Goal: Task Accomplishment & Management: Complete application form

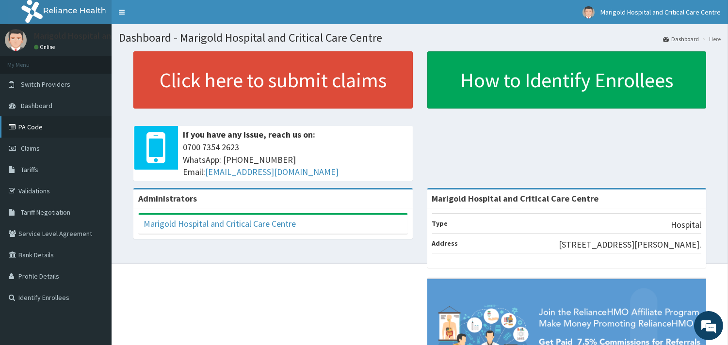
click at [22, 132] on link "PA Code" at bounding box center [56, 126] width 112 height 21
click at [34, 151] on link "Claims" at bounding box center [56, 148] width 112 height 21
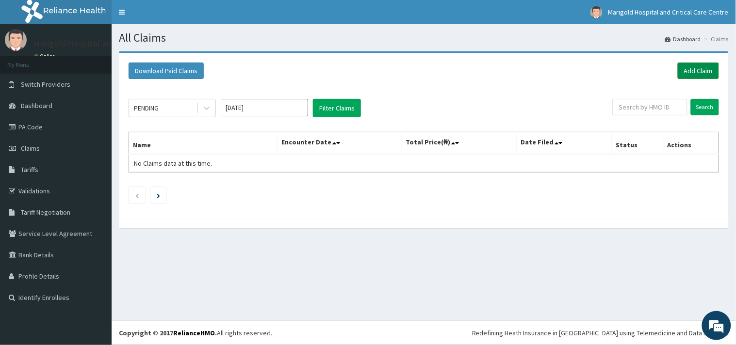
click at [694, 74] on link "Add Claim" at bounding box center [698, 71] width 41 height 16
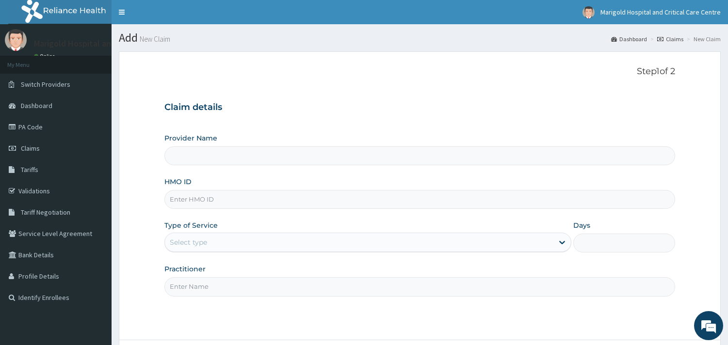
type input "Marigold Hospital and Critical Care Centre"
paste input "SSY/10008/A"
type input "SSY/10008/A"
click at [220, 238] on div "Select type" at bounding box center [359, 243] width 389 height 16
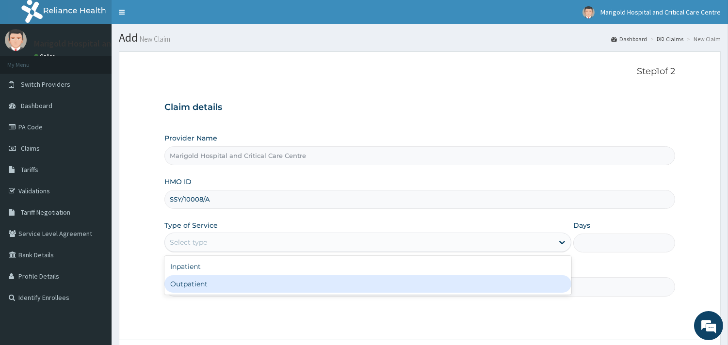
click at [203, 278] on div "Outpatient" at bounding box center [367, 284] width 407 height 17
type input "1"
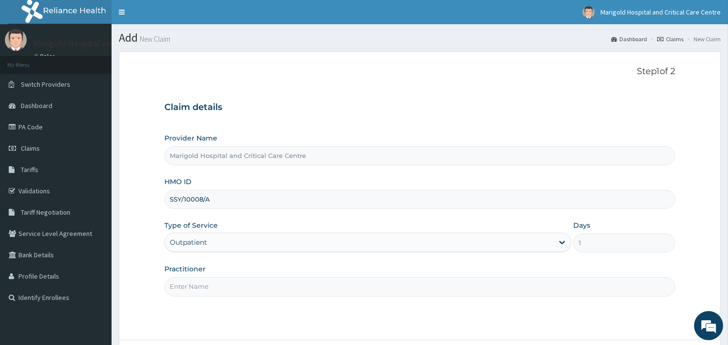
click at [207, 280] on input "Practitioner" at bounding box center [419, 287] width 511 height 19
type input "ola"
click at [425, 318] on div "Step 1 of 2 Claim details Provider Name Marigold Hospital and Critical Care Cen…" at bounding box center [419, 195] width 511 height 259
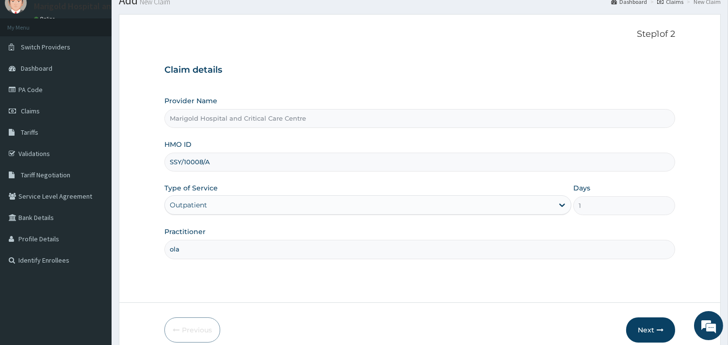
scroll to position [82, 0]
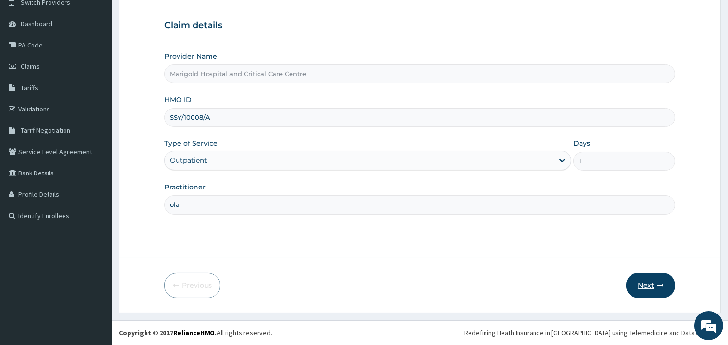
click at [639, 278] on button "Next" at bounding box center [650, 285] width 49 height 25
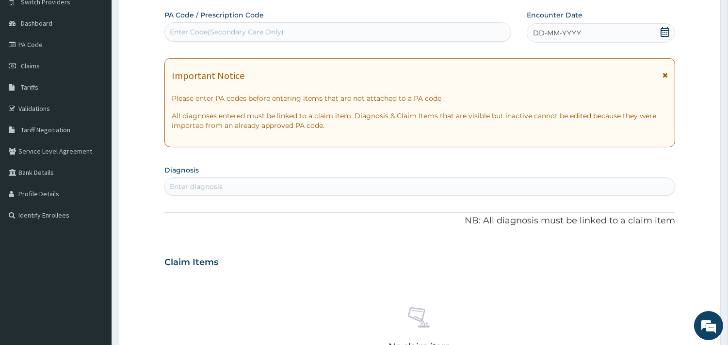
click at [240, 35] on div "Enter Code(Secondary Care Only)" at bounding box center [227, 32] width 114 height 10
click at [230, 34] on div "Enter Code(Secondary Care Only)" at bounding box center [338, 32] width 346 height 16
click at [230, 33] on div "Enter Code(Secondary Care Only)" at bounding box center [227, 32] width 114 height 10
paste input "PA/9E2EE8"
type input "PA/9E2EE8"
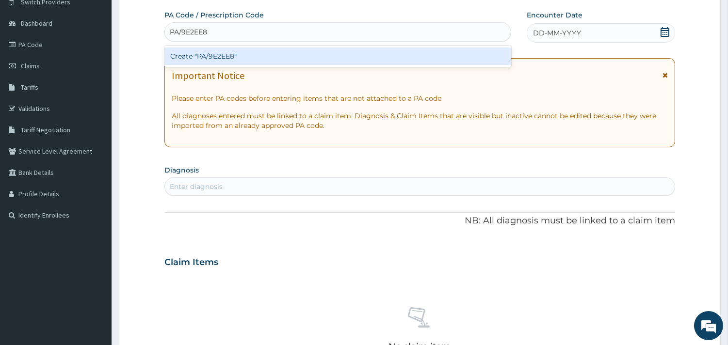
click at [245, 60] on div "Create "PA/9E2EE8"" at bounding box center [337, 56] width 347 height 17
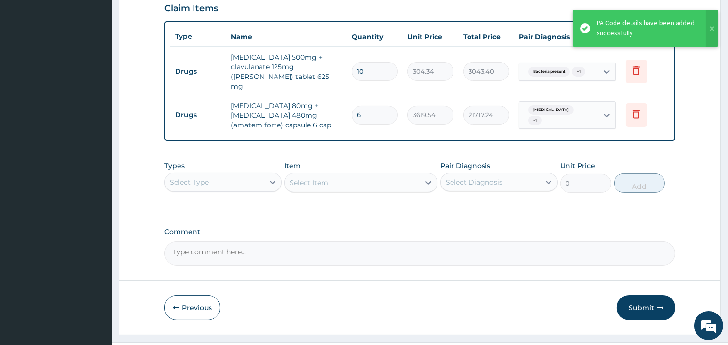
scroll to position [346, 0]
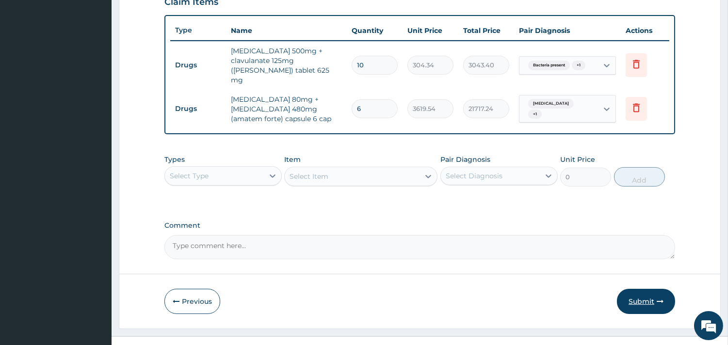
click at [620, 289] on button "Submit" at bounding box center [646, 301] width 58 height 25
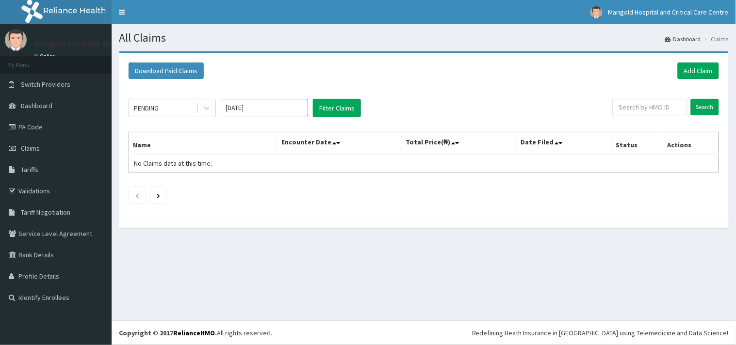
click at [236, 112] on input "[DATE]" at bounding box center [264, 107] width 87 height 17
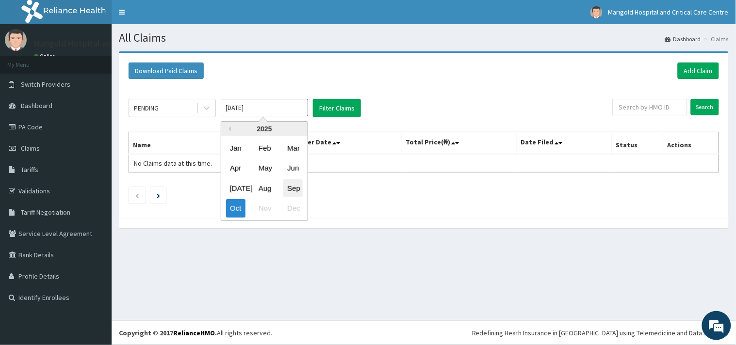
click at [294, 183] on div "Sep" at bounding box center [292, 189] width 19 height 18
type input "Sep 2025"
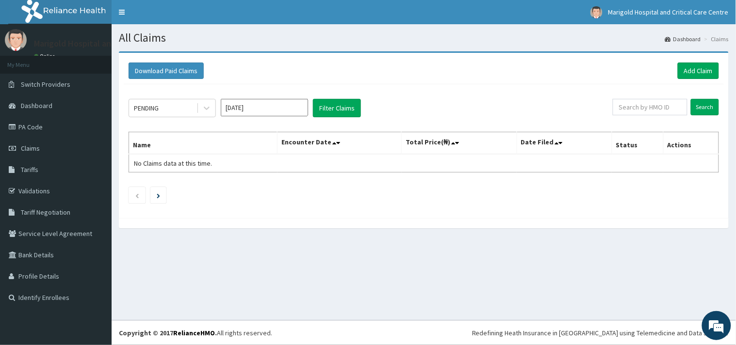
click at [339, 98] on div "PENDING Sep 2025 Filter Claims Search Name Encounter Date Total Price(₦) Date F…" at bounding box center [424, 148] width 600 height 129
click at [337, 104] on button "Filter Claims" at bounding box center [337, 108] width 48 height 18
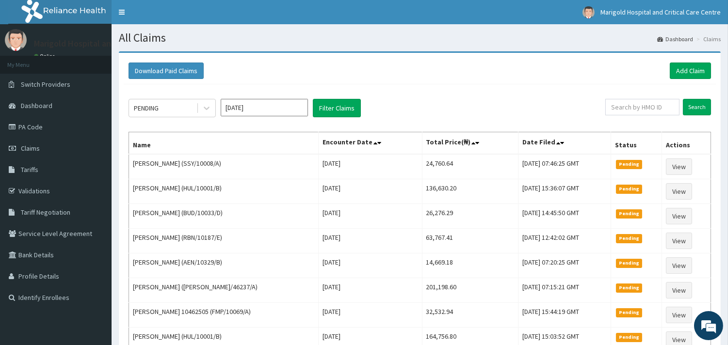
click at [676, 60] on div "Download Paid Claims Add Claim" at bounding box center [420, 71] width 592 height 27
drag, startPoint x: 677, startPoint y: 69, endPoint x: 500, endPoint y: 43, distance: 179.1
click at [677, 70] on link "Add Claim" at bounding box center [690, 71] width 41 height 16
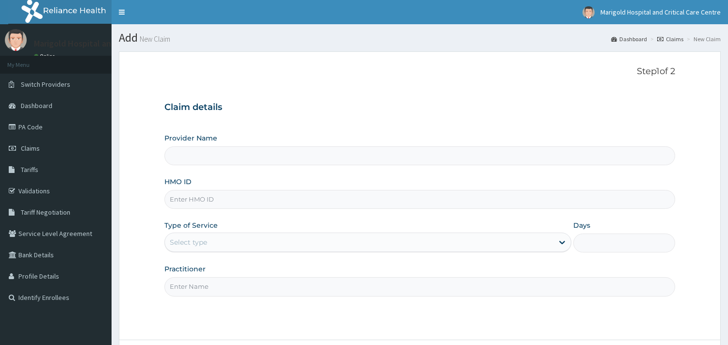
type input "Marigold Hospital and Critical Care Centre"
paste input "FMP/10228/B"
type input "FMP/10228/B"
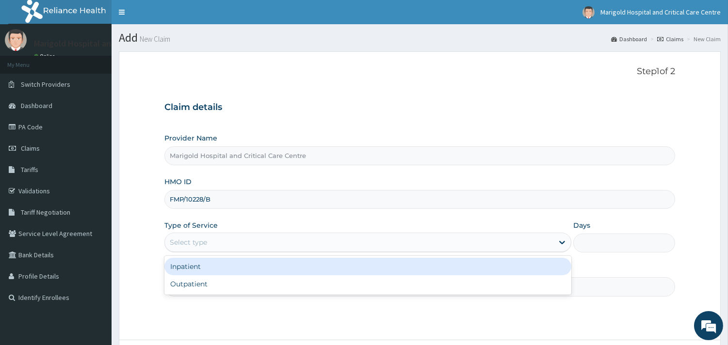
click at [203, 239] on div "Select type" at bounding box center [188, 243] width 37 height 10
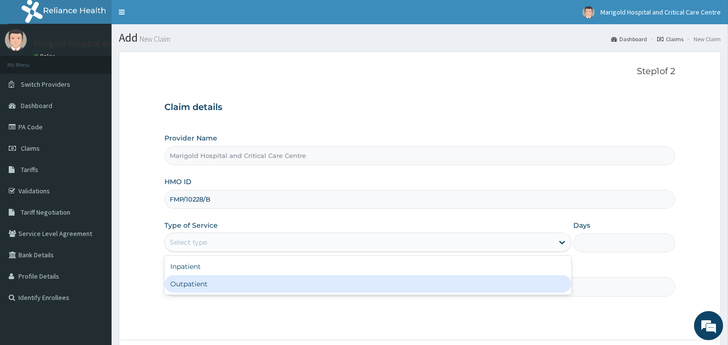
click at [193, 282] on div "Outpatient" at bounding box center [367, 284] width 407 height 17
type input "1"
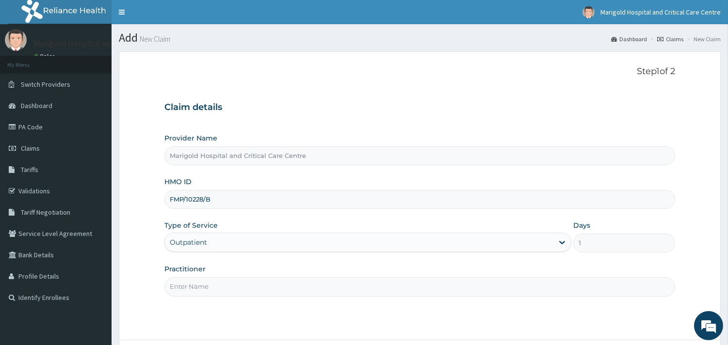
click at [195, 282] on input "Practitioner" at bounding box center [419, 287] width 511 height 19
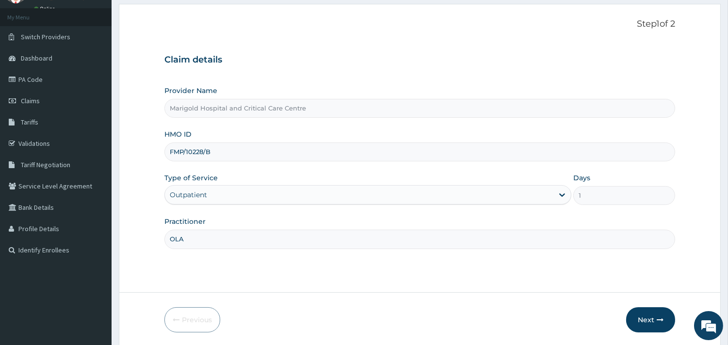
scroll to position [82, 0]
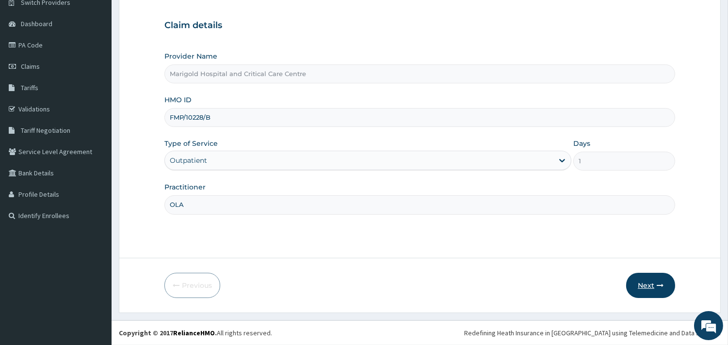
type input "OLA"
click at [640, 290] on button "Next" at bounding box center [650, 285] width 49 height 25
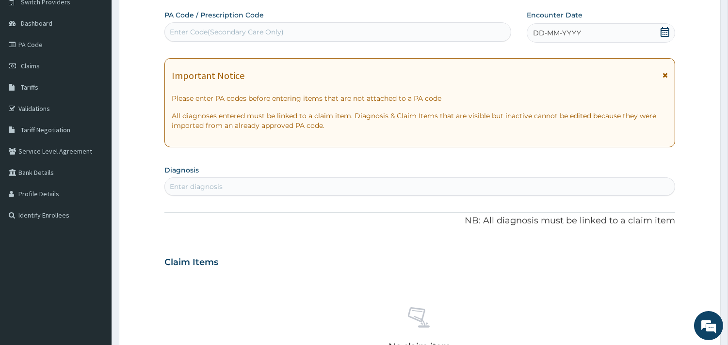
click at [243, 27] on div "Enter Code(Secondary Care Only)" at bounding box center [338, 32] width 346 height 16
click at [307, 36] on div "Enter Code(Secondary Care Only)" at bounding box center [338, 32] width 346 height 16
paste input "PA/488EEB"
type input "PA/488EEB"
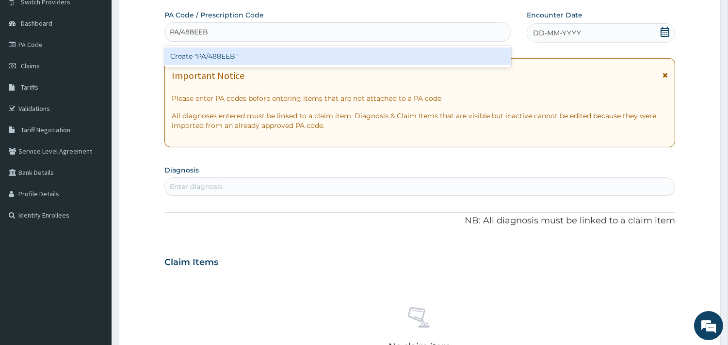
click at [311, 52] on div "Create "PA/488EEB"" at bounding box center [337, 56] width 347 height 17
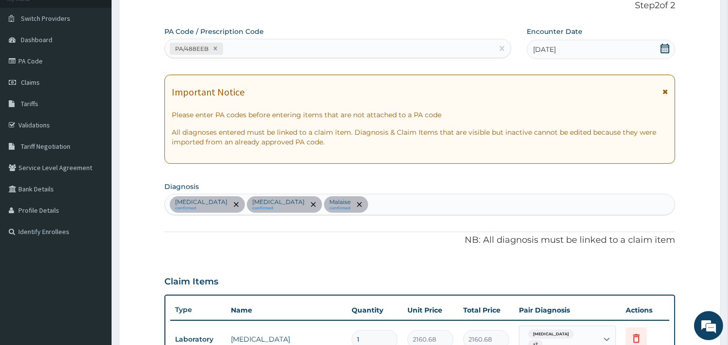
scroll to position [14, 0]
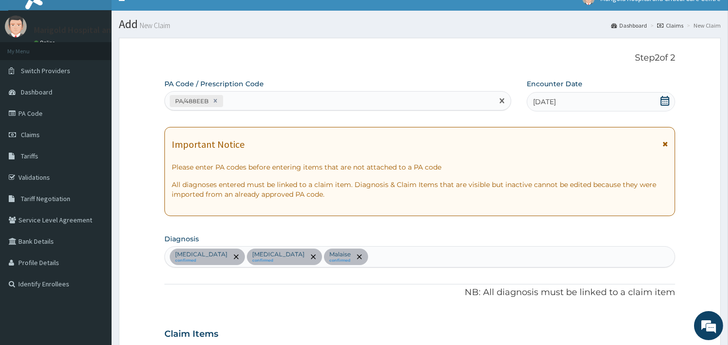
click at [297, 107] on div "PA/488EEB" at bounding box center [329, 101] width 328 height 16
paste input "PA/8AC3BF"
type input "PA/8AC3BF"
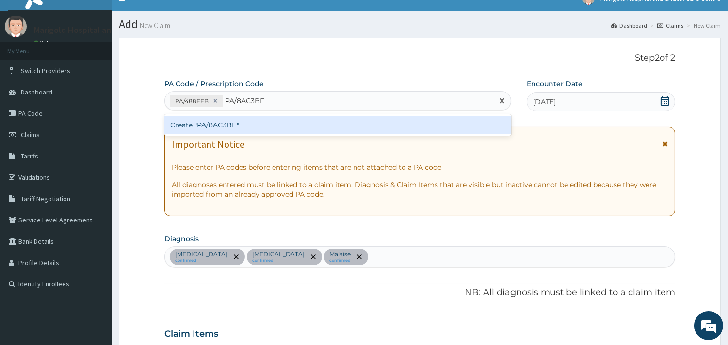
click at [340, 125] on div "Create "PA/8AC3BF"" at bounding box center [337, 124] width 347 height 17
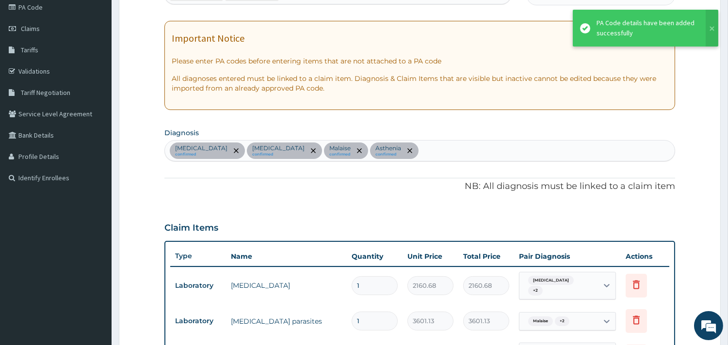
scroll to position [0, 0]
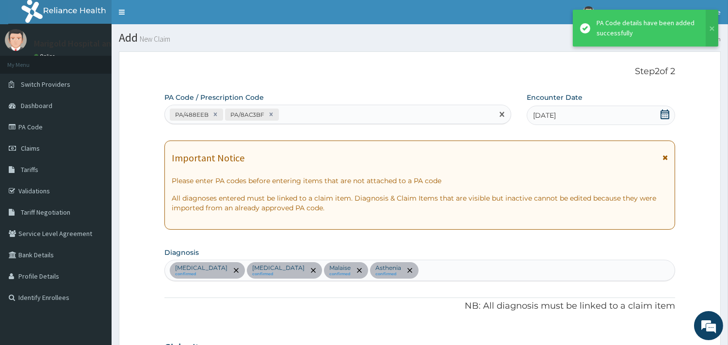
click at [330, 118] on div "PA/488EEB PA/8AC3BF" at bounding box center [329, 115] width 328 height 16
paste input "PA/E0DD58"
type input "PA/E0DD58"
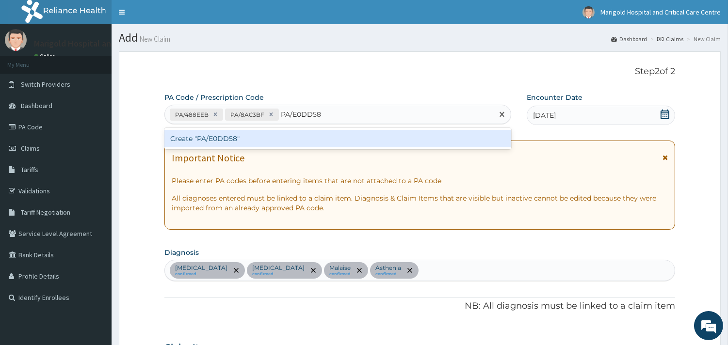
click at [336, 142] on div "Create "PA/E0DD58"" at bounding box center [337, 138] width 347 height 17
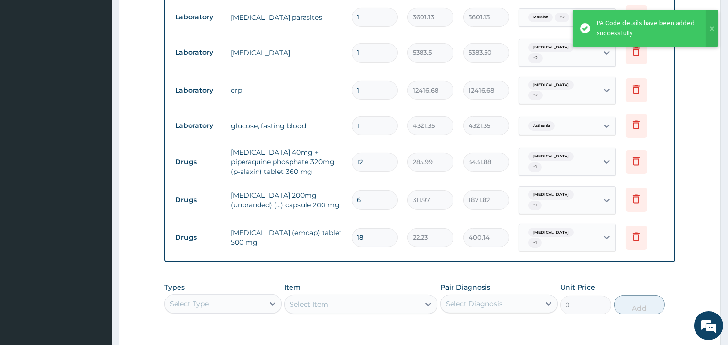
scroll to position [556, 0]
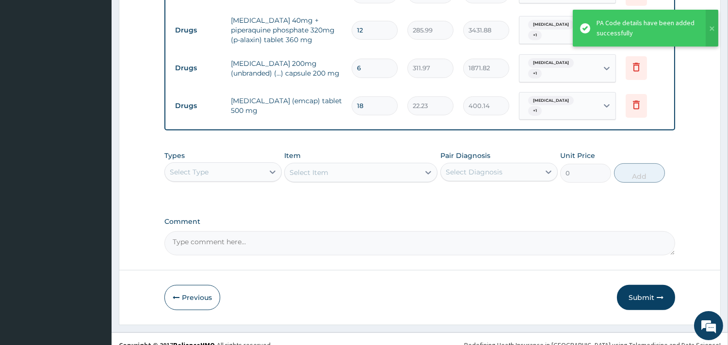
click at [246, 164] on div "Select Type" at bounding box center [214, 172] width 99 height 16
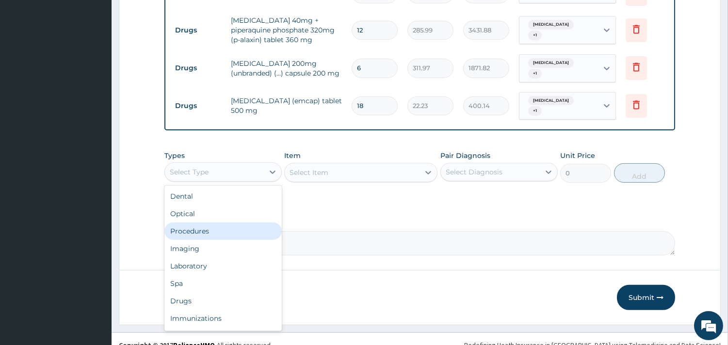
click at [239, 223] on div "Procedures" at bounding box center [222, 231] width 117 height 17
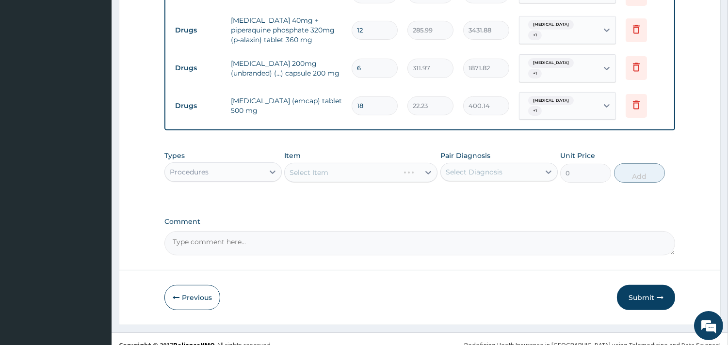
click at [329, 167] on div "Select Item" at bounding box center [360, 172] width 153 height 19
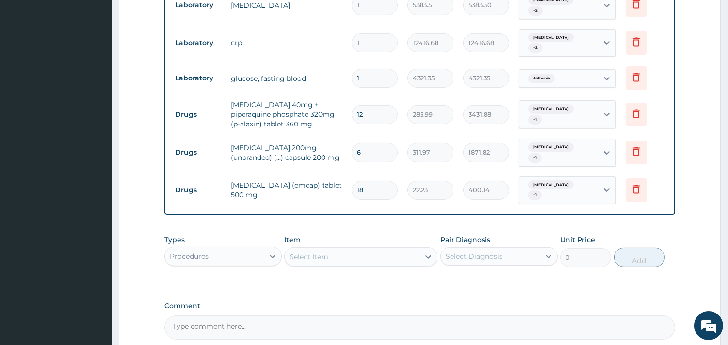
scroll to position [448, 0]
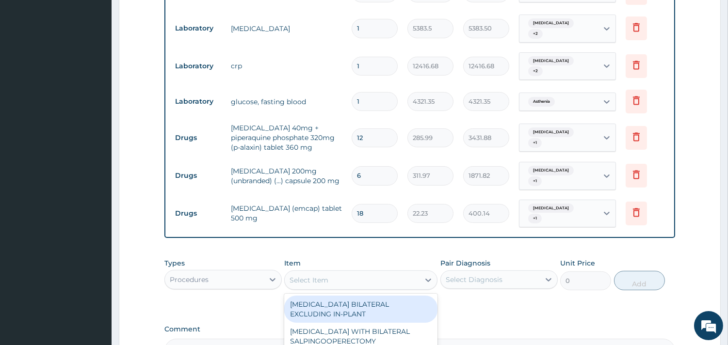
click at [323, 276] on div "Select Item" at bounding box center [309, 281] width 39 height 10
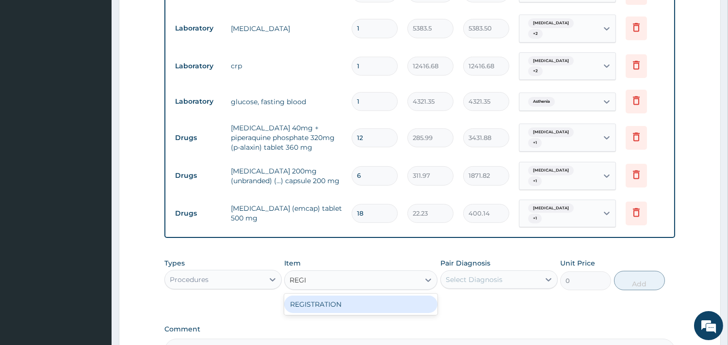
type input "REGIS"
drag, startPoint x: 322, startPoint y: 290, endPoint x: 460, endPoint y: 278, distance: 138.2
click at [323, 296] on div "REGISTRATION" at bounding box center [360, 304] width 153 height 17
type input "4750"
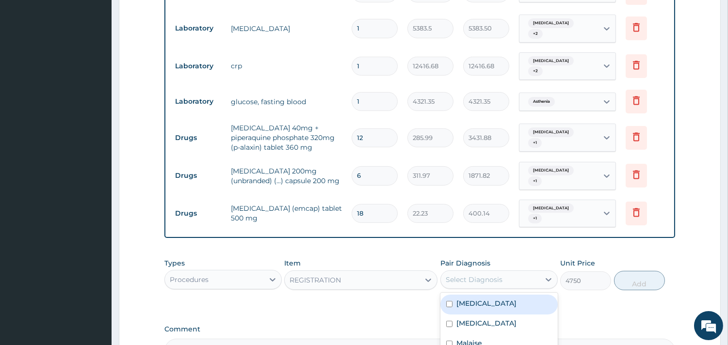
click at [467, 273] on div "Select Diagnosis" at bounding box center [490, 280] width 99 height 16
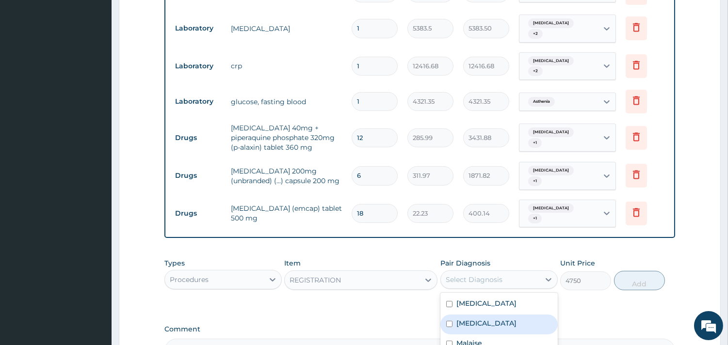
click at [471, 319] on label "Malaria" at bounding box center [487, 324] width 60 height 10
checkbox input "true"
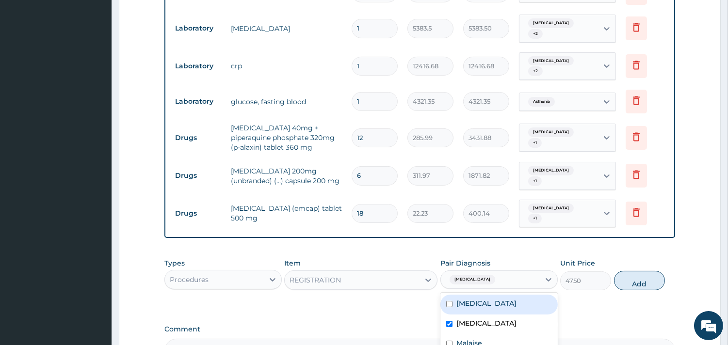
click at [485, 299] on label "Upper respiratory infection" at bounding box center [487, 304] width 60 height 10
checkbox input "true"
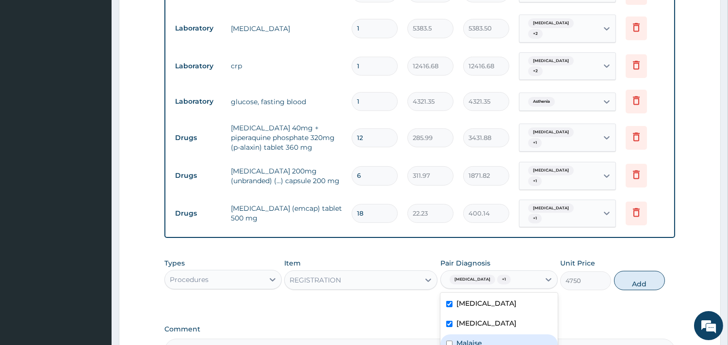
click at [478, 339] on label "Malaise" at bounding box center [470, 344] width 26 height 10
checkbox input "true"
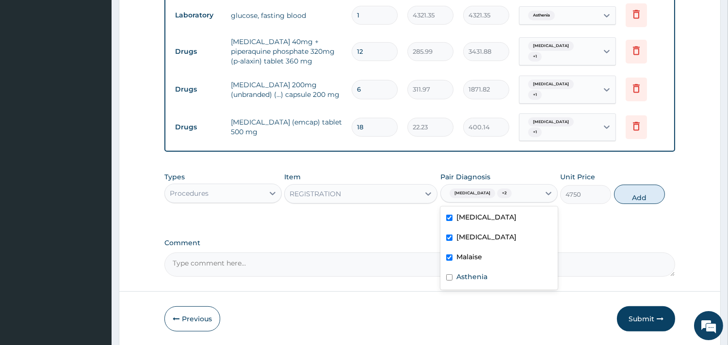
scroll to position [556, 0]
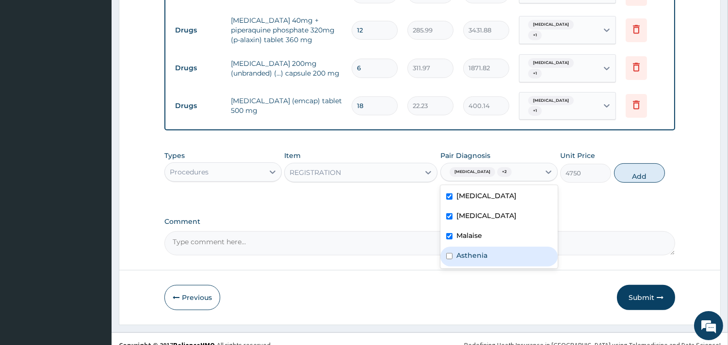
click at [510, 251] on div "Asthenia" at bounding box center [499, 257] width 117 height 20
checkbox input "true"
drag, startPoint x: 661, startPoint y: 156, endPoint x: 645, endPoint y: 161, distance: 16.6
click at [661, 164] on button "Add" at bounding box center [639, 173] width 51 height 19
type input "0"
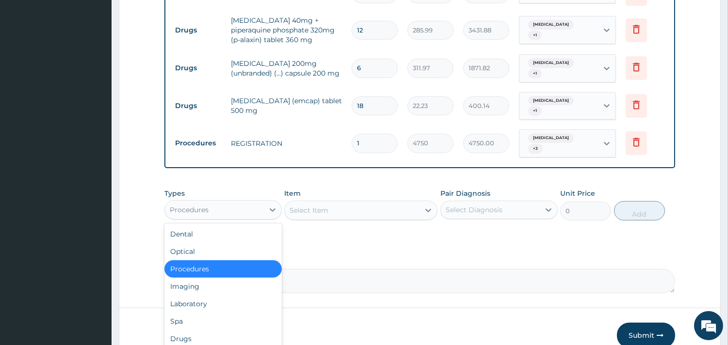
click at [228, 202] on div "Procedures" at bounding box center [214, 210] width 99 height 16
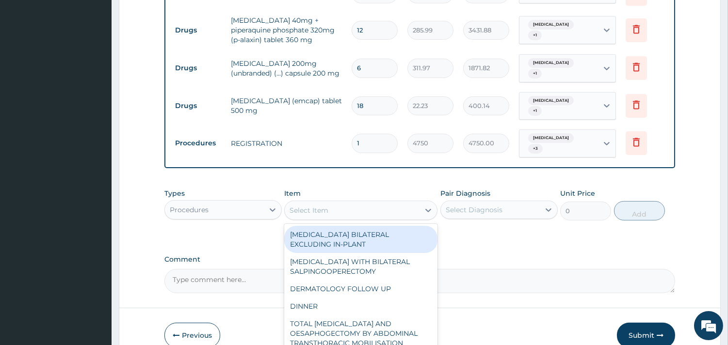
click at [357, 203] on div "Select Item" at bounding box center [352, 211] width 135 height 16
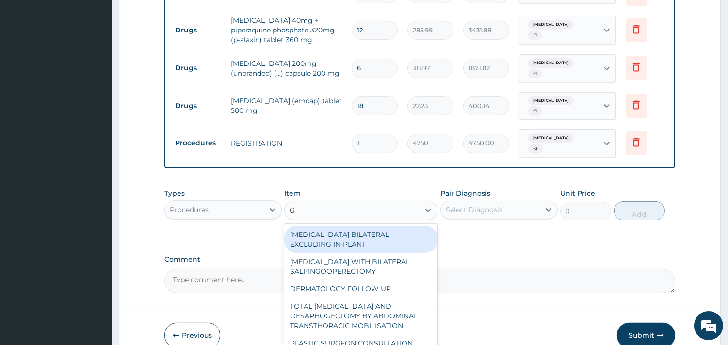
type input "GP"
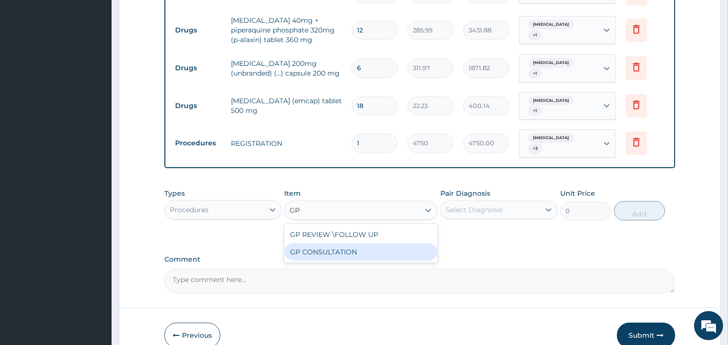
click at [361, 244] on div "GP CONSULTATION" at bounding box center [360, 252] width 153 height 17
type input "7125"
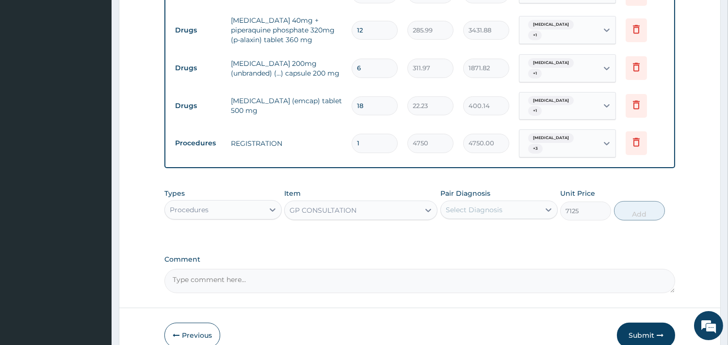
click at [526, 202] on div "Select Diagnosis" at bounding box center [490, 210] width 99 height 16
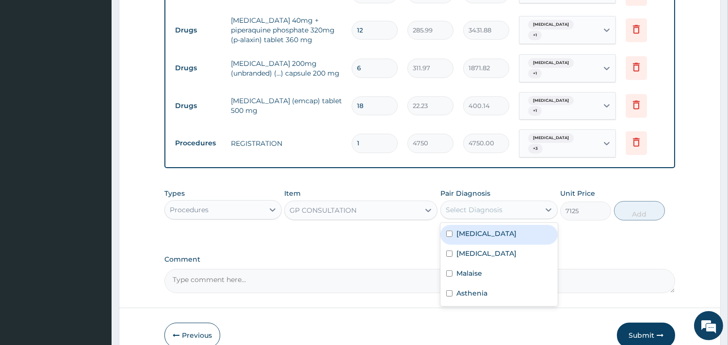
click at [517, 229] on label "Upper respiratory infection" at bounding box center [487, 234] width 60 height 10
checkbox input "true"
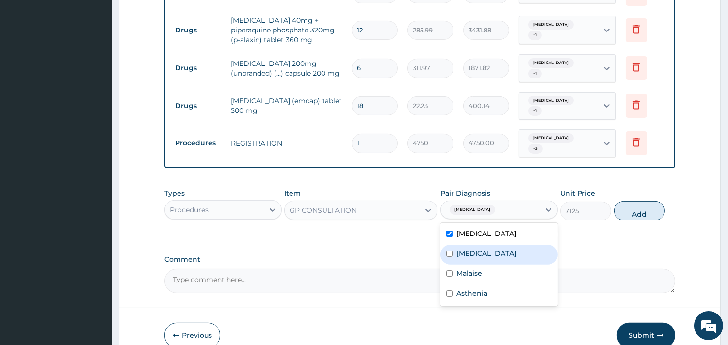
click at [512, 245] on div "Malaria" at bounding box center [499, 255] width 117 height 20
checkbox input "true"
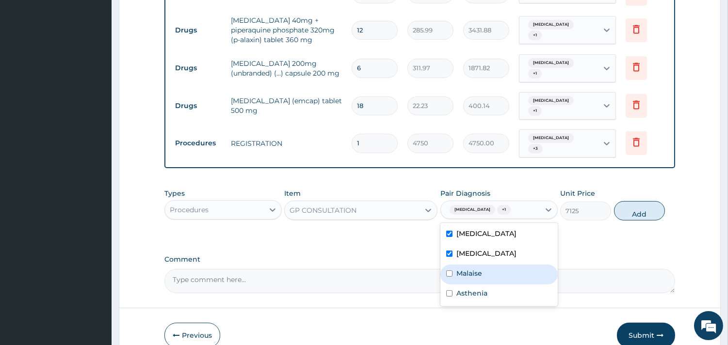
click at [498, 265] on div "Malaise" at bounding box center [499, 275] width 117 height 20
checkbox input "true"
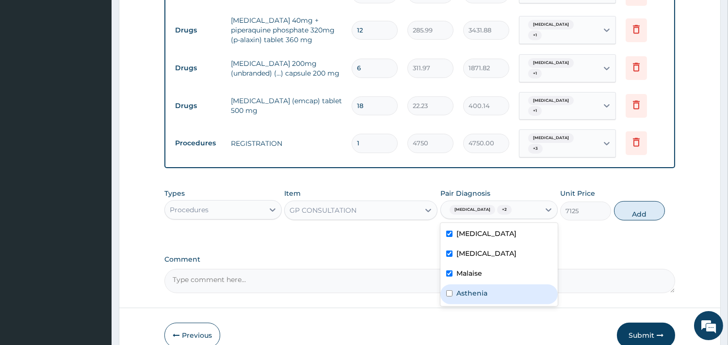
click at [490, 285] on div "Asthenia" at bounding box center [499, 295] width 117 height 20
checkbox input "true"
click at [637, 201] on button "Add" at bounding box center [639, 210] width 51 height 19
type input "0"
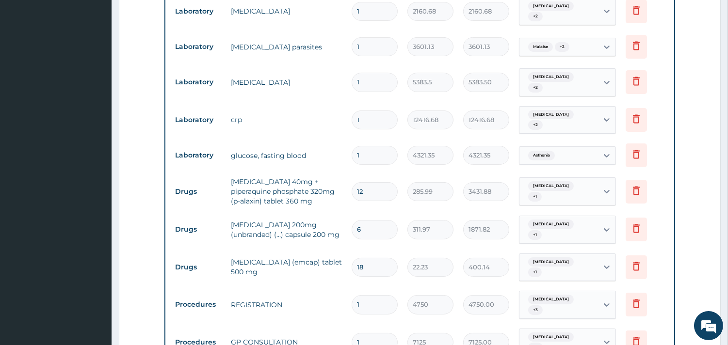
scroll to position [341, 0]
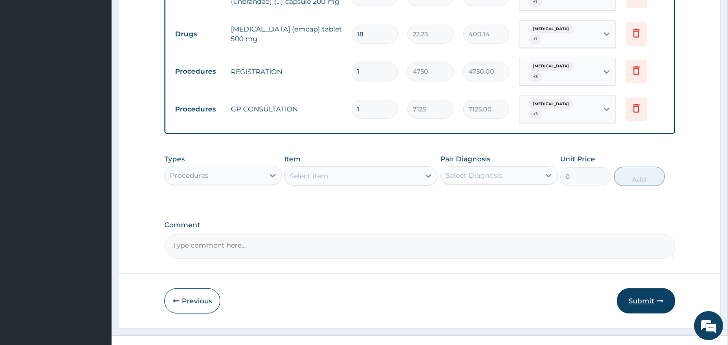
click at [636, 289] on button "Submit" at bounding box center [646, 301] width 58 height 25
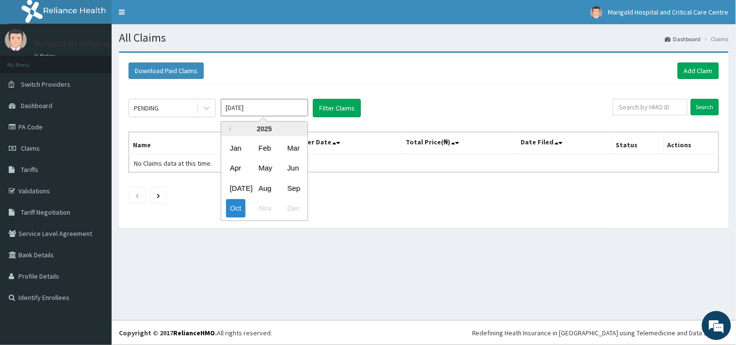
click at [283, 112] on input "[DATE]" at bounding box center [264, 107] width 87 height 17
drag, startPoint x: 294, startPoint y: 184, endPoint x: 298, endPoint y: 182, distance: 5.4
click at [293, 184] on div "Sep" at bounding box center [292, 189] width 19 height 18
type input "Sep 2025"
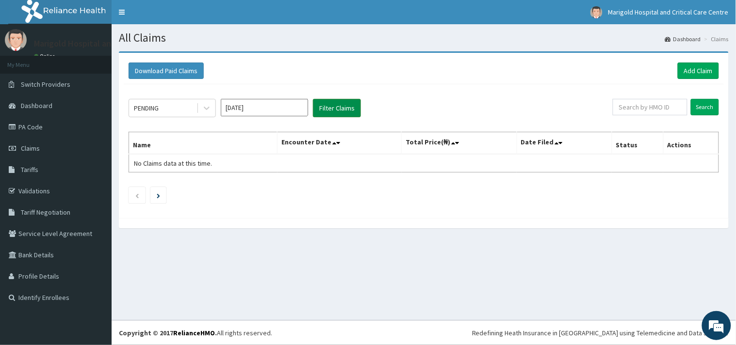
click at [335, 104] on button "Filter Claims" at bounding box center [337, 108] width 48 height 18
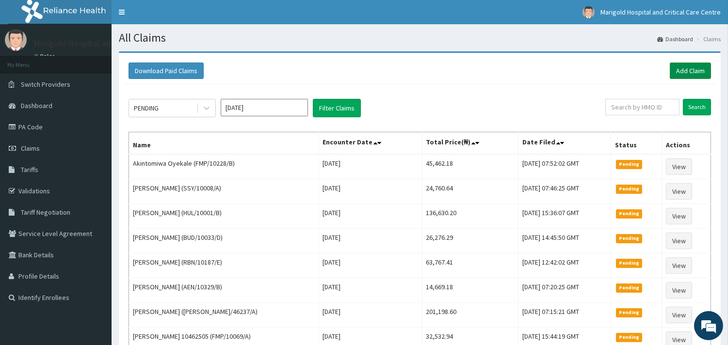
click at [681, 70] on link "Add Claim" at bounding box center [690, 71] width 41 height 16
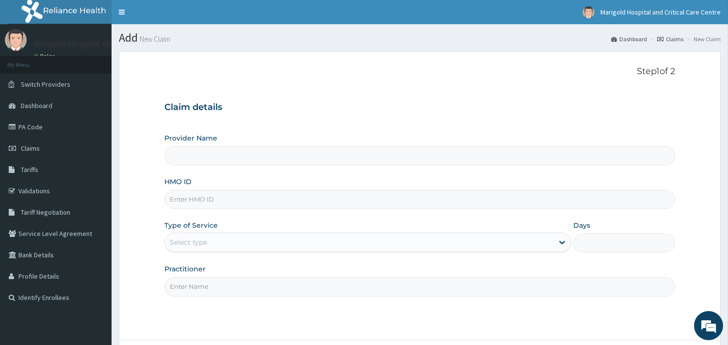
paste input "RET/46237/A"
type input "RET/46237/A"
click at [197, 238] on div "Select type" at bounding box center [188, 243] width 37 height 10
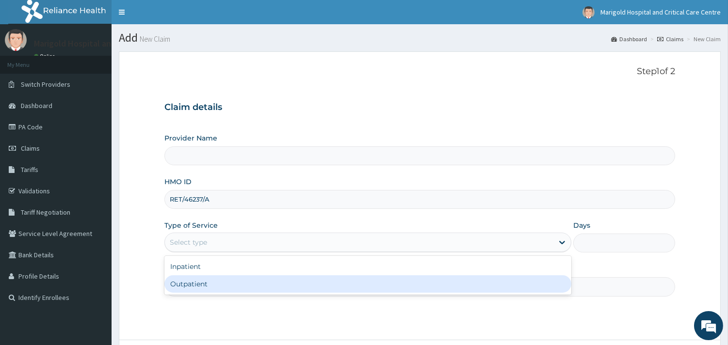
click at [196, 282] on div "Outpatient" at bounding box center [367, 284] width 407 height 17
type input "1"
type input "Marigold Hospital and Critical Care Centre"
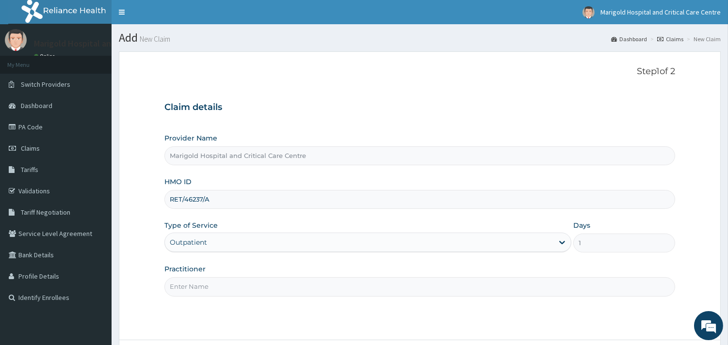
click at [201, 283] on input "Practitioner" at bounding box center [419, 287] width 511 height 19
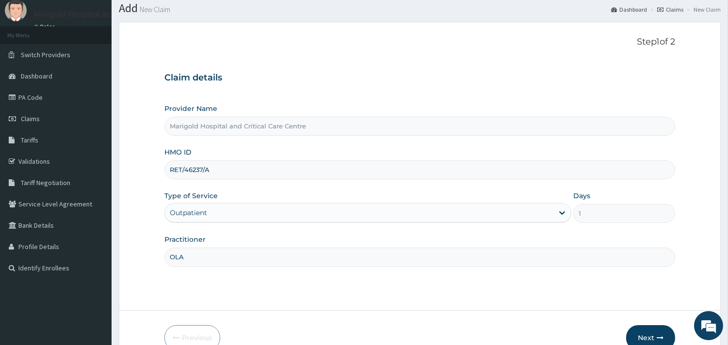
scroll to position [82, 0]
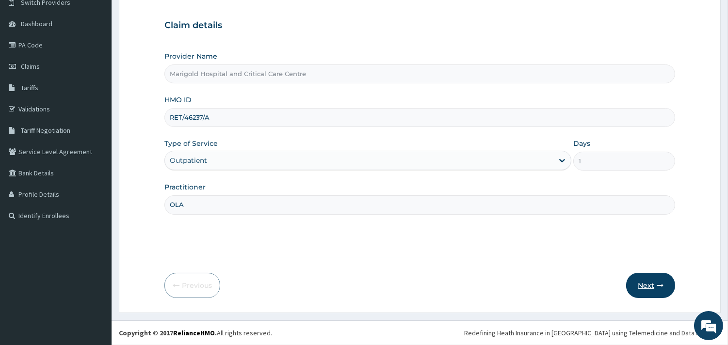
type input "OLA"
click at [643, 287] on button "Next" at bounding box center [650, 285] width 49 height 25
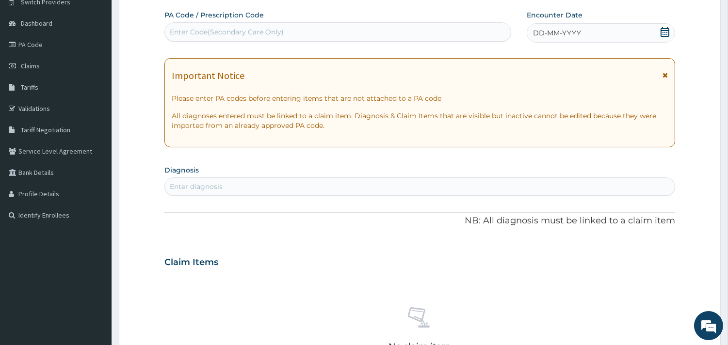
click at [186, 27] on div "Enter Code(Secondary Care Only)" at bounding box center [227, 32] width 114 height 10
click at [270, 24] on div "Enter Code(Secondary Care Only)" at bounding box center [338, 32] width 346 height 16
paste input "PA/4EDD90"
type input "PA/4EDD90"
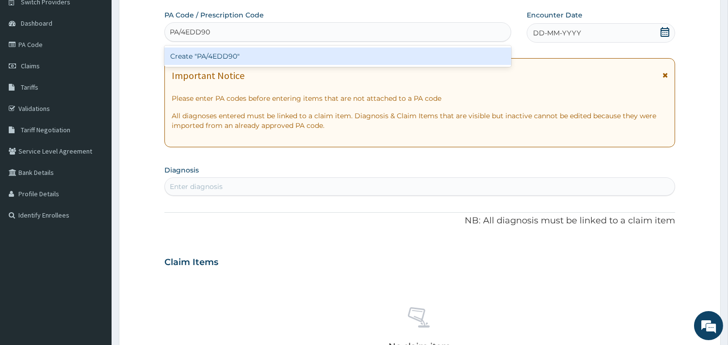
click at [243, 57] on div "Create "PA/4EDD90"" at bounding box center [337, 56] width 347 height 17
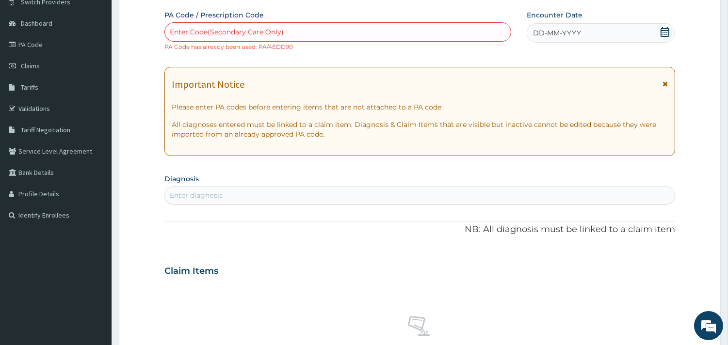
paste input "PA/76CF09"
type input "PA/76CF09"
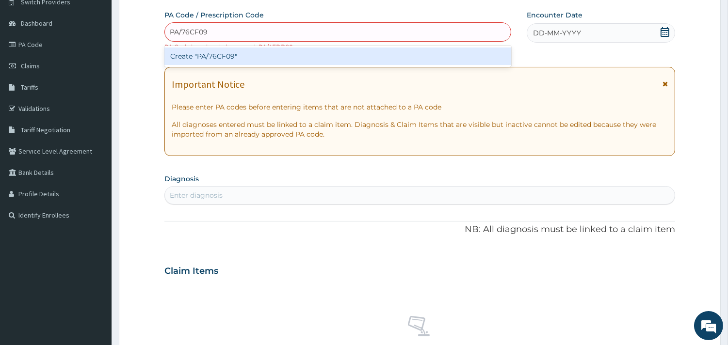
click at [229, 56] on div "Create "PA/76CF09"" at bounding box center [337, 56] width 347 height 17
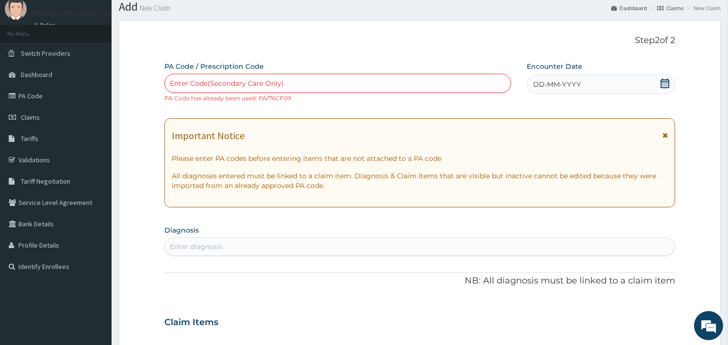
scroll to position [28, 0]
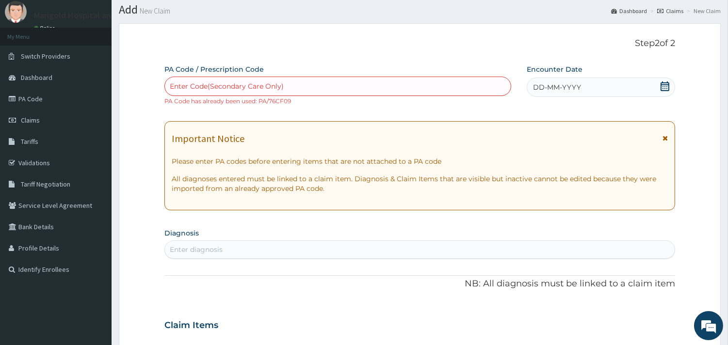
paste input "PA/004BAC"
type input "PA/004BAC"
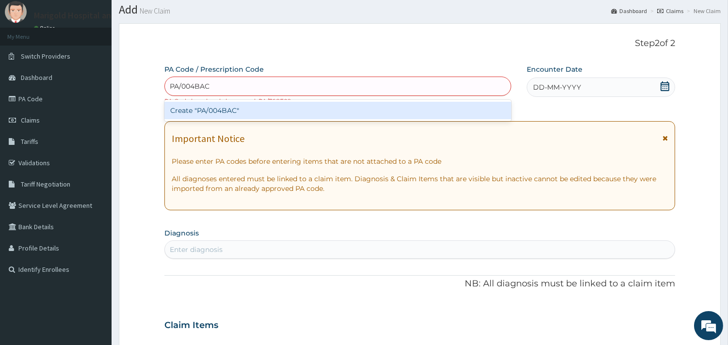
click at [244, 104] on div "Create "PA/004BAC"" at bounding box center [337, 110] width 347 height 17
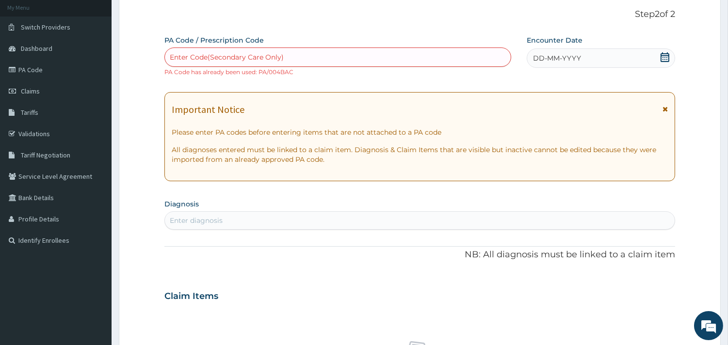
scroll to position [82, 0]
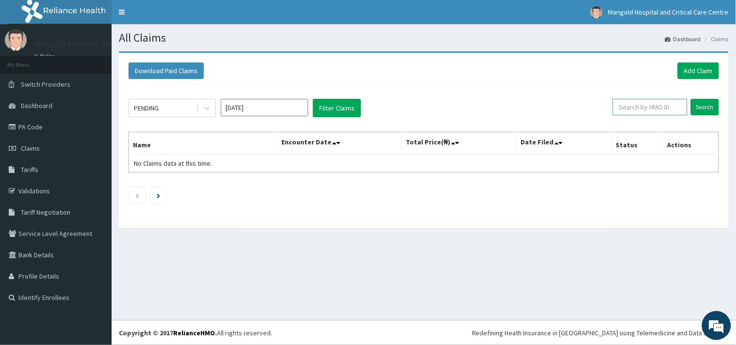
paste input "PA/004BAC"
drag, startPoint x: 642, startPoint y: 105, endPoint x: 606, endPoint y: 108, distance: 37.0
click at [589, 102] on div "PENDING Oct 2025 Filter Claims PA/004BAC Search" at bounding box center [424, 108] width 590 height 18
paste input "RET/46237/A"
type input "RET/46237/A"
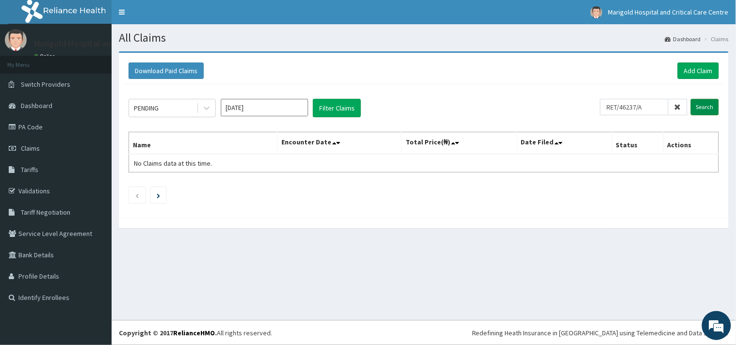
click at [706, 105] on input "Search" at bounding box center [705, 107] width 28 height 16
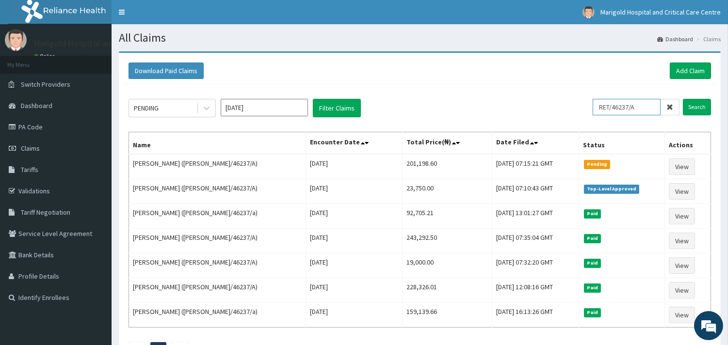
drag, startPoint x: 658, startPoint y: 105, endPoint x: 549, endPoint y: 94, distance: 110.2
click at [550, 95] on div "PENDING Oct 2025 Filter Claims RET/46237/A Search Name Encounter Date Total Pri…" at bounding box center [420, 226] width 592 height 284
click at [690, 68] on link "Add Claim" at bounding box center [690, 71] width 41 height 16
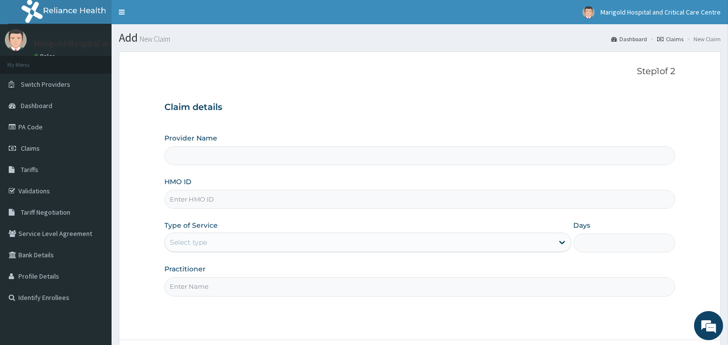
drag, startPoint x: 227, startPoint y: 190, endPoint x: 208, endPoint y: 192, distance: 19.5
paste input "OSJ/10028/A"
type input "OSJ/10028/A"
type input "Marigold Hospital and Critical Care Centre"
type input "OSJ/10028/A"
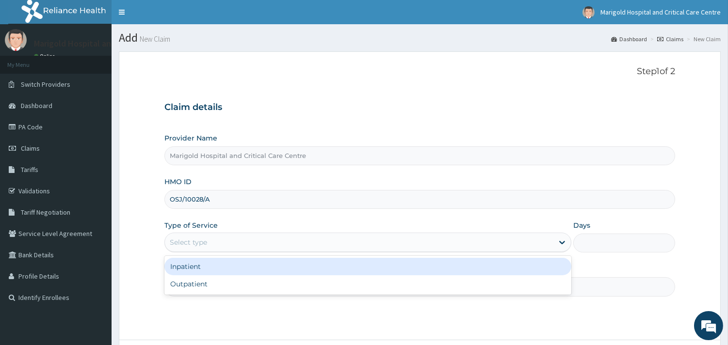
click at [221, 242] on div "Select type" at bounding box center [359, 243] width 389 height 16
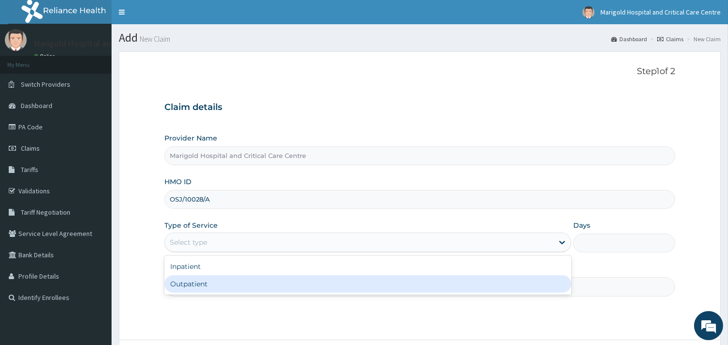
click at [222, 284] on div "Outpatient" at bounding box center [367, 284] width 407 height 17
type input "1"
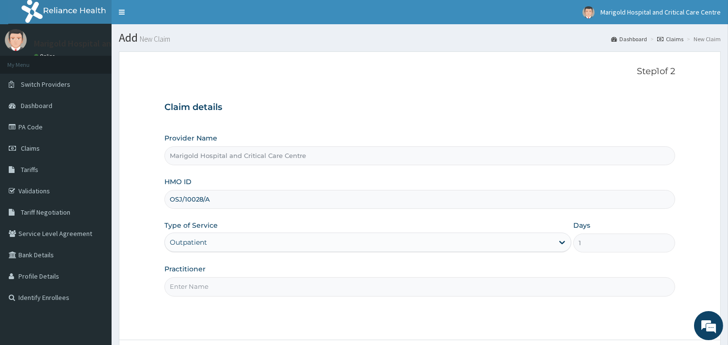
click at [226, 285] on input "Practitioner" at bounding box center [419, 287] width 511 height 19
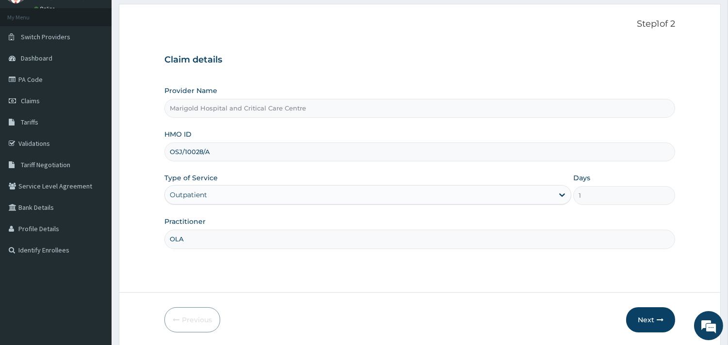
scroll to position [82, 0]
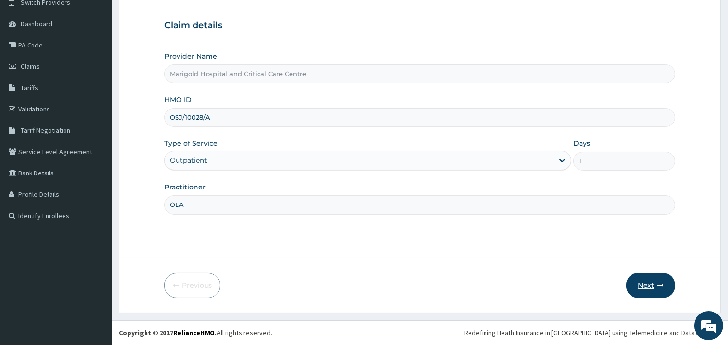
type input "OLA"
click at [656, 279] on button "Next" at bounding box center [650, 285] width 49 height 25
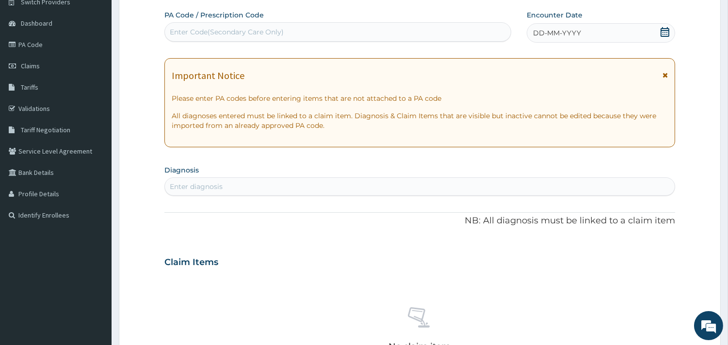
scroll to position [0, 0]
click at [294, 34] on div "Enter Code(Secondary Care Only)" at bounding box center [338, 32] width 346 height 16
paste input "PA/455BE5"
type input "PA/455BE5"
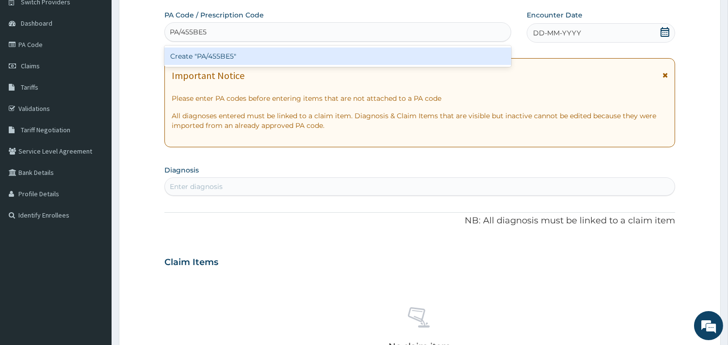
click at [304, 54] on div "Create "PA/455BE5"" at bounding box center [337, 56] width 347 height 17
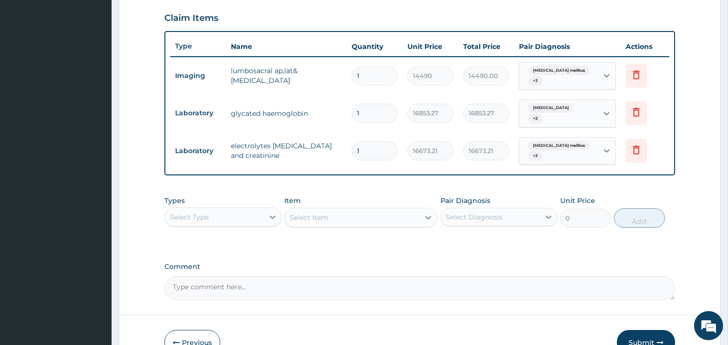
scroll to position [356, 0]
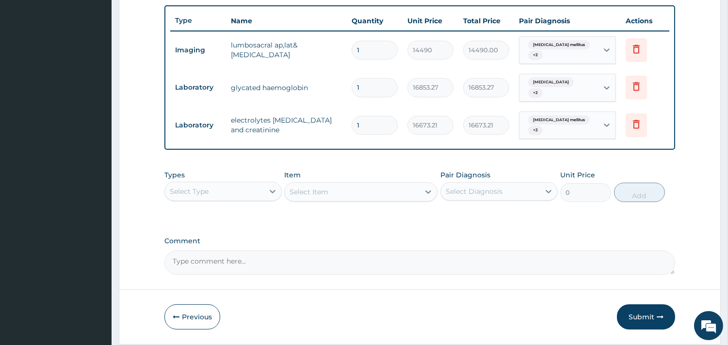
click at [231, 187] on div "Select Type" at bounding box center [214, 192] width 99 height 16
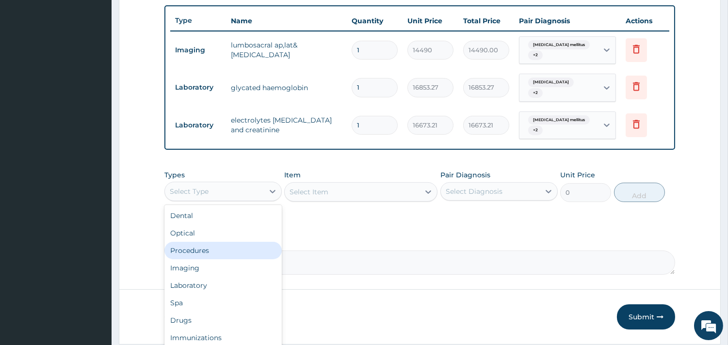
click at [226, 243] on div "Procedures" at bounding box center [222, 250] width 117 height 17
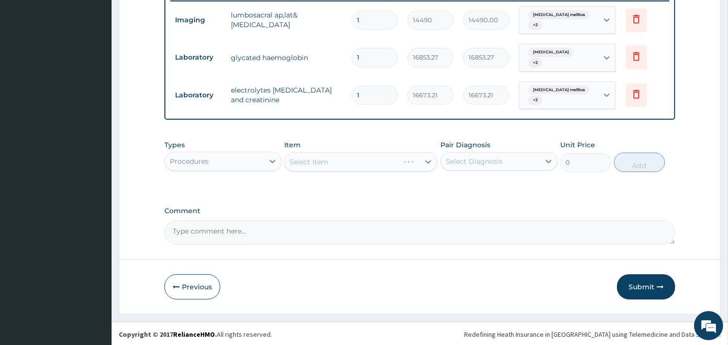
scroll to position [386, 0]
click at [344, 164] on div "Select Item" at bounding box center [360, 161] width 153 height 19
click at [351, 159] on div "Select Item" at bounding box center [360, 161] width 153 height 19
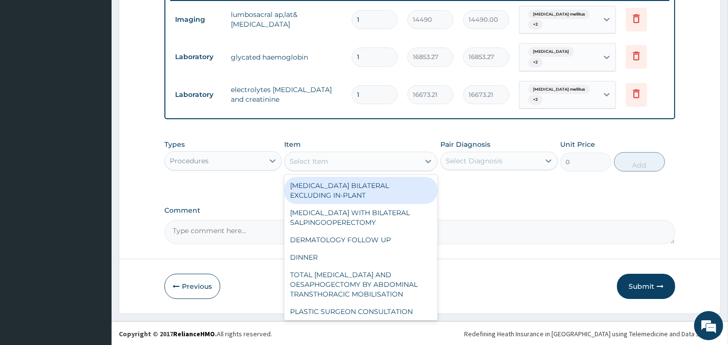
click at [352, 162] on div "Select Item" at bounding box center [352, 162] width 135 height 16
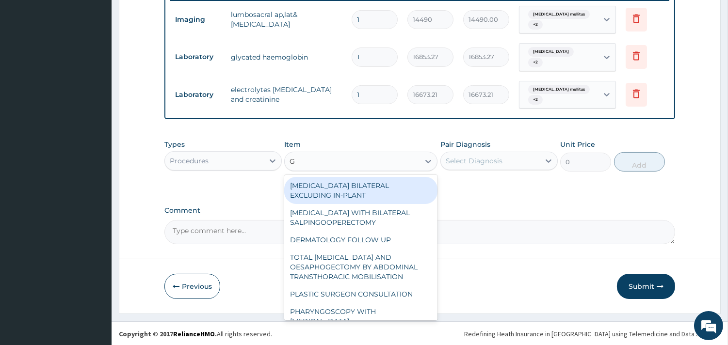
type input "GP"
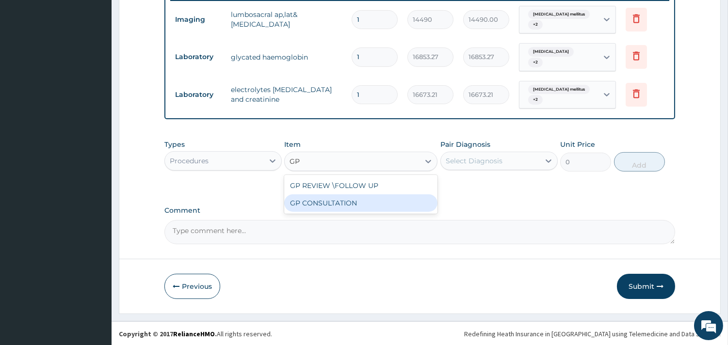
drag, startPoint x: 367, startPoint y: 209, endPoint x: 425, endPoint y: 179, distance: 64.7
click at [367, 206] on div "GP CONSULTATION" at bounding box center [360, 203] width 153 height 17
type input "7125"
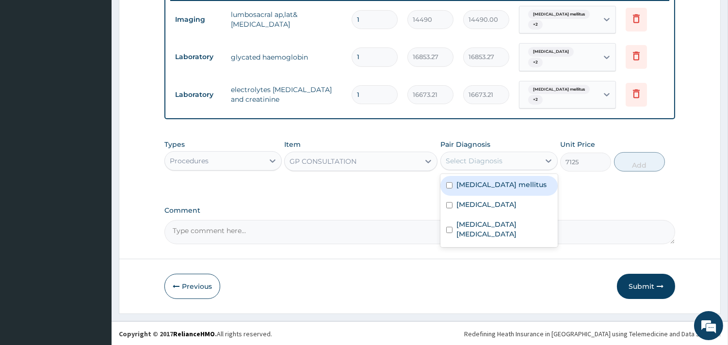
click at [468, 152] on div "Select Diagnosis" at bounding box center [499, 161] width 117 height 18
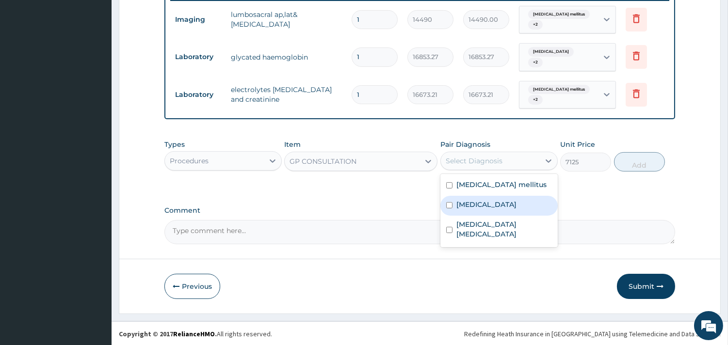
click at [481, 194] on div "Diabetes mellitus" at bounding box center [499, 186] width 117 height 20
checkbox input "true"
drag, startPoint x: 485, startPoint y: 209, endPoint x: 484, endPoint y: 221, distance: 12.2
click at [485, 216] on div "Diabetes mellitus Lumbar spondylosis Metastatic spinal cord compression" at bounding box center [499, 210] width 117 height 73
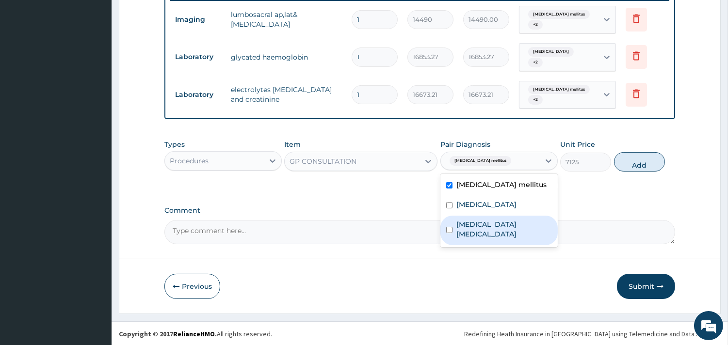
click at [483, 229] on label "Metastatic spinal cord compression" at bounding box center [505, 229] width 96 height 19
checkbox input "true"
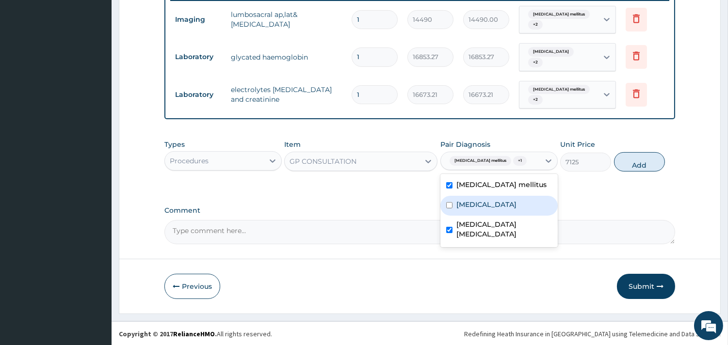
click at [496, 196] on div "Lumbar spondylosis" at bounding box center [499, 206] width 117 height 20
checkbox input "true"
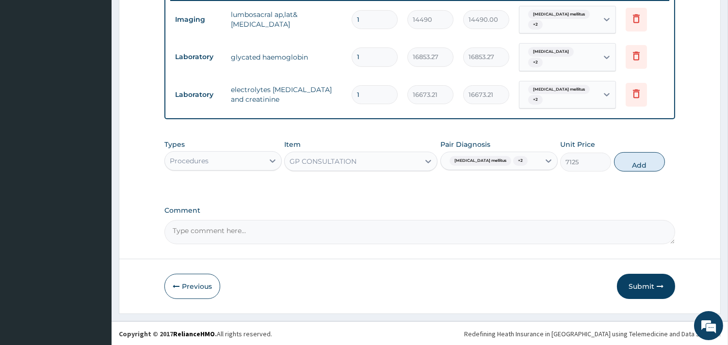
click at [622, 172] on div "Types Procedures Item GP CONSULTATION Pair Diagnosis Diabetes mellitus + 2 Unit…" at bounding box center [419, 156] width 511 height 42
click at [627, 166] on button "Add" at bounding box center [639, 161] width 51 height 19
type input "0"
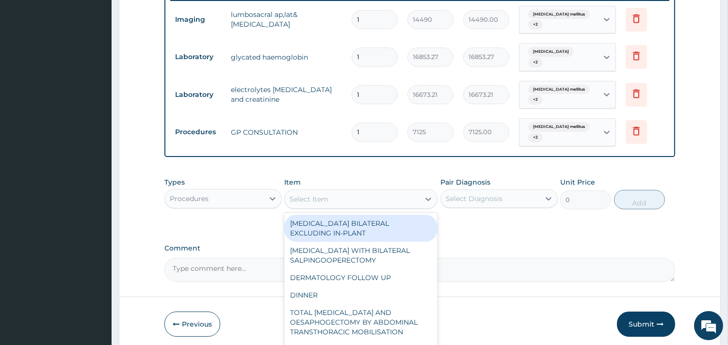
click at [367, 204] on div "Select Item" at bounding box center [352, 200] width 135 height 16
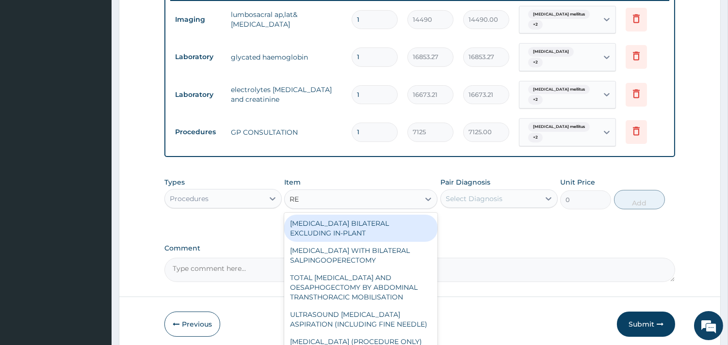
type input "REG"
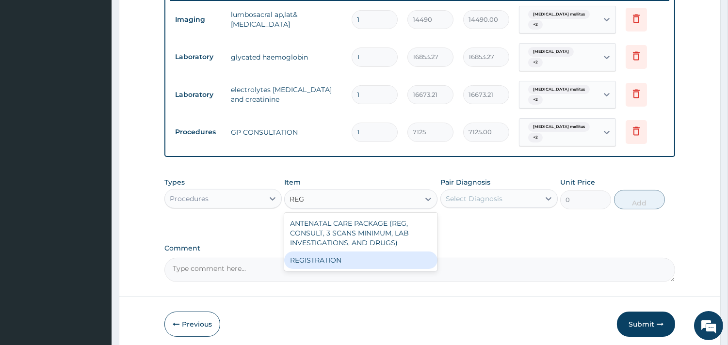
click at [386, 255] on div "REGISTRATION" at bounding box center [360, 260] width 153 height 17
type input "4750"
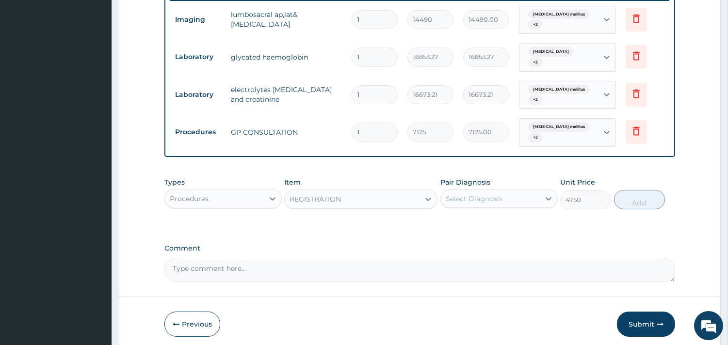
click at [455, 201] on div "Select Diagnosis" at bounding box center [474, 199] width 57 height 10
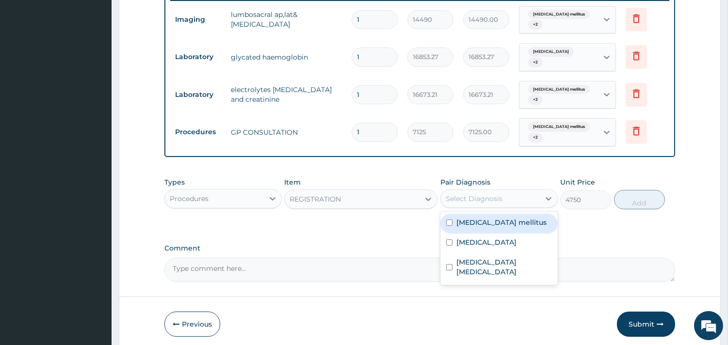
drag, startPoint x: 483, startPoint y: 223, endPoint x: 482, endPoint y: 238, distance: 15.1
click at [483, 225] on label "Diabetes mellitus" at bounding box center [502, 223] width 90 height 10
checkbox input "true"
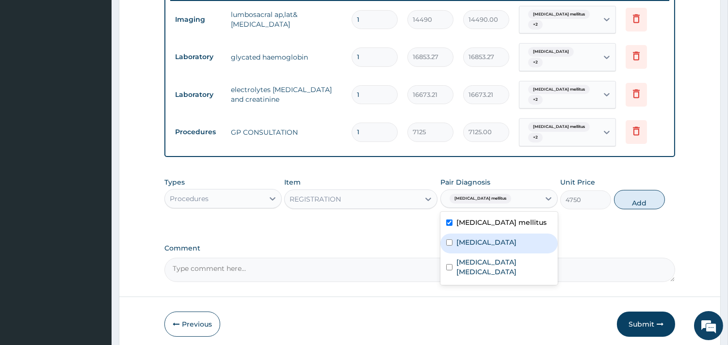
click at [482, 238] on label "Lumbar spondylosis" at bounding box center [487, 243] width 60 height 10
checkbox input "true"
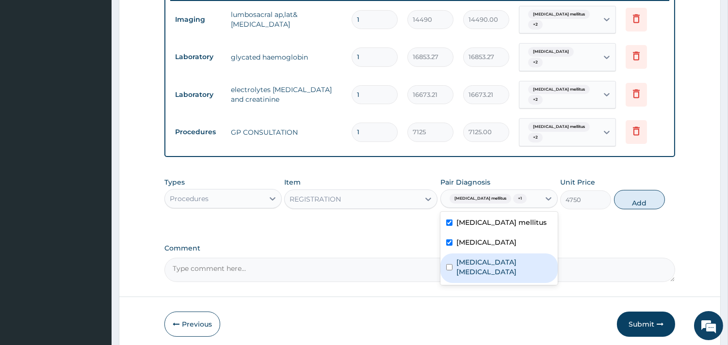
click at [482, 264] on label "Metastatic spinal cord compression" at bounding box center [505, 267] width 96 height 19
checkbox input "true"
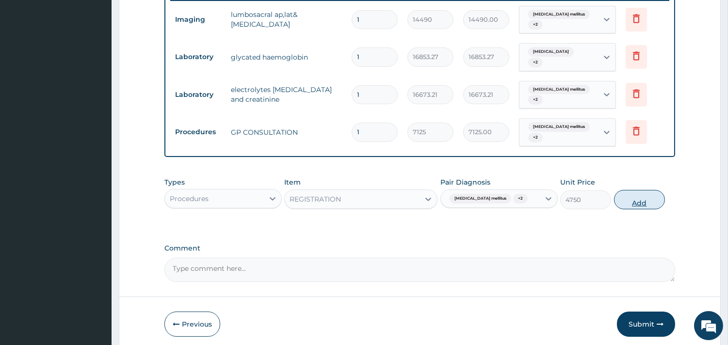
click at [626, 190] on button "Add" at bounding box center [639, 199] width 51 height 19
type input "0"
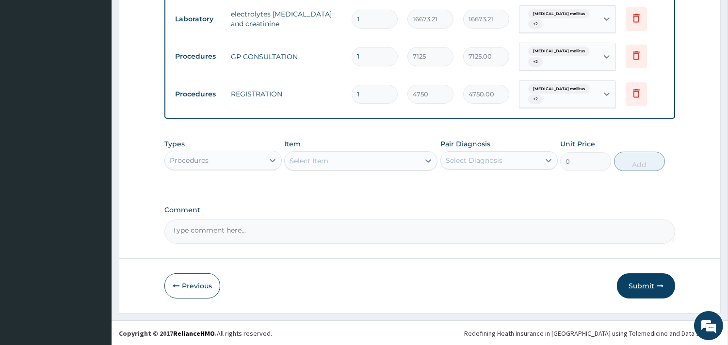
click at [643, 289] on button "Submit" at bounding box center [646, 286] width 58 height 25
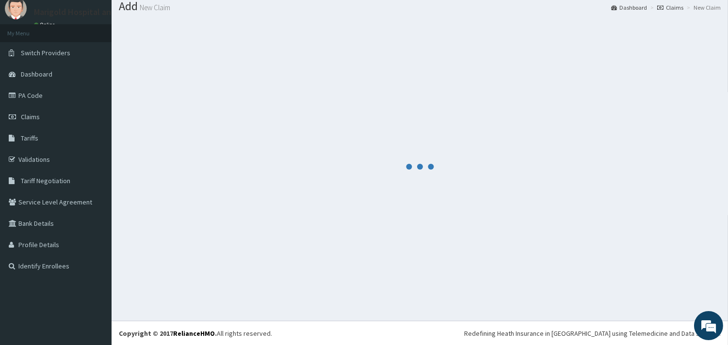
scroll to position [462, 0]
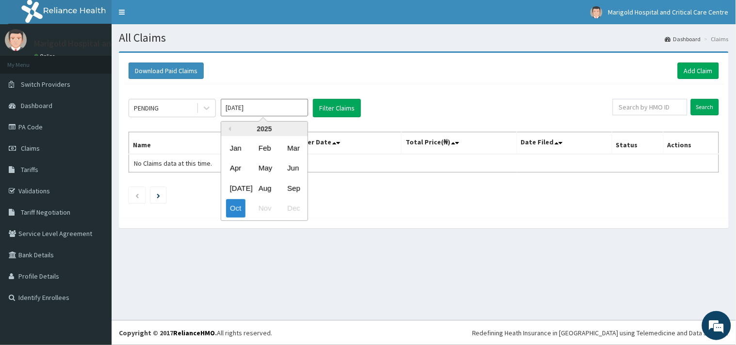
click at [283, 110] on input "[DATE]" at bounding box center [264, 107] width 87 height 17
click at [287, 188] on div "Sep" at bounding box center [292, 189] width 19 height 18
type input "[DATE]"
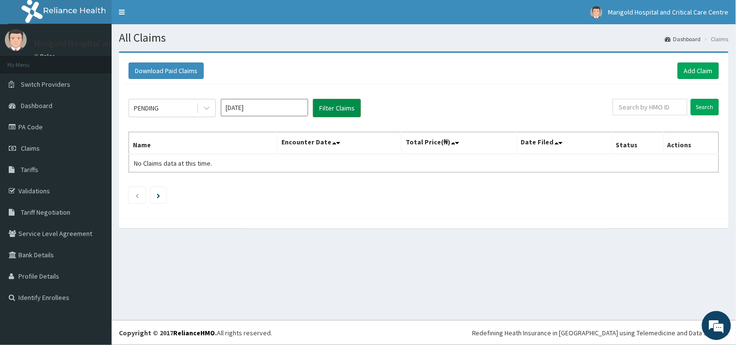
click at [323, 114] on button "Filter Claims" at bounding box center [337, 108] width 48 height 18
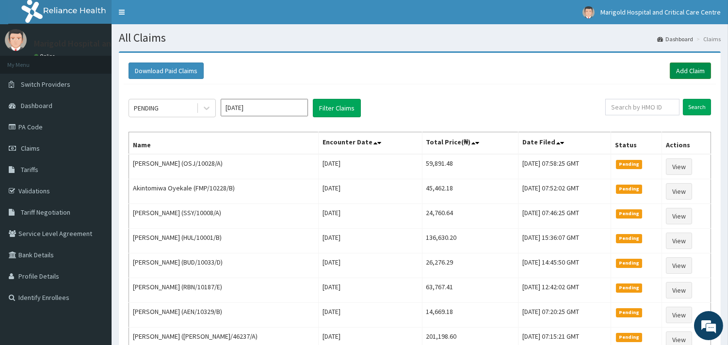
click at [682, 64] on link "Add Claim" at bounding box center [690, 71] width 41 height 16
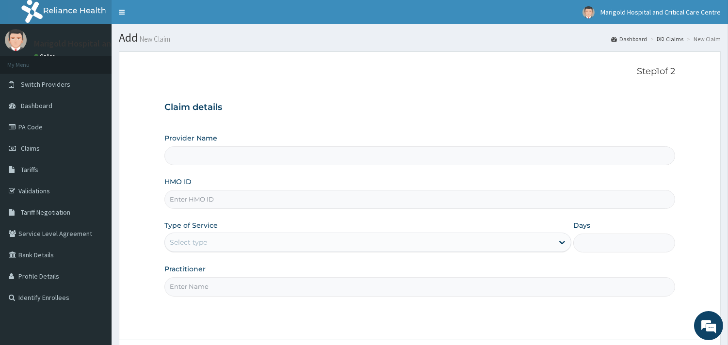
paste input "AIP/10075/B"
type input "AIP/10075/B"
type input "Marigold Hospital and Critical Care Centre"
click at [172, 246] on div "Select type" at bounding box center [188, 243] width 37 height 10
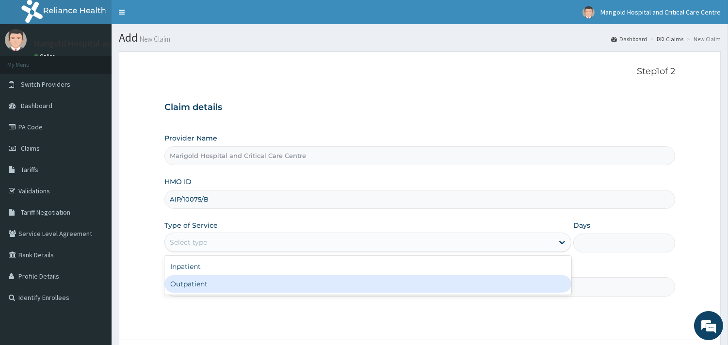
click at [186, 283] on div "Outpatient" at bounding box center [367, 284] width 407 height 17
type input "1"
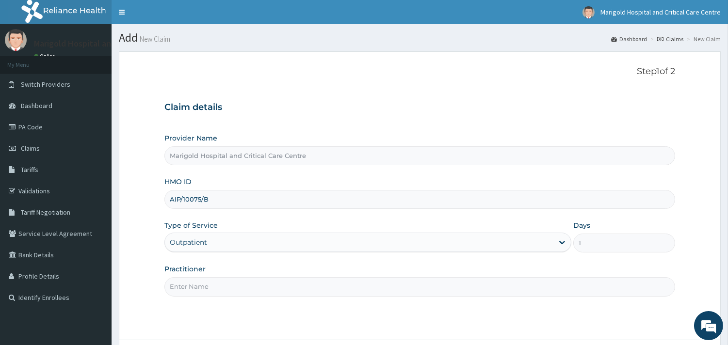
click at [192, 286] on input "Practitioner" at bounding box center [419, 287] width 511 height 19
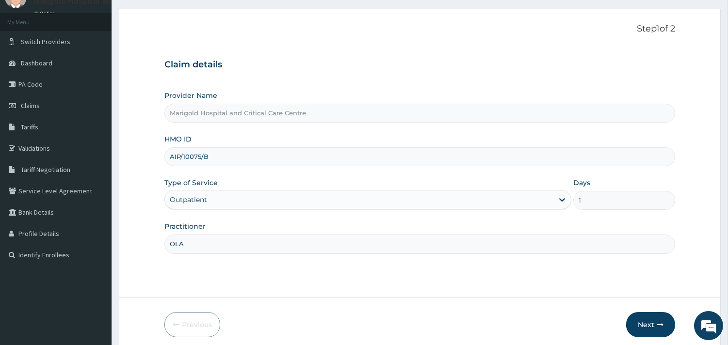
scroll to position [82, 0]
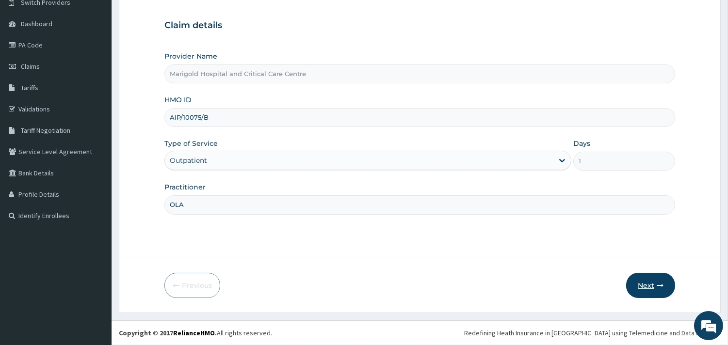
type input "OLA"
click at [648, 275] on button "Next" at bounding box center [650, 285] width 49 height 25
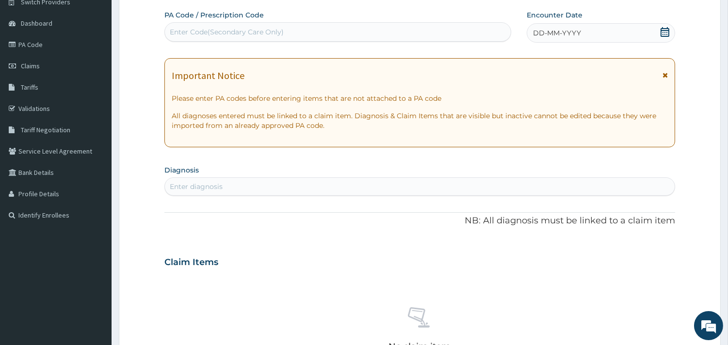
click at [231, 35] on div "Enter Code(Secondary Care Only)" at bounding box center [227, 32] width 114 height 10
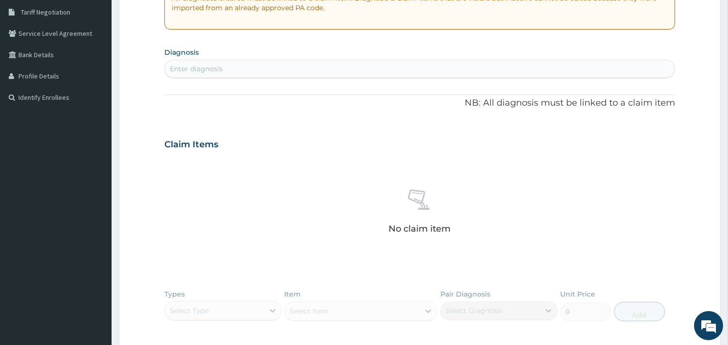
scroll to position [190, 0]
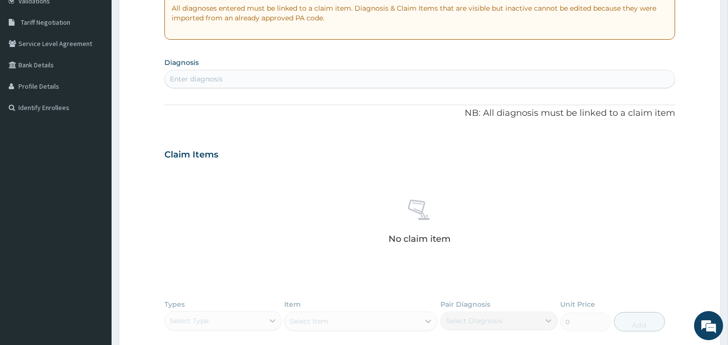
click at [216, 74] on div "Enter diagnosis" at bounding box center [196, 79] width 53 height 10
type input "ACUTE WATERY"
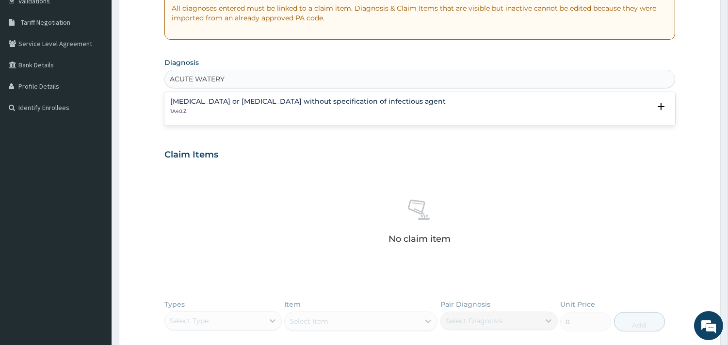
click at [280, 111] on p "1A40.Z" at bounding box center [308, 111] width 276 height 7
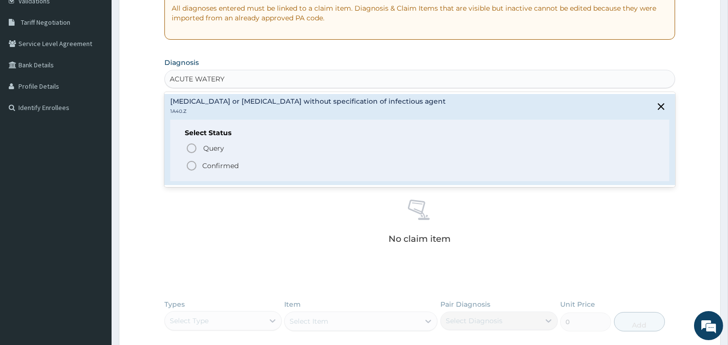
click at [268, 163] on span "Confirmed" at bounding box center [420, 166] width 469 height 12
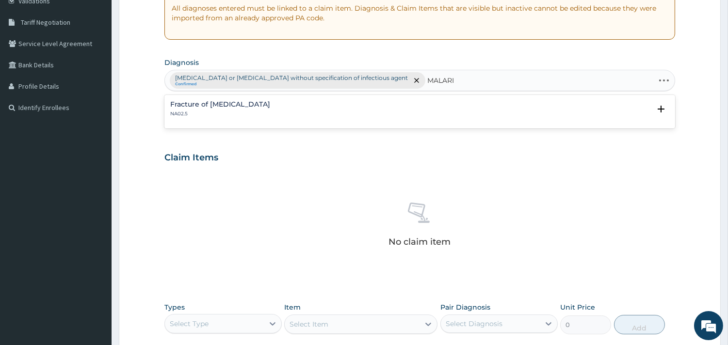
type input "[MEDICAL_DATA]"
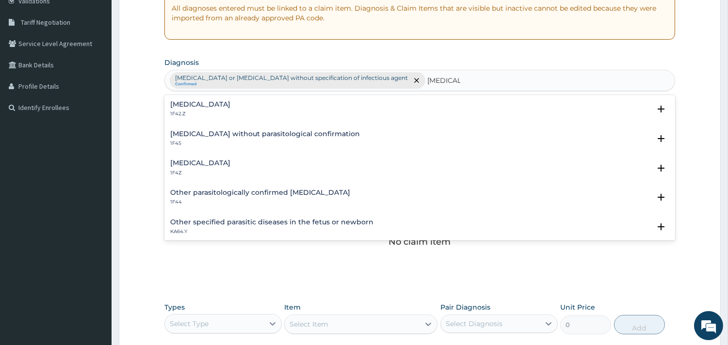
click at [268, 163] on div "[MEDICAL_DATA] 1F4Z" at bounding box center [419, 168] width 499 height 17
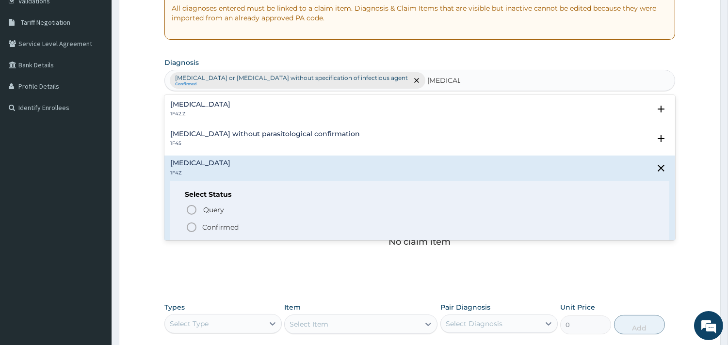
click at [226, 223] on p "Confirmed" at bounding box center [220, 228] width 36 height 10
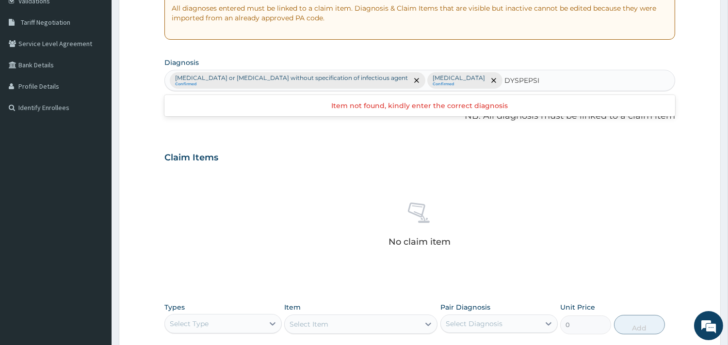
type input "DYSPEPSIA"
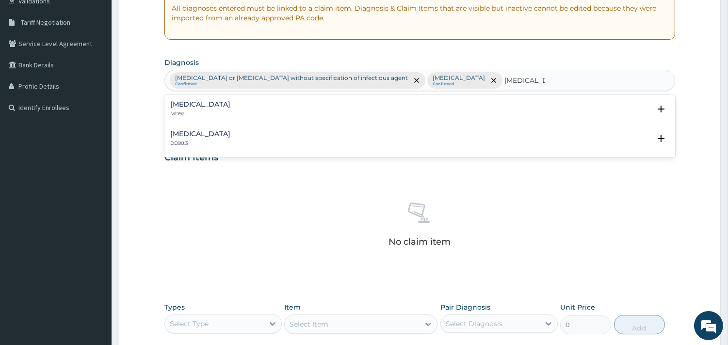
click at [188, 112] on p "MD92" at bounding box center [200, 114] width 60 height 7
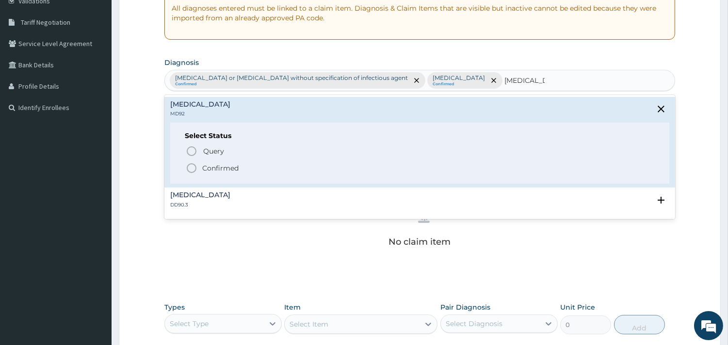
click at [201, 165] on span "Confirmed" at bounding box center [420, 169] width 469 height 12
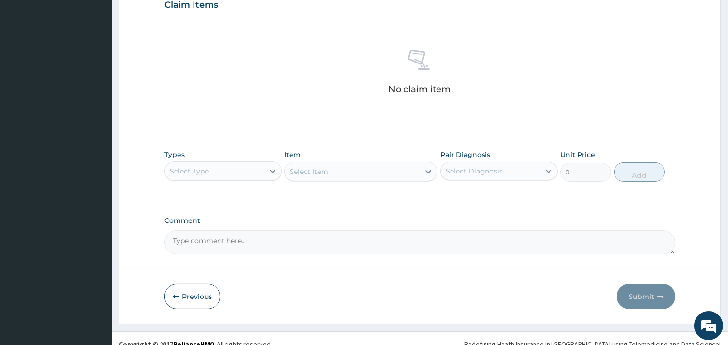
scroll to position [354, 0]
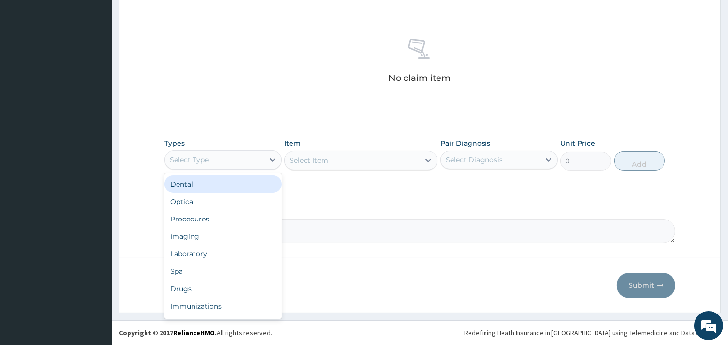
click at [256, 159] on div "Select Type" at bounding box center [214, 160] width 99 height 16
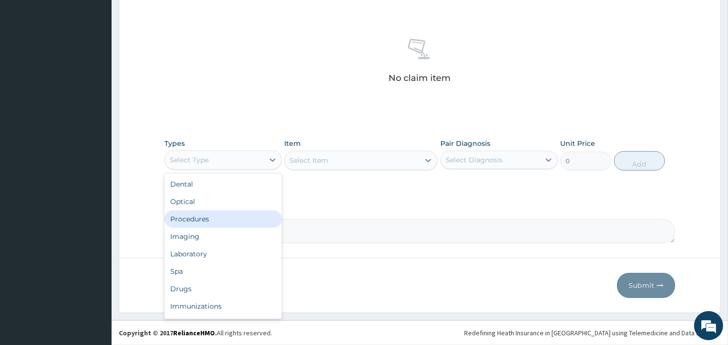
click at [235, 218] on div "Procedures" at bounding box center [222, 219] width 117 height 17
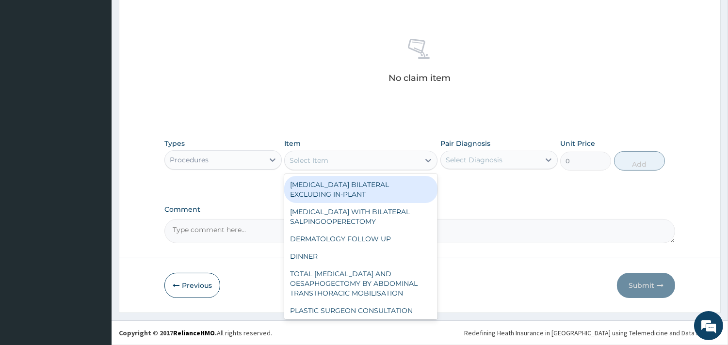
click at [348, 163] on div "Select Item" at bounding box center [352, 161] width 135 height 16
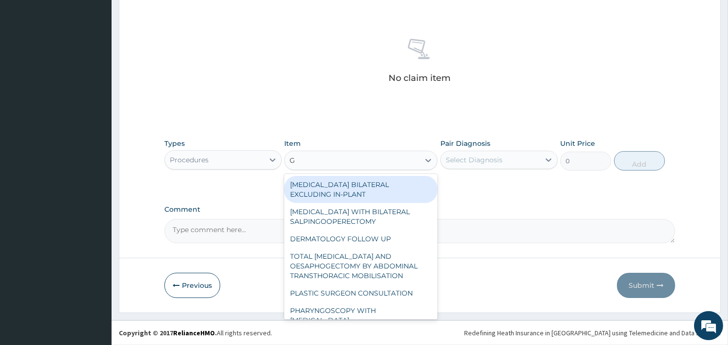
type input "GP"
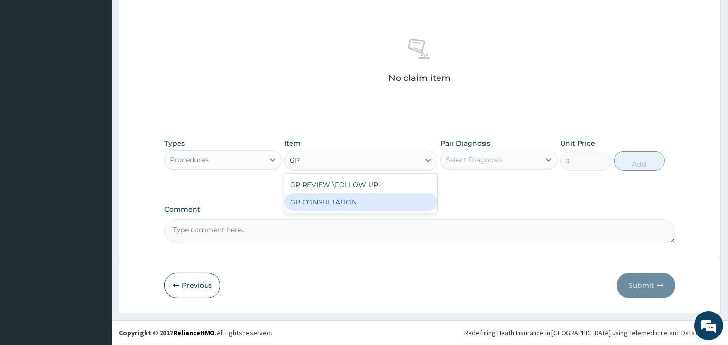
click at [352, 202] on div "GP CONSULTATION" at bounding box center [360, 202] width 153 height 17
type input "7125"
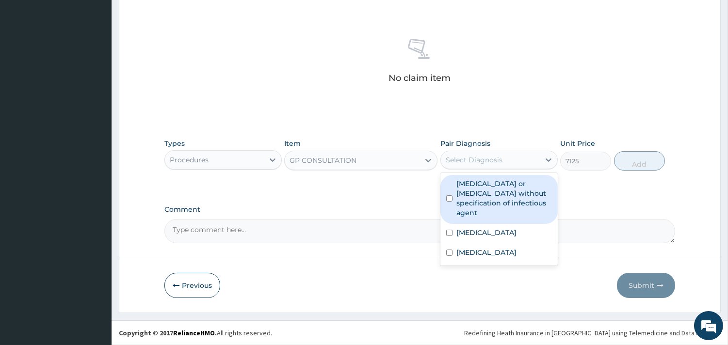
click at [505, 163] on div "Select Diagnosis" at bounding box center [490, 160] width 99 height 16
drag, startPoint x: 508, startPoint y: 186, endPoint x: 513, endPoint y: 221, distance: 34.8
click at [508, 194] on label "Infectious gastroenteritis or colitis without specification of infectious agent" at bounding box center [505, 198] width 96 height 39
checkbox input "true"
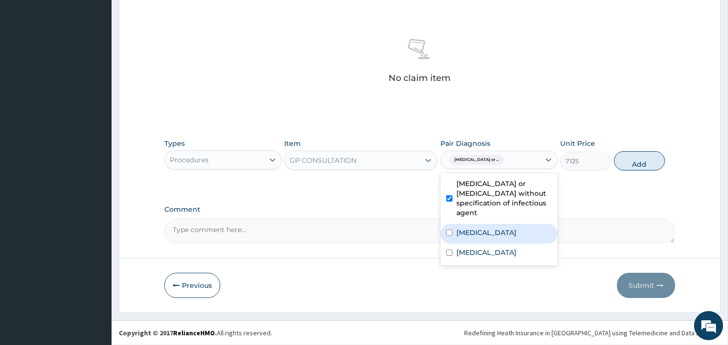
click at [513, 228] on label "[MEDICAL_DATA]" at bounding box center [487, 233] width 60 height 10
checkbox input "true"
drag, startPoint x: 511, startPoint y: 233, endPoint x: 511, endPoint y: 248, distance: 15.0
click at [511, 248] on div "Infectious gastroenteritis or colitis without specification of infectious agent…" at bounding box center [499, 219] width 117 height 93
click at [511, 248] on div "Dyspepsia" at bounding box center [499, 254] width 117 height 20
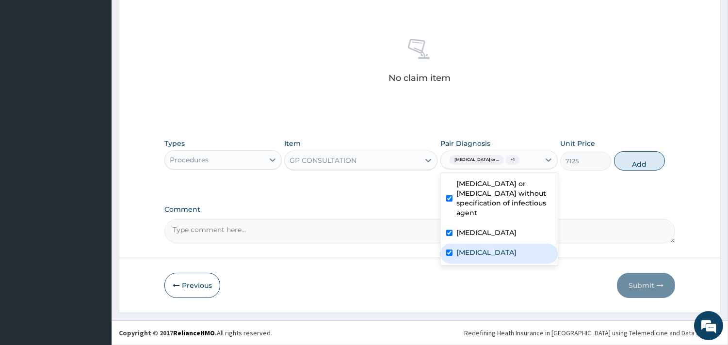
checkbox input "true"
click at [654, 159] on button "Add" at bounding box center [639, 160] width 51 height 19
type input "0"
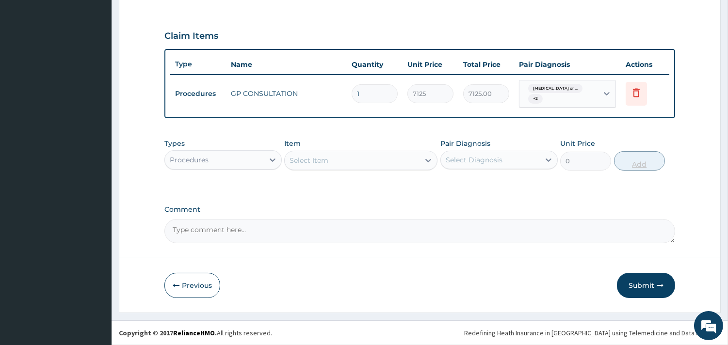
scroll to position [311, 0]
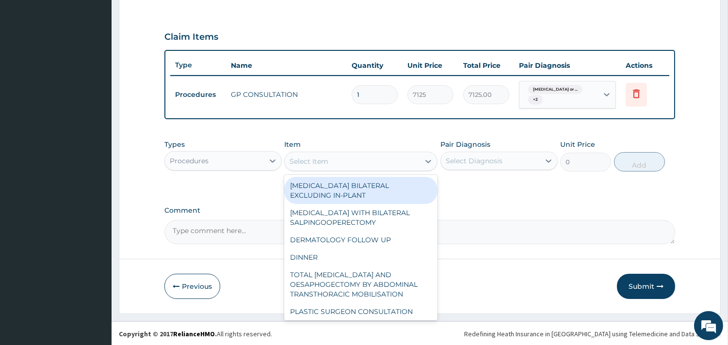
click at [354, 163] on div "Select Item" at bounding box center [352, 162] width 135 height 16
click at [232, 164] on div "Procedures" at bounding box center [214, 161] width 99 height 16
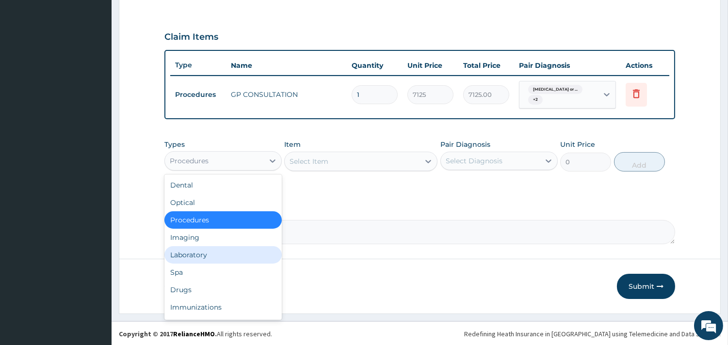
scroll to position [33, 0]
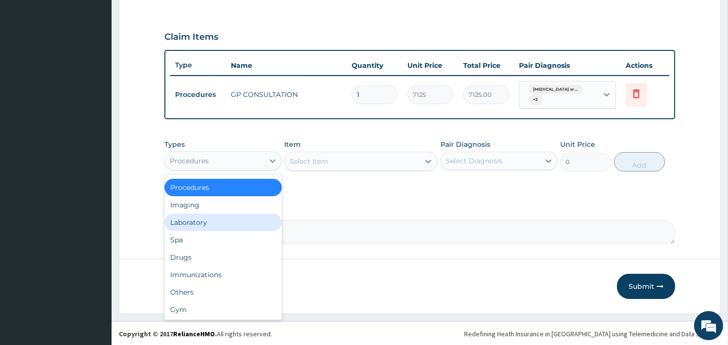
click at [194, 223] on div "Laboratory" at bounding box center [222, 222] width 117 height 17
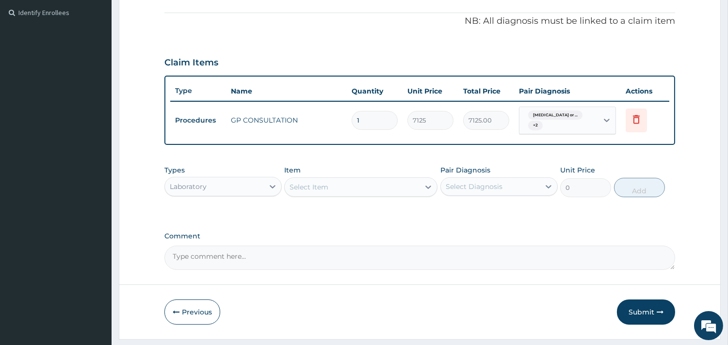
scroll to position [311, 0]
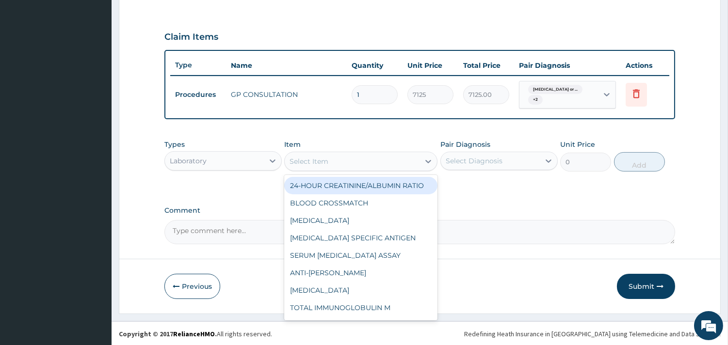
click at [343, 165] on div "Select Item" at bounding box center [352, 162] width 135 height 16
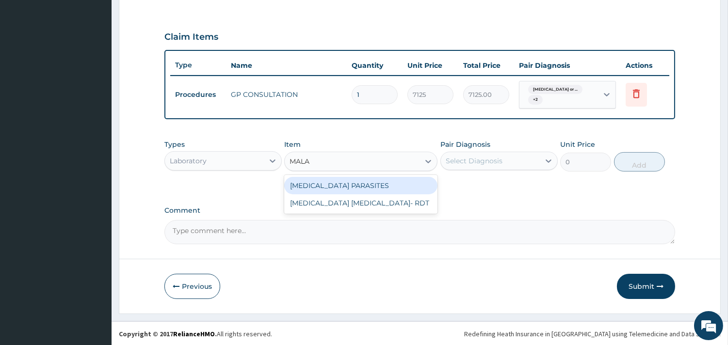
type input "MALAR"
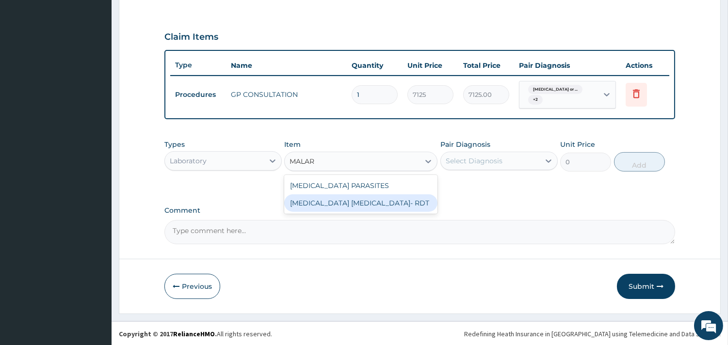
click at [353, 202] on div "MALARIA PARASITE- RDT" at bounding box center [360, 203] width 153 height 17
type input "4321.35"
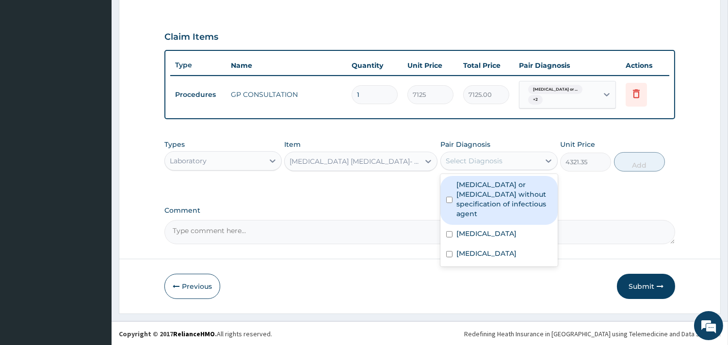
click at [503, 159] on div "Select Diagnosis" at bounding box center [490, 161] width 99 height 16
drag, startPoint x: 513, startPoint y: 197, endPoint x: 511, endPoint y: 220, distance: 22.9
click at [513, 207] on label "Infectious gastroenteritis or colitis without specification of infectious agent" at bounding box center [505, 199] width 96 height 39
checkbox input "true"
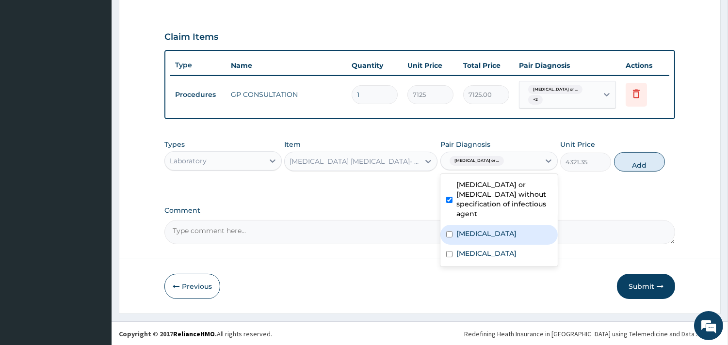
click at [511, 229] on label "Malaria, unspecified" at bounding box center [487, 234] width 60 height 10
checkbox input "true"
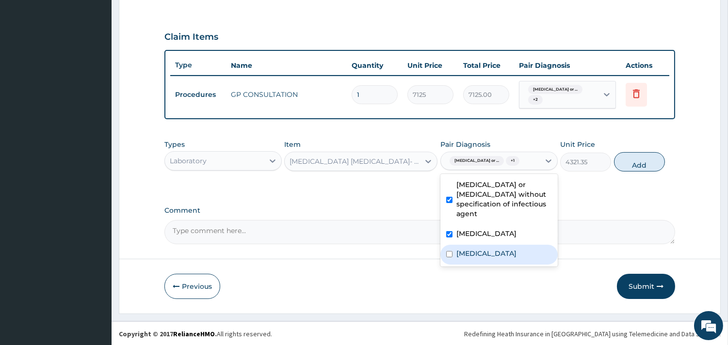
click at [504, 248] on div "Dyspepsia" at bounding box center [499, 255] width 117 height 20
checkbox input "true"
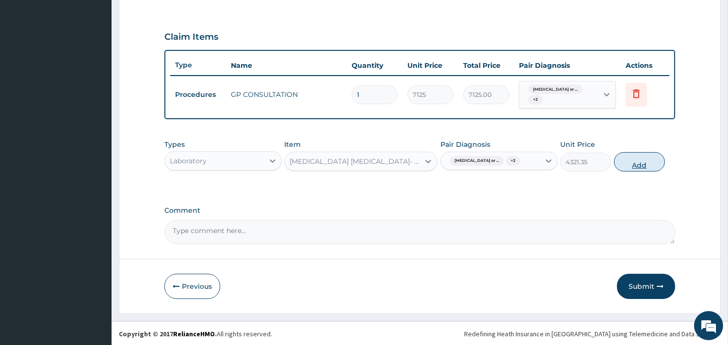
click at [643, 172] on button "Add" at bounding box center [639, 161] width 51 height 19
type input "0"
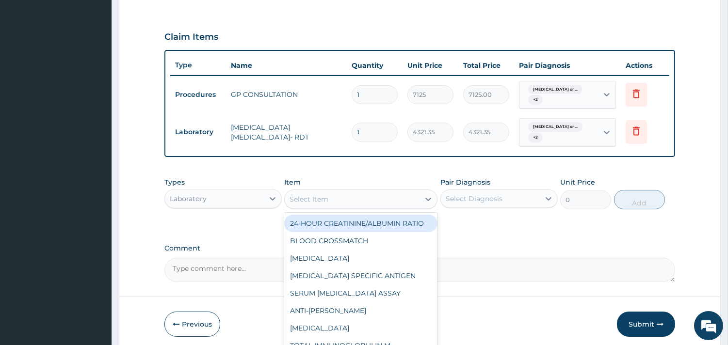
click at [321, 192] on div "Select Item" at bounding box center [352, 200] width 135 height 16
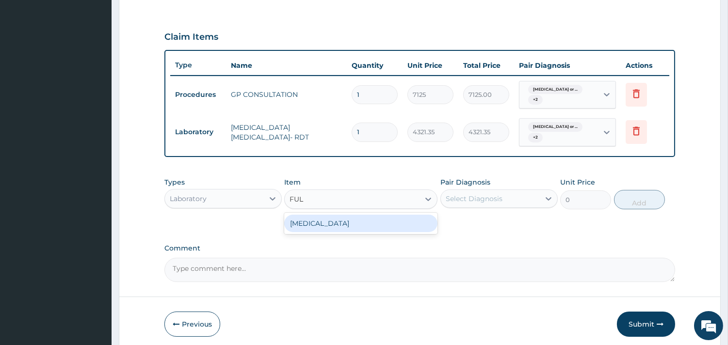
type input "FULL"
click at [344, 224] on div "FULL BLOOD COUNT" at bounding box center [360, 223] width 153 height 17
type input "5383.5"
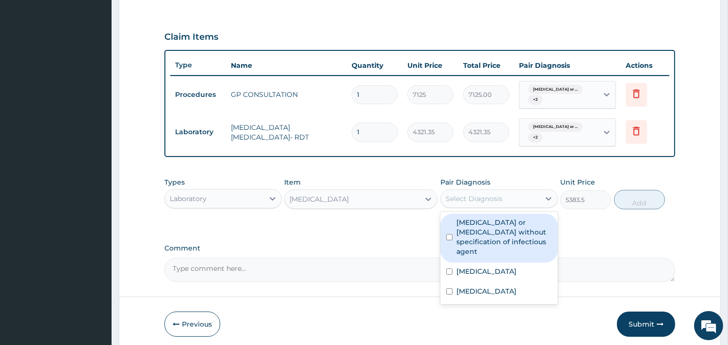
drag, startPoint x: 453, startPoint y: 203, endPoint x: 457, endPoint y: 211, distance: 8.5
click at [455, 206] on div "Select Diagnosis" at bounding box center [499, 199] width 117 height 18
click at [459, 240] on label "Infectious gastroenteritis or colitis without specification of infectious agent" at bounding box center [505, 237] width 96 height 39
checkbox input "true"
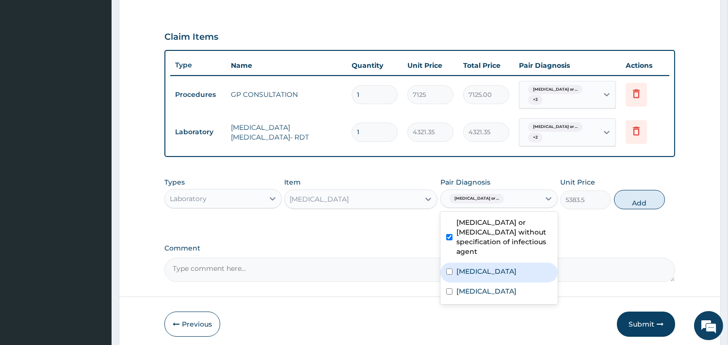
click at [474, 266] on div "Malaria, unspecified" at bounding box center [499, 273] width 117 height 20
checkbox input "true"
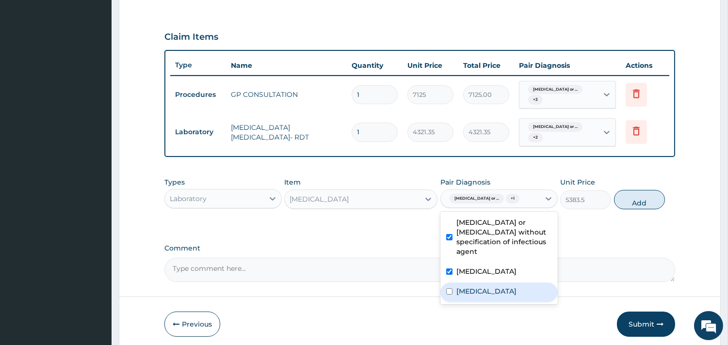
click at [475, 287] on label "Dyspepsia" at bounding box center [487, 292] width 60 height 10
checkbox input "true"
click at [639, 210] on button "Add" at bounding box center [639, 199] width 51 height 19
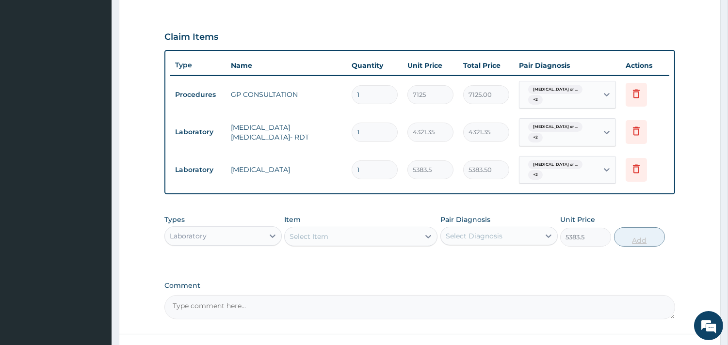
type input "0"
click at [342, 257] on div "Types Laboratory Item Select Item Pair Diagnosis Select Diagnosis Unit Price 0 …" at bounding box center [419, 238] width 511 height 56
click at [337, 239] on div "Select Item" at bounding box center [352, 237] width 135 height 16
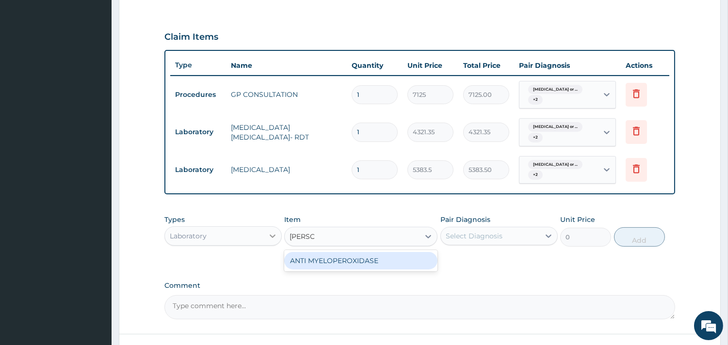
type input "LOPER"
click at [279, 238] on div at bounding box center [272, 236] width 17 height 17
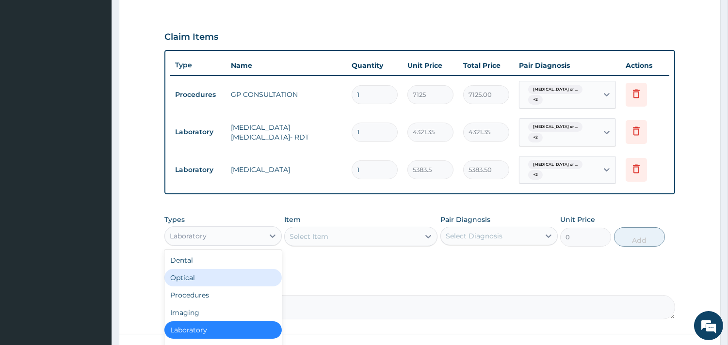
scroll to position [33, 0]
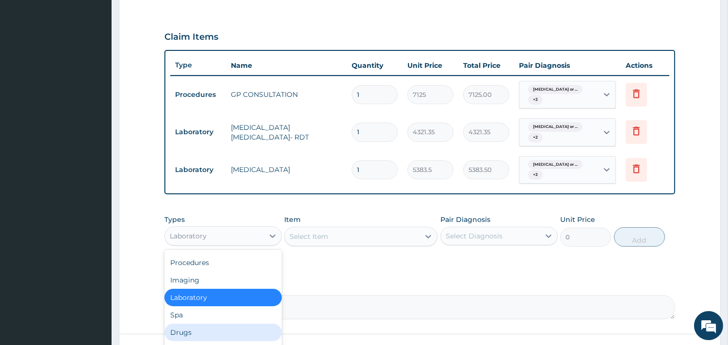
click at [211, 334] on div "Drugs" at bounding box center [222, 332] width 117 height 17
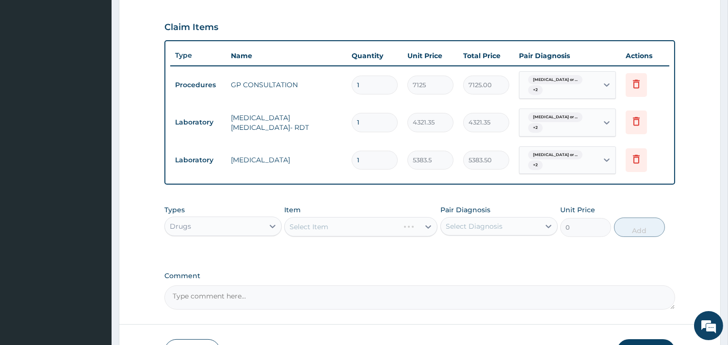
scroll to position [386, 0]
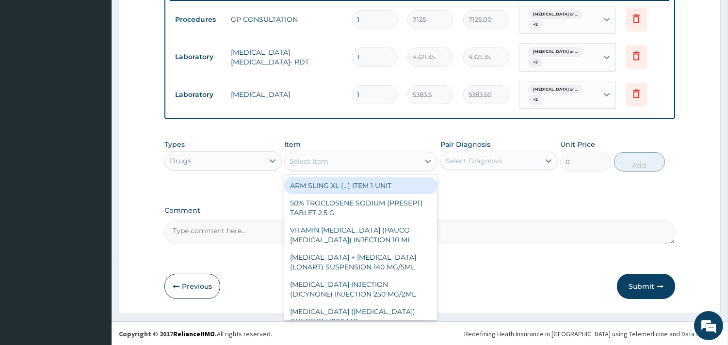
click at [357, 157] on div "Select Item" at bounding box center [352, 162] width 135 height 16
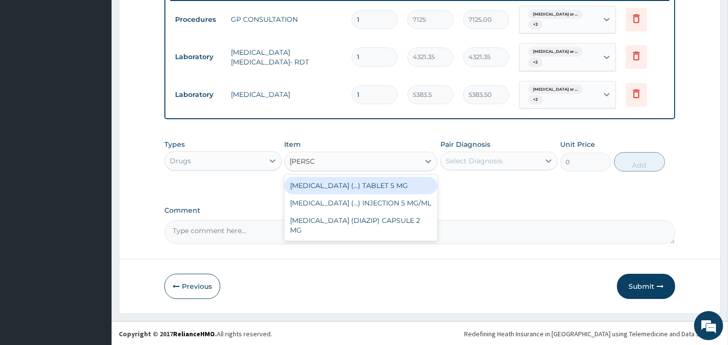
type input "LOPERA"
click at [400, 187] on div "LOPERAMIDE (DIAZIP) CAPSULE 2 MG" at bounding box center [360, 190] width 153 height 27
type input "23.4"
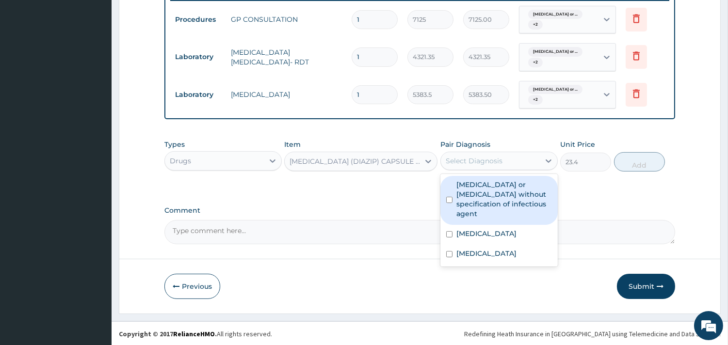
click at [472, 162] on div "Select Diagnosis" at bounding box center [474, 161] width 57 height 10
drag, startPoint x: 482, startPoint y: 196, endPoint x: 486, endPoint y: 205, distance: 10.0
click at [483, 199] on label "Infectious gastroenteritis or colitis without specification of infectious agent" at bounding box center [505, 199] width 96 height 39
checkbox input "true"
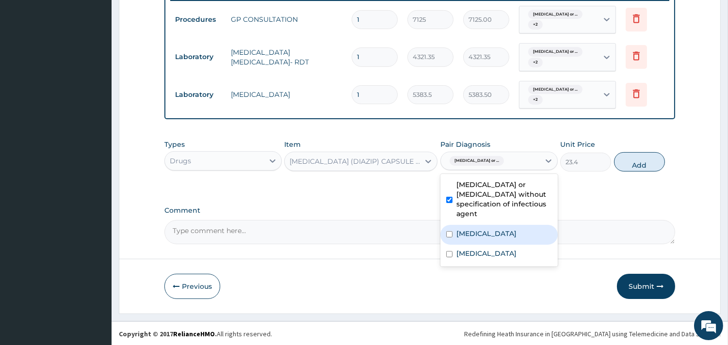
drag, startPoint x: 492, startPoint y: 220, endPoint x: 489, endPoint y: 243, distance: 22.5
click at [492, 229] on label "Malaria, unspecified" at bounding box center [487, 234] width 60 height 10
checkbox input "true"
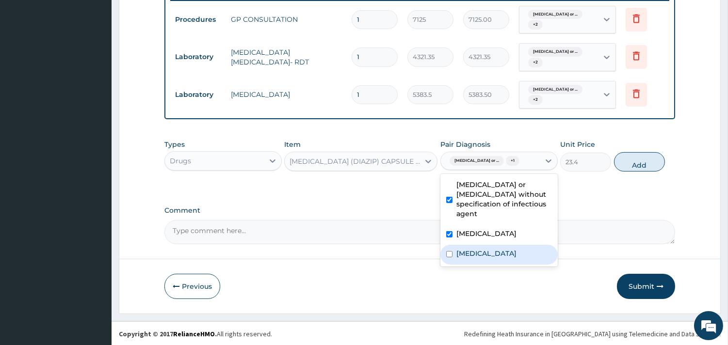
click at [487, 249] on label "Dyspepsia" at bounding box center [487, 254] width 60 height 10
checkbox input "true"
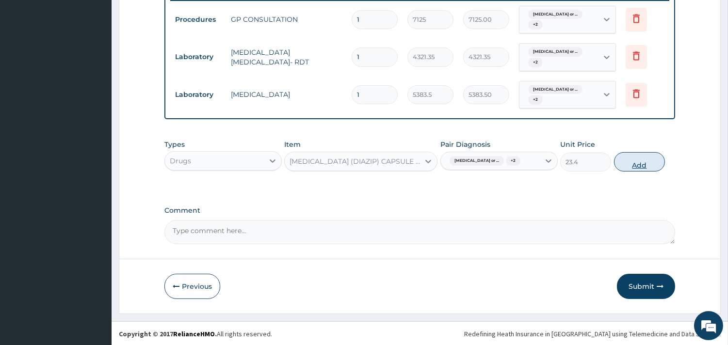
click at [636, 172] on button "Add" at bounding box center [639, 161] width 51 height 19
type input "0"
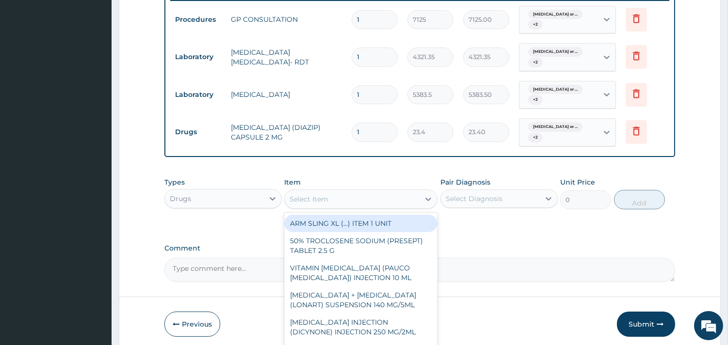
click at [328, 200] on div "Select Item" at bounding box center [352, 200] width 135 height 16
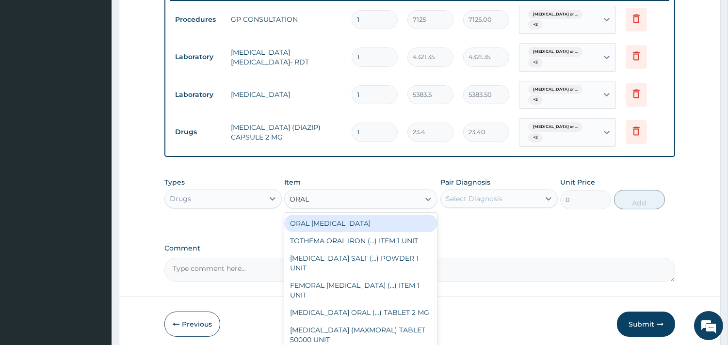
type input "ORAL R"
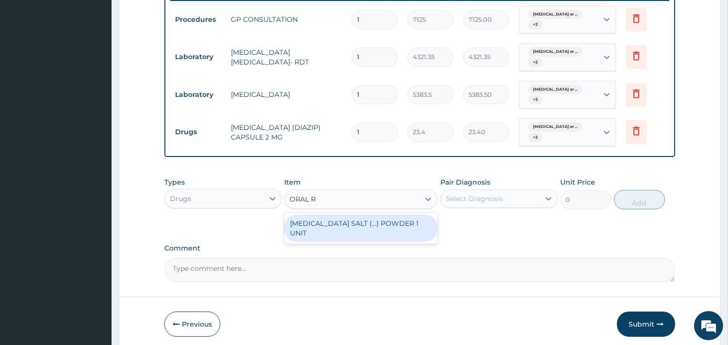
click at [338, 229] on div "ORAL REHYDRATION SALT (...) POWDER 1 UNIT" at bounding box center [360, 228] width 153 height 27
type input "194.99"
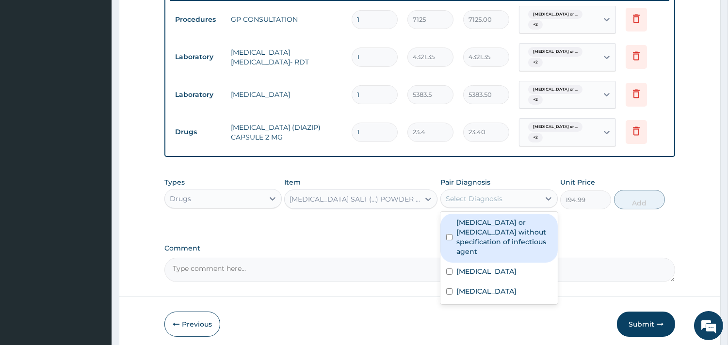
click at [482, 200] on div "Select Diagnosis" at bounding box center [474, 199] width 57 height 10
drag, startPoint x: 482, startPoint y: 229, endPoint x: 482, endPoint y: 250, distance: 21.8
click at [482, 234] on label "Infectious gastroenteritis or colitis without specification of infectious agent" at bounding box center [505, 237] width 96 height 39
checkbox input "true"
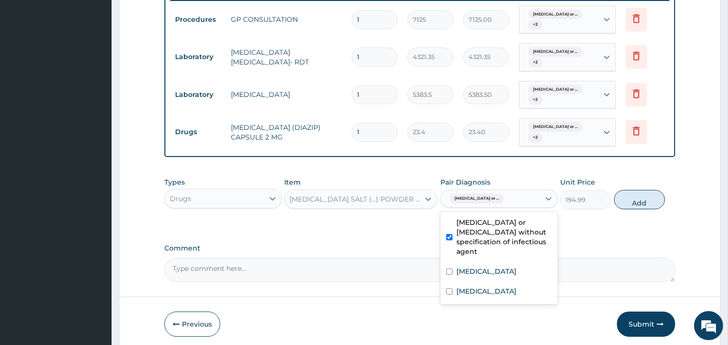
drag, startPoint x: 481, startPoint y: 263, endPoint x: 481, endPoint y: 270, distance: 6.3
click at [481, 265] on div "Malaria, unspecified" at bounding box center [499, 273] width 117 height 20
checkbox input "true"
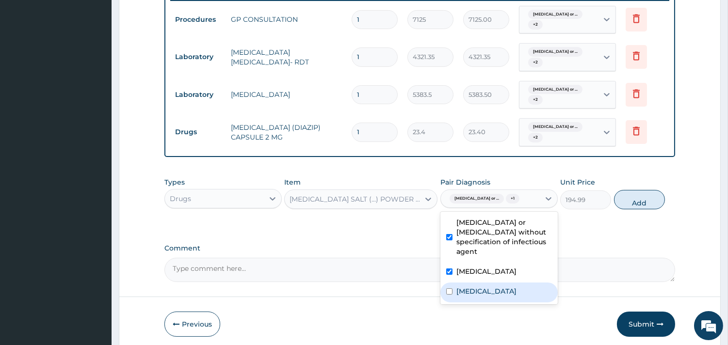
click at [479, 283] on div "Dyspepsia" at bounding box center [499, 293] width 117 height 20
checkbox input "true"
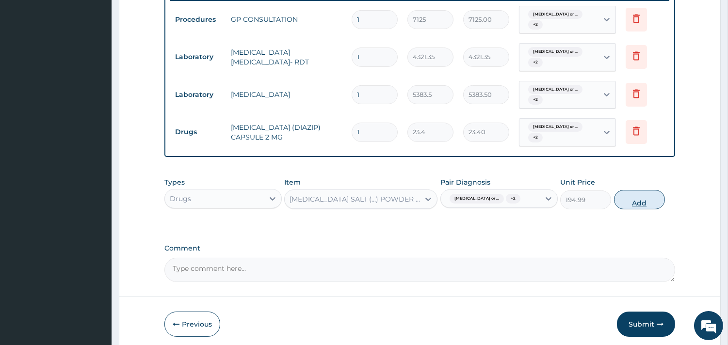
click at [634, 206] on button "Add" at bounding box center [639, 199] width 51 height 19
type input "0"
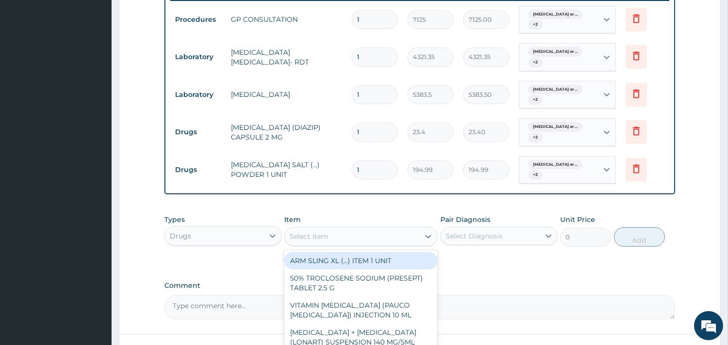
click at [344, 231] on div "Select Item" at bounding box center [352, 237] width 135 height 16
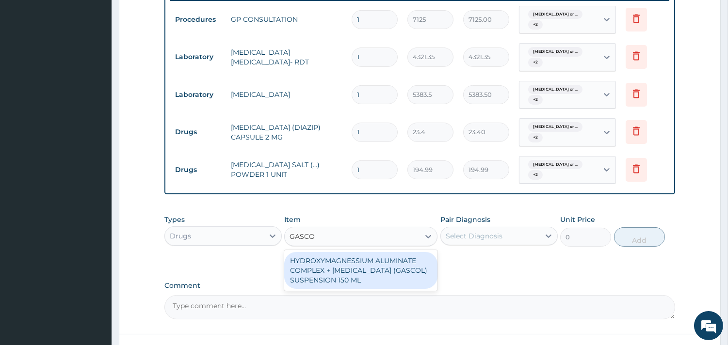
type input "GASCOL"
click at [376, 280] on div "HYDROXYMAGNESSIUM ALUMINATE COMPLEX + SIMETHICONE (GASCOL) SUSPENSION 150 ML" at bounding box center [360, 270] width 153 height 37
type input "1287"
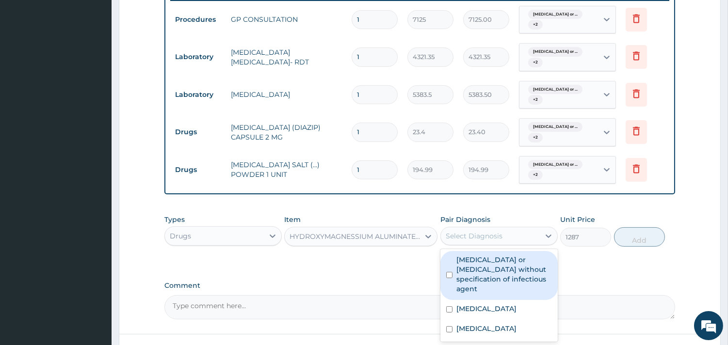
click at [497, 236] on div "Select Diagnosis" at bounding box center [474, 236] width 57 height 10
drag, startPoint x: 505, startPoint y: 262, endPoint x: 503, endPoint y: 297, distance: 35.4
click at [505, 263] on label "Infectious gastroenteritis or colitis without specification of infectious agent" at bounding box center [505, 274] width 96 height 39
checkbox input "true"
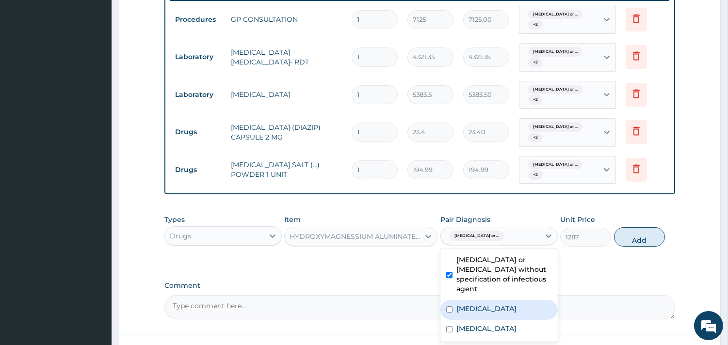
click at [503, 304] on label "Malaria, unspecified" at bounding box center [487, 309] width 60 height 10
checkbox input "true"
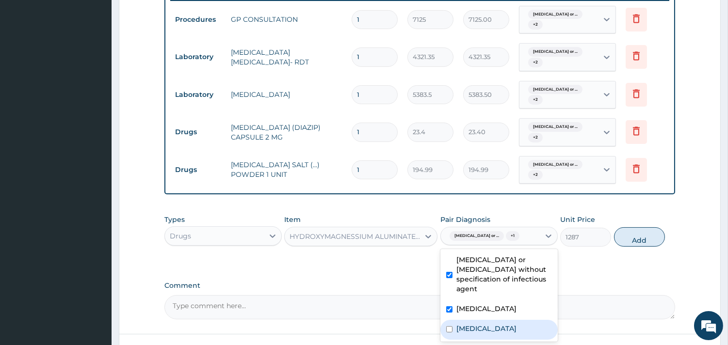
click at [493, 331] on div "Dyspepsia" at bounding box center [499, 330] width 117 height 20
checkbox input "true"
click at [644, 245] on button "Add" at bounding box center [639, 237] width 51 height 19
type input "0"
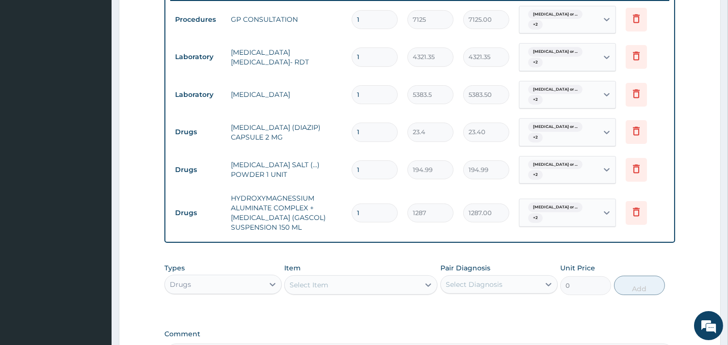
scroll to position [9, 0]
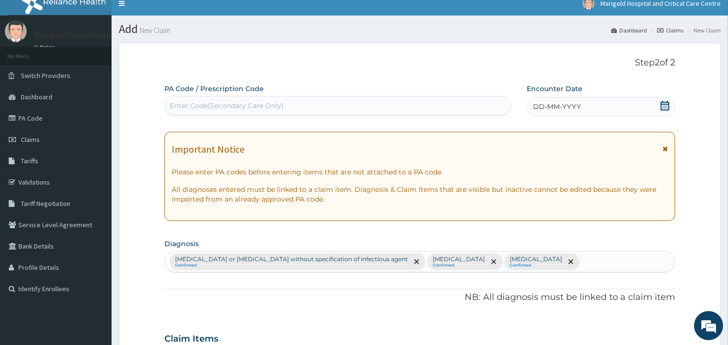
click at [669, 102] on icon at bounding box center [665, 106] width 9 height 10
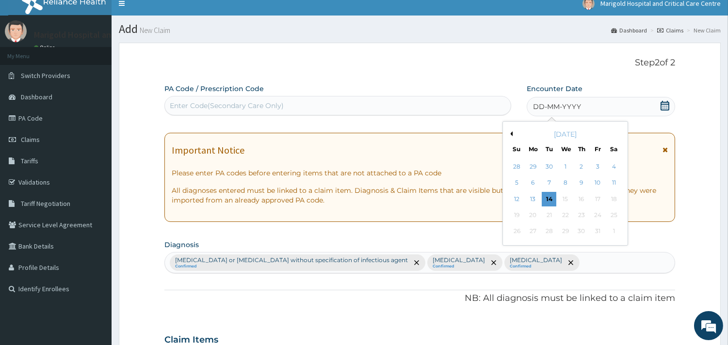
click at [511, 133] on button "Previous Month" at bounding box center [510, 133] width 5 height 5
click at [519, 233] on div "28 29 30 1 2 3 4" at bounding box center [565, 232] width 113 height 16
click at [519, 233] on div "28" at bounding box center [516, 232] width 15 height 15
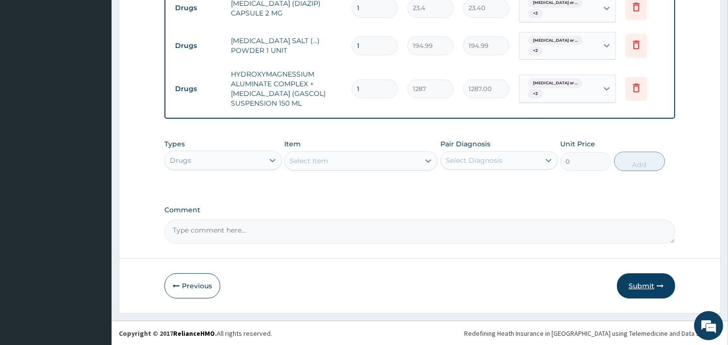
click at [631, 297] on button "Submit" at bounding box center [646, 286] width 58 height 25
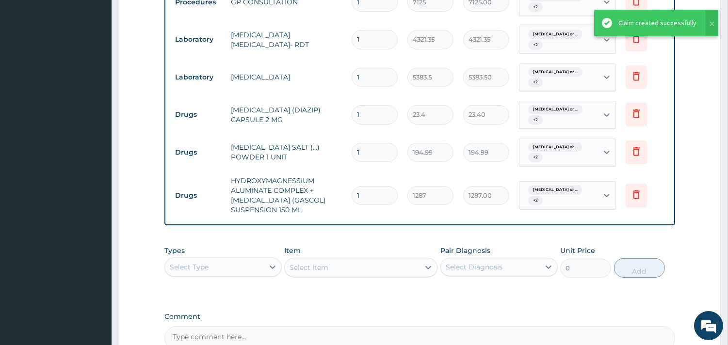
scroll to position [348, 0]
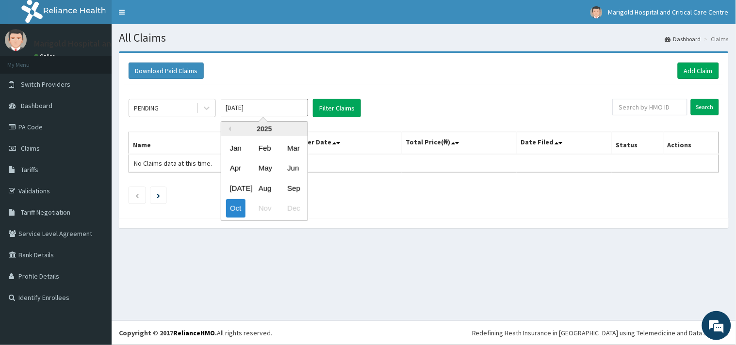
click at [295, 113] on input "[DATE]" at bounding box center [264, 107] width 87 height 17
click at [299, 190] on div "Sep" at bounding box center [292, 189] width 19 height 18
type input "[DATE]"
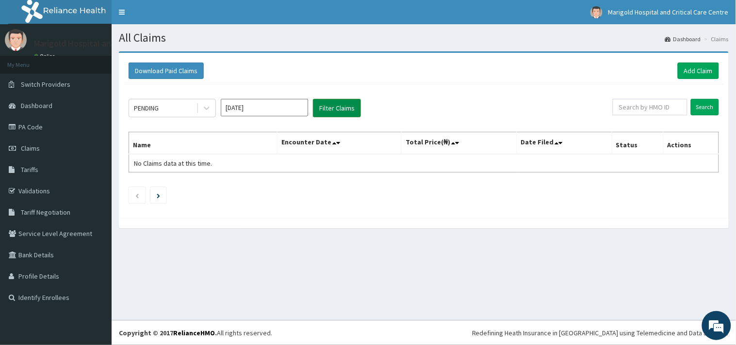
click at [323, 114] on button "Filter Claims" at bounding box center [337, 108] width 48 height 18
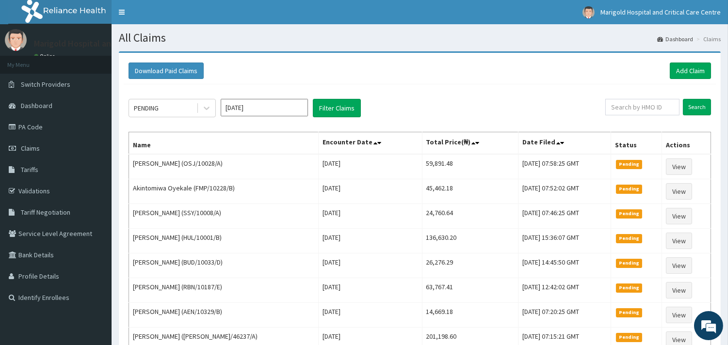
click at [183, 118] on div "PENDING Sep 2025 Filter Claims Search Name Encounter Date Total Price(₦) Date F…" at bounding box center [420, 300] width 592 height 433
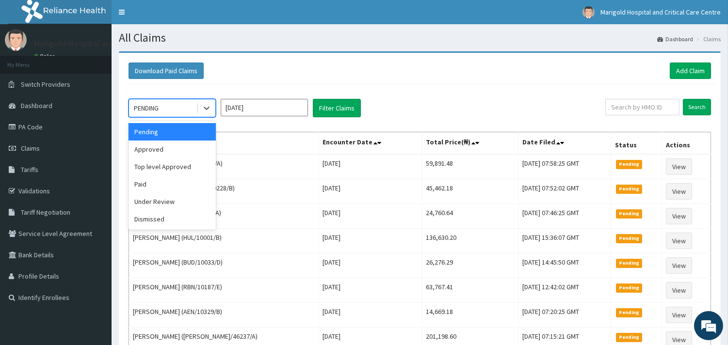
click at [181, 114] on div "PENDING" at bounding box center [162, 108] width 67 height 16
click at [177, 144] on div "Approved" at bounding box center [172, 149] width 87 height 17
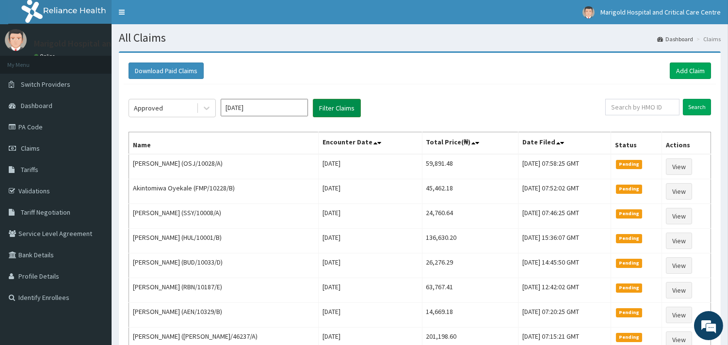
click at [355, 113] on button "Filter Claims" at bounding box center [337, 108] width 48 height 18
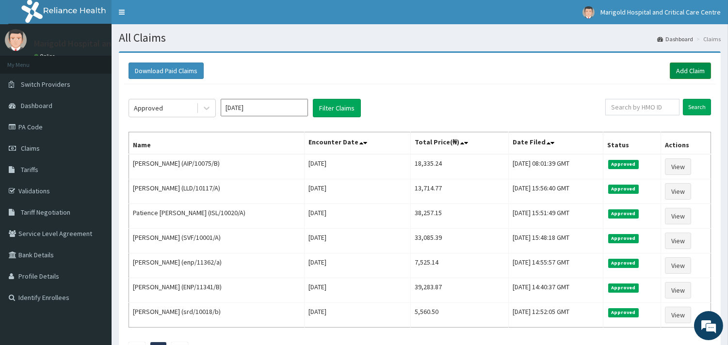
click at [685, 74] on link "Add Claim" at bounding box center [690, 71] width 41 height 16
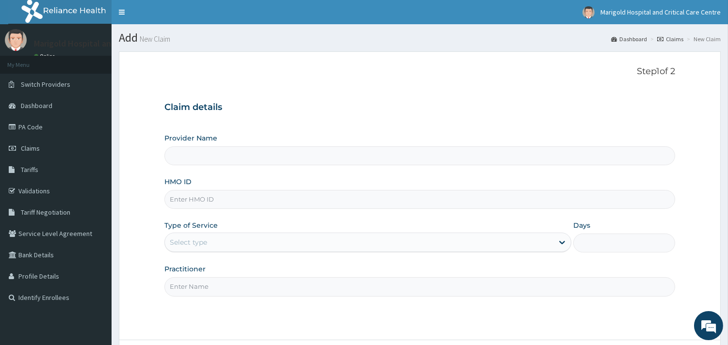
paste input "SRD/10016/A"
type input "SRD/10016/A"
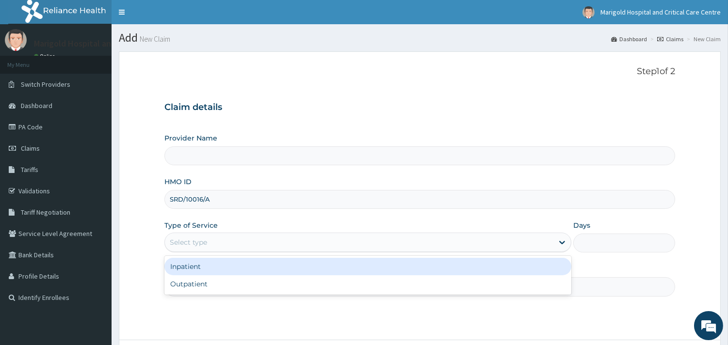
click at [261, 236] on div "Select type" at bounding box center [359, 243] width 389 height 16
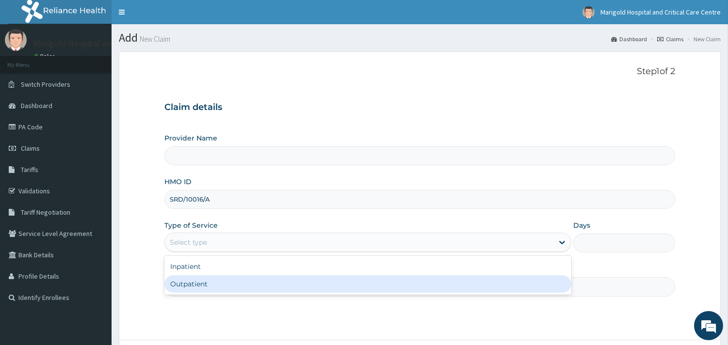
click at [272, 284] on div "Outpatient" at bounding box center [367, 284] width 407 height 17
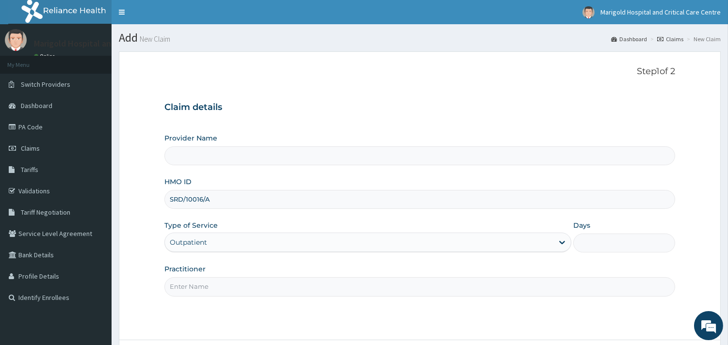
type input "1"
type input "Marigold Hospital and Critical Care Centre"
click at [285, 275] on div "Practitioner" at bounding box center [419, 280] width 511 height 32
click at [289, 289] on input "Practitioner" at bounding box center [419, 287] width 511 height 19
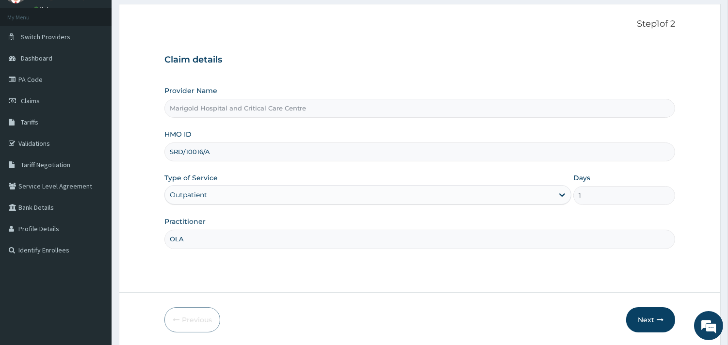
scroll to position [82, 0]
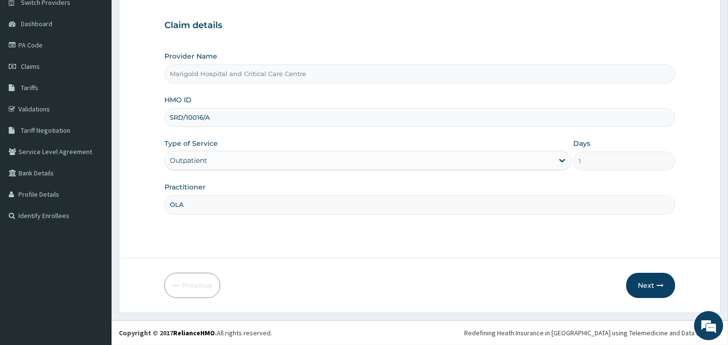
type input "OLA"
click at [628, 269] on form "Step 1 of 2 Claim details Provider Name Marigold Hospital and Critical Care Cen…" at bounding box center [420, 141] width 602 height 344
click at [643, 280] on button "Next" at bounding box center [650, 285] width 49 height 25
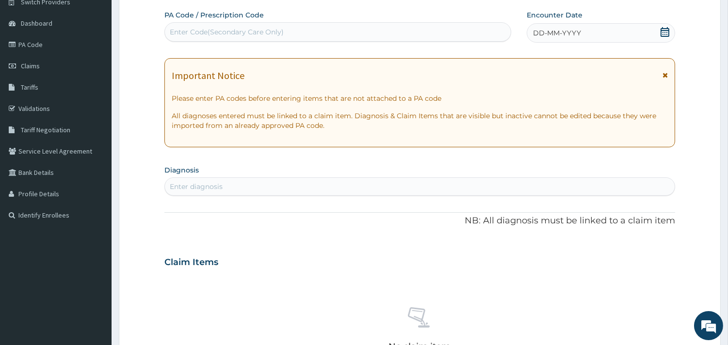
click at [309, 33] on div "Enter Code(Secondary Care Only)" at bounding box center [338, 32] width 346 height 16
click at [668, 31] on icon at bounding box center [665, 32] width 9 height 10
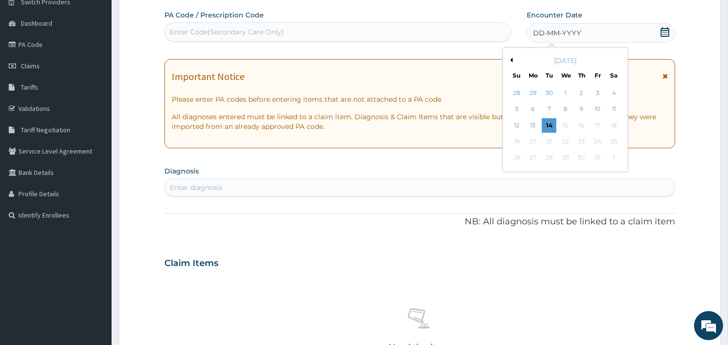
click at [511, 61] on button "Previous Month" at bounding box center [510, 60] width 5 height 5
click at [599, 146] on div "26" at bounding box center [597, 141] width 15 height 15
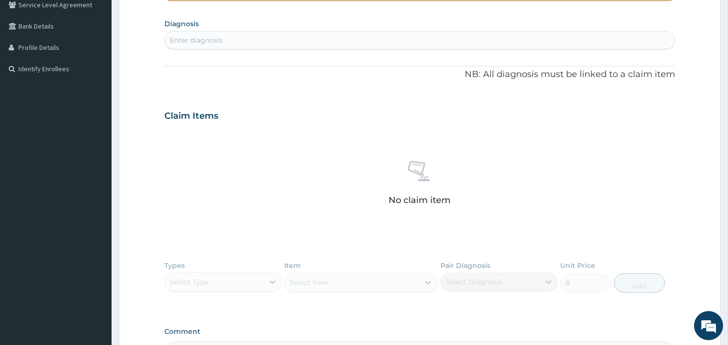
scroll to position [244, 0]
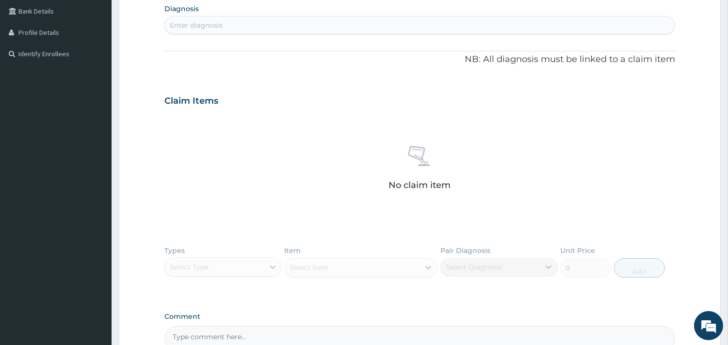
drag, startPoint x: 281, startPoint y: 13, endPoint x: 300, endPoint y: 30, distance: 25.4
click at [285, 16] on section "Diagnosis Enter diagnosis" at bounding box center [419, 17] width 511 height 33
click at [300, 30] on div "Enter diagnosis" at bounding box center [420, 25] width 510 height 16
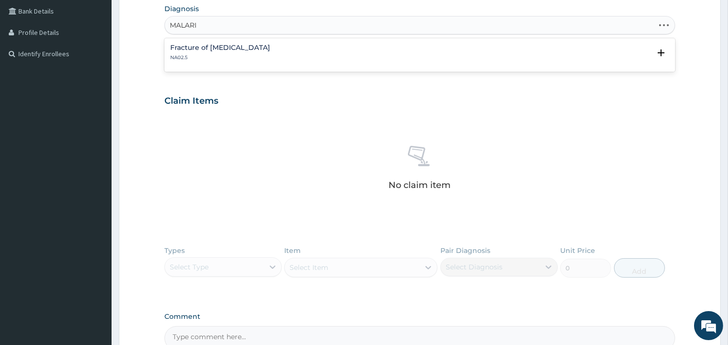
type input "MALARIA"
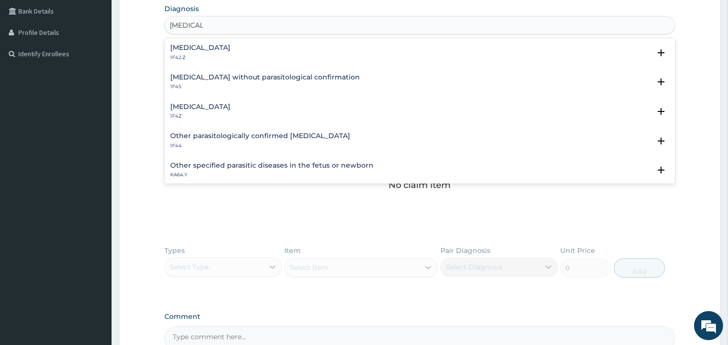
click at [287, 109] on div "Malaria, unspecified 1F4Z" at bounding box center [419, 111] width 499 height 17
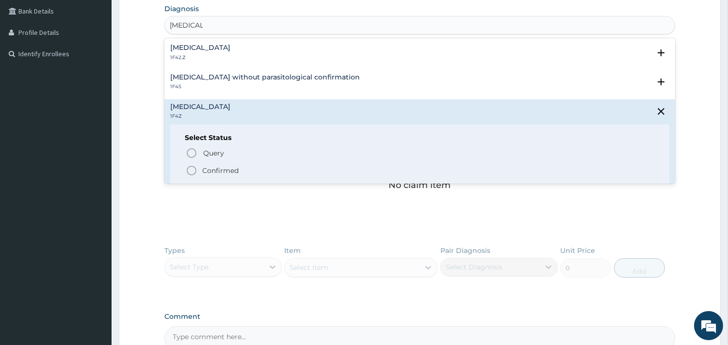
click at [236, 172] on p "Confirmed" at bounding box center [220, 171] width 36 height 10
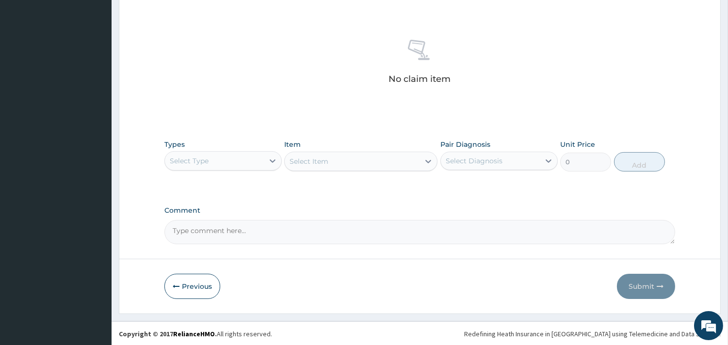
scroll to position [354, 0]
click at [206, 159] on div "Select Type" at bounding box center [189, 160] width 39 height 10
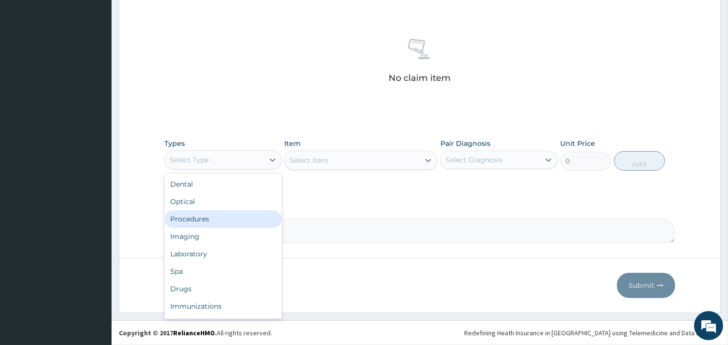
click at [223, 217] on div "Procedures" at bounding box center [222, 219] width 117 height 17
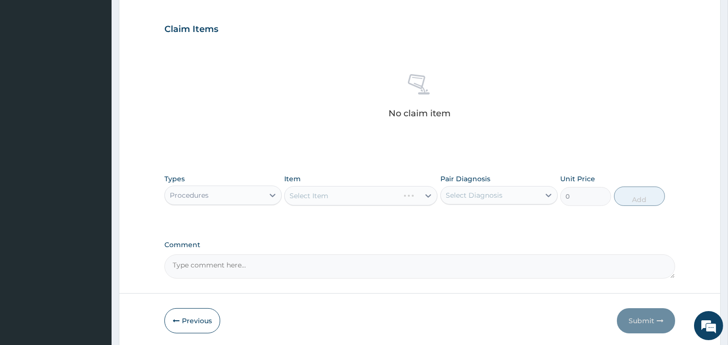
scroll to position [300, 0]
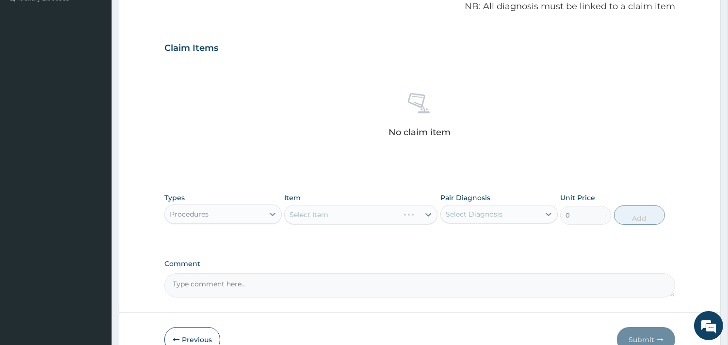
click at [333, 216] on div "Select Item" at bounding box center [360, 214] width 153 height 19
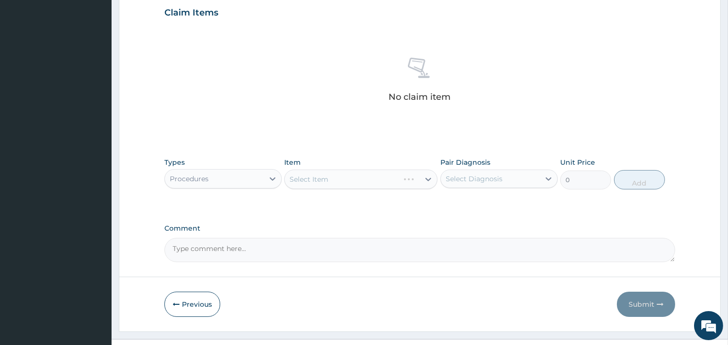
scroll to position [354, 0]
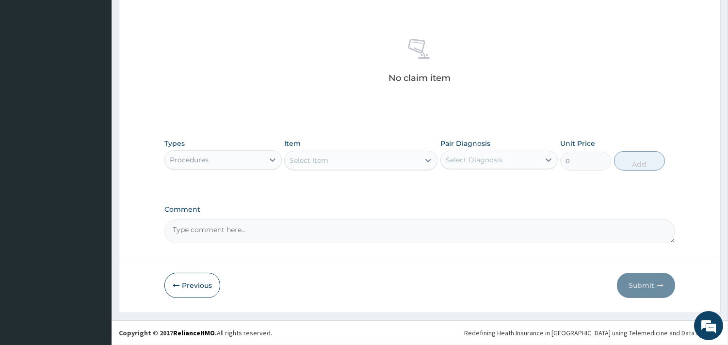
click at [389, 168] on div "Select Item" at bounding box center [360, 160] width 153 height 19
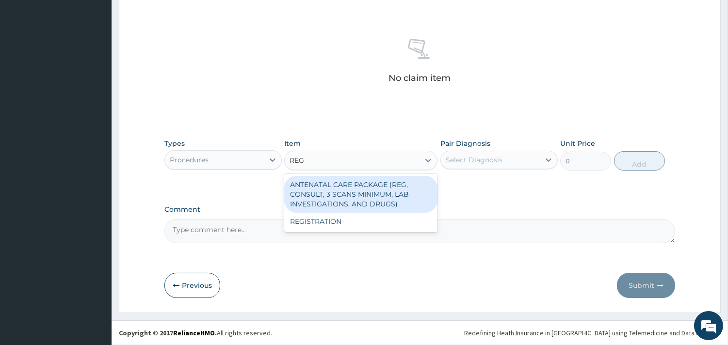
type input "REGI"
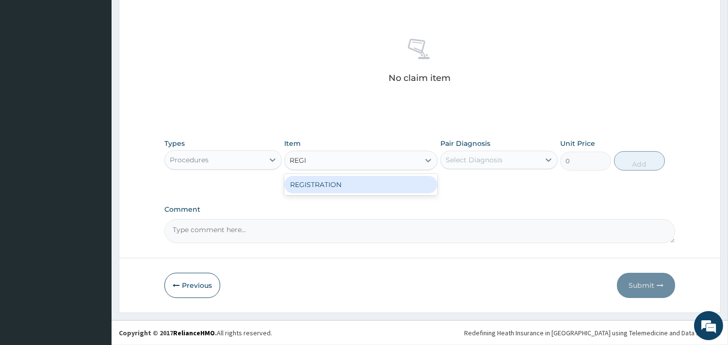
click at [396, 177] on div "REGISTRATION" at bounding box center [360, 184] width 153 height 17
type input "4750"
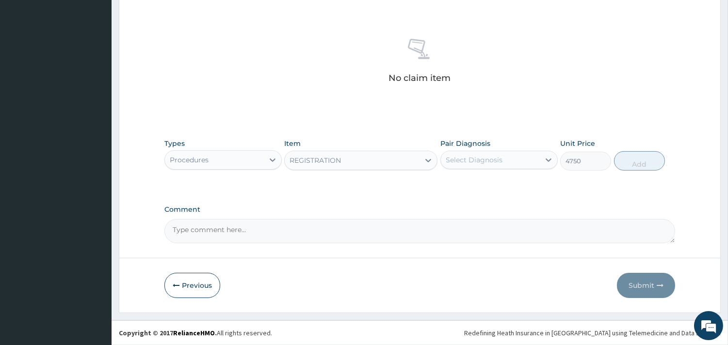
click at [482, 165] on div "Select Diagnosis" at bounding box center [490, 160] width 99 height 16
click at [487, 185] on label "Malaria, unspecified" at bounding box center [487, 184] width 60 height 10
checkbox input "true"
drag, startPoint x: 648, startPoint y: 162, endPoint x: 621, endPoint y: 164, distance: 26.7
click at [647, 162] on button "Add" at bounding box center [639, 160] width 51 height 19
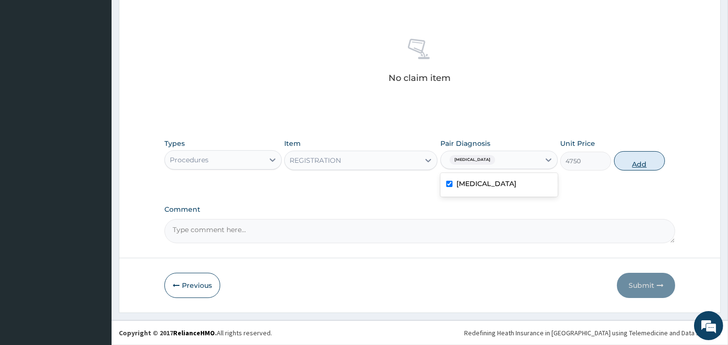
type input "0"
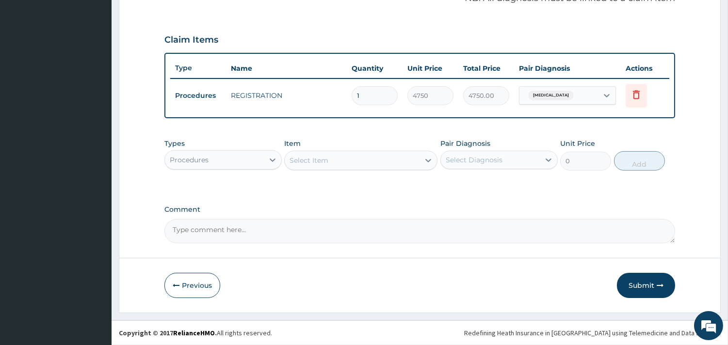
scroll to position [307, 0]
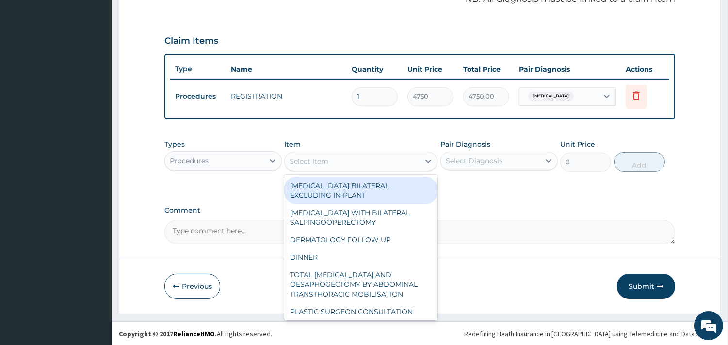
click at [338, 164] on div "Select Item" at bounding box center [352, 162] width 135 height 16
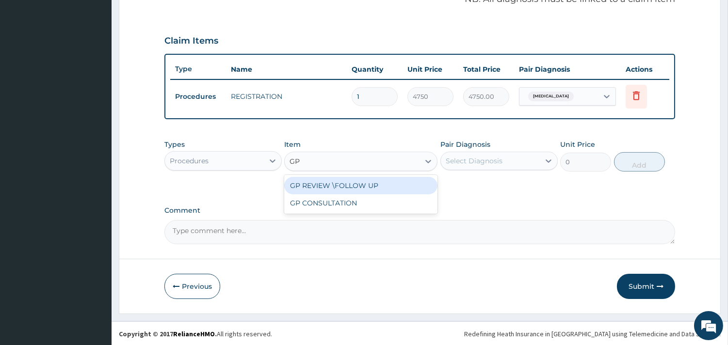
type input "GP C"
click at [359, 195] on div "GP CONSULTATION" at bounding box center [360, 185] width 153 height 21
click at [360, 185] on div "GP CONSULTATION" at bounding box center [360, 185] width 153 height 17
type input "7125"
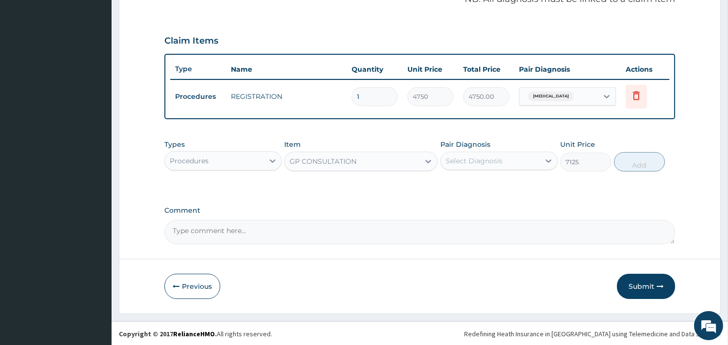
click at [447, 171] on div "Types Procedures Item option GP CONSULTATION, selected. Select is focused ,type…" at bounding box center [419, 156] width 511 height 42
click at [476, 159] on div "Select Diagnosis" at bounding box center [474, 161] width 57 height 10
drag, startPoint x: 484, startPoint y: 185, endPoint x: 573, endPoint y: 186, distance: 89.3
click at [483, 185] on label "Malaria, unspecified" at bounding box center [487, 185] width 60 height 10
checkbox input "true"
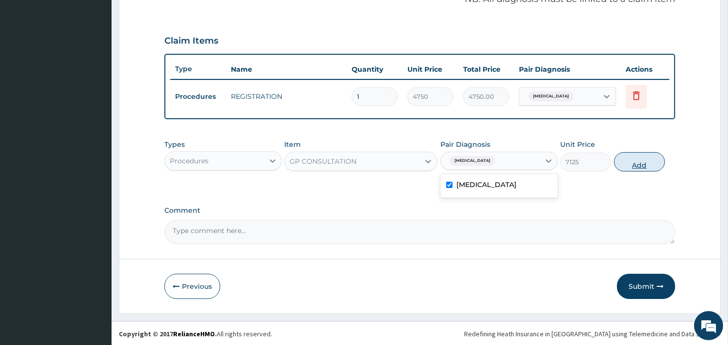
click at [642, 161] on button "Add" at bounding box center [639, 161] width 51 height 19
type input "0"
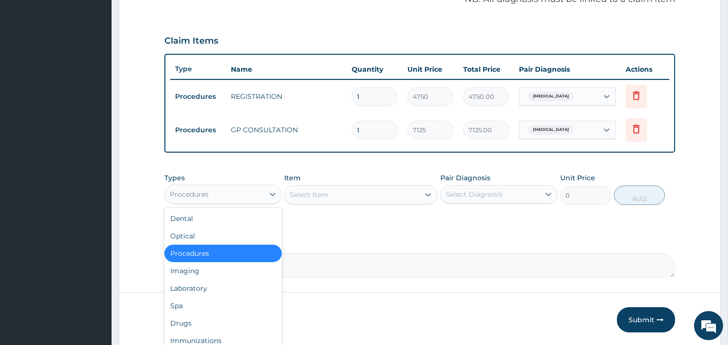
click at [254, 187] on div "Procedures" at bounding box center [214, 195] width 99 height 16
click at [212, 318] on div "Drugs" at bounding box center [222, 323] width 117 height 17
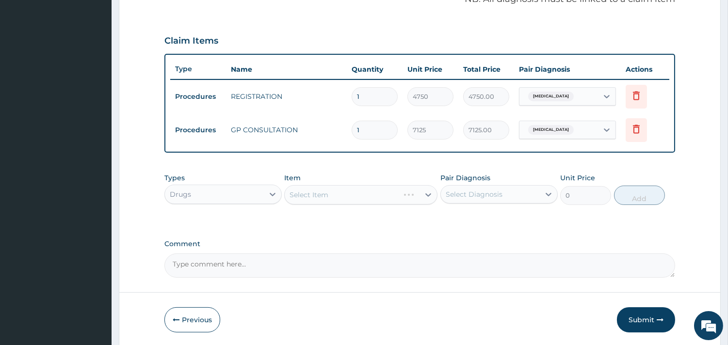
scroll to position [341, 0]
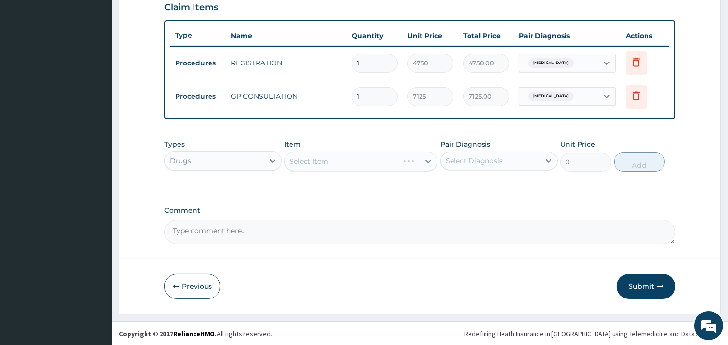
click at [364, 162] on div "Select Item" at bounding box center [360, 161] width 153 height 19
click at [375, 161] on div "Select Item" at bounding box center [360, 161] width 153 height 19
click at [382, 163] on div "Select Item" at bounding box center [360, 161] width 153 height 19
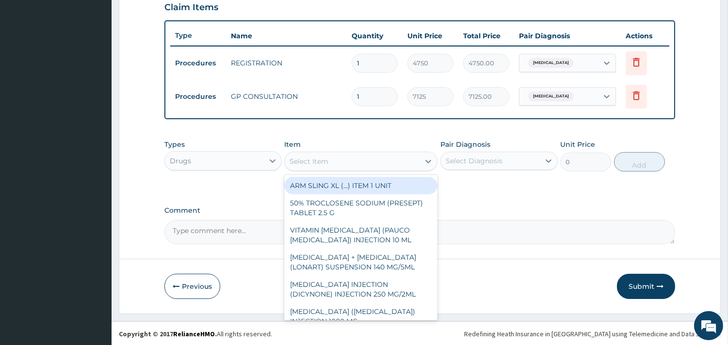
click at [382, 162] on div "Select Item" at bounding box center [352, 162] width 135 height 16
type input "M"
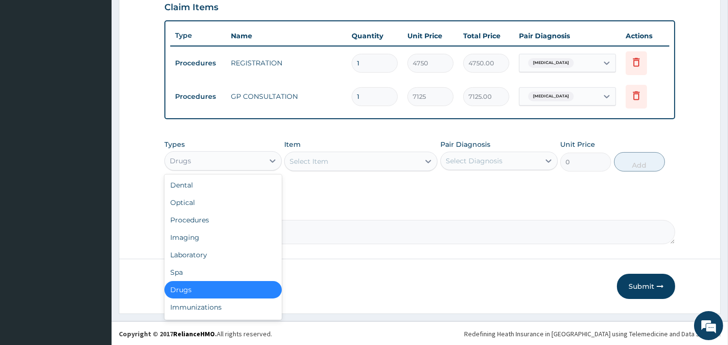
click at [195, 158] on div "Drugs" at bounding box center [214, 161] width 99 height 16
click at [207, 248] on div "Laboratory" at bounding box center [222, 254] width 117 height 17
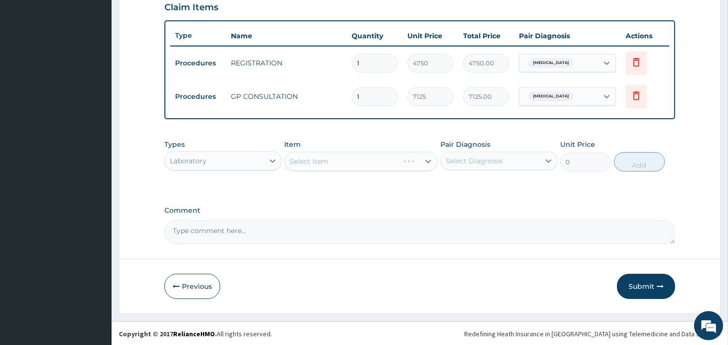
click at [353, 162] on div "Select Item" at bounding box center [360, 161] width 153 height 19
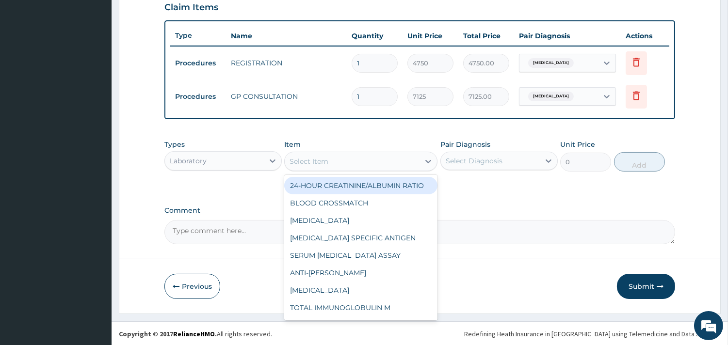
click at [353, 162] on div "Select Item" at bounding box center [352, 162] width 135 height 16
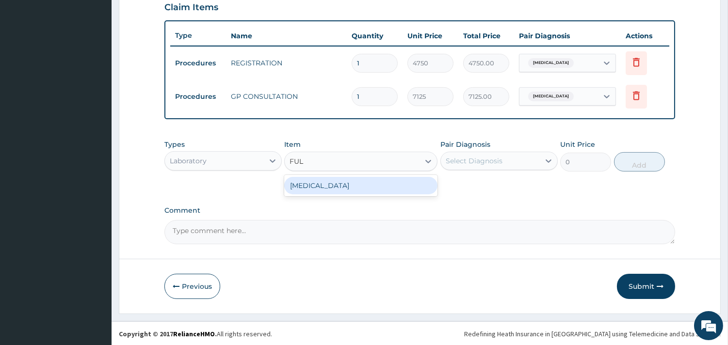
type input "FULL"
click at [365, 187] on div "FULL BLOOD COUNT" at bounding box center [360, 185] width 153 height 17
type input "5383.5"
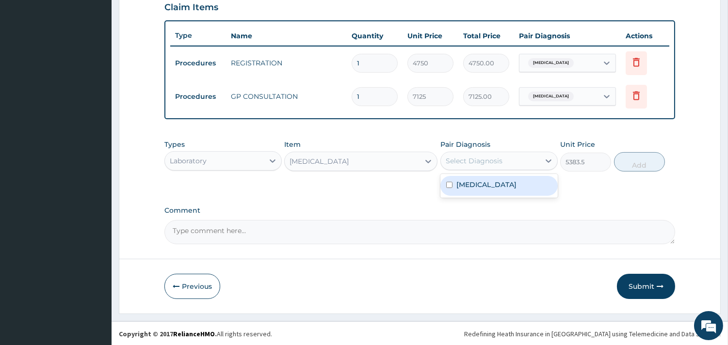
drag, startPoint x: 471, startPoint y: 153, endPoint x: 488, endPoint y: 199, distance: 49.3
click at [472, 157] on div "Select Diagnosis" at bounding box center [490, 161] width 99 height 16
drag, startPoint x: 483, startPoint y: 162, endPoint x: 484, endPoint y: 172, distance: 10.8
click at [483, 168] on div "Select Diagnosis" at bounding box center [499, 161] width 117 height 18
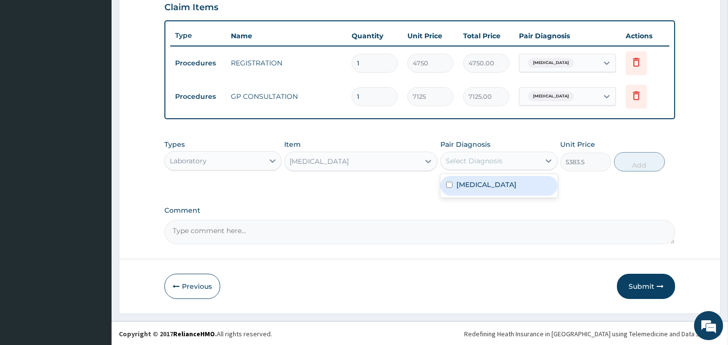
click at [487, 192] on div "Malaria, unspecified" at bounding box center [499, 186] width 117 height 20
checkbox input "true"
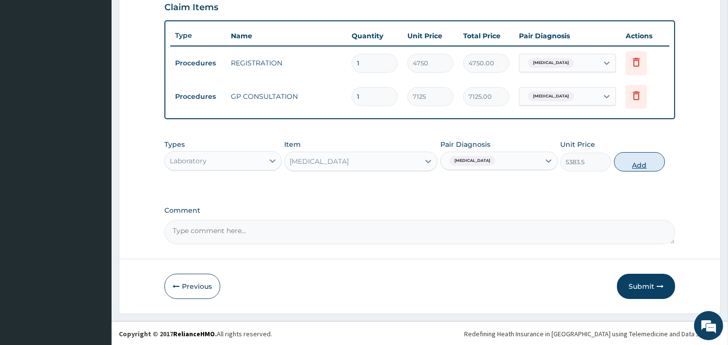
click at [661, 163] on button "Add" at bounding box center [639, 161] width 51 height 19
type input "0"
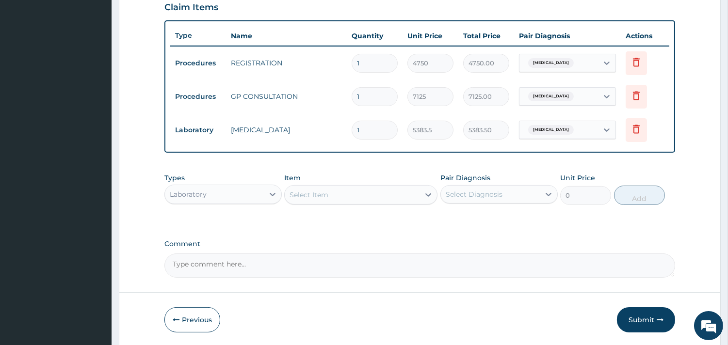
click at [372, 208] on div "Types Laboratory Item Select Item Pair Diagnosis Select Diagnosis Unit Price 0 …" at bounding box center [419, 189] width 511 height 42
click at [364, 197] on div "Select Item" at bounding box center [352, 195] width 135 height 16
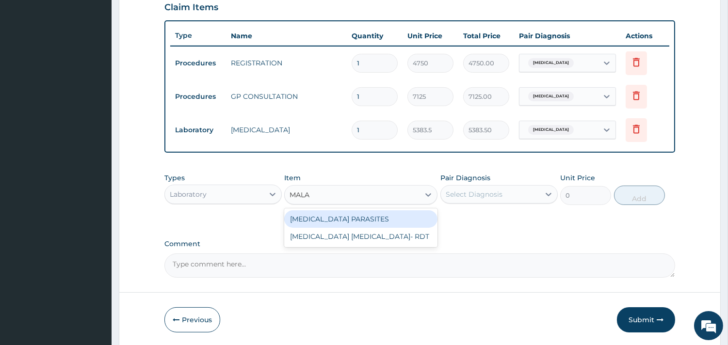
type input "MALAR"
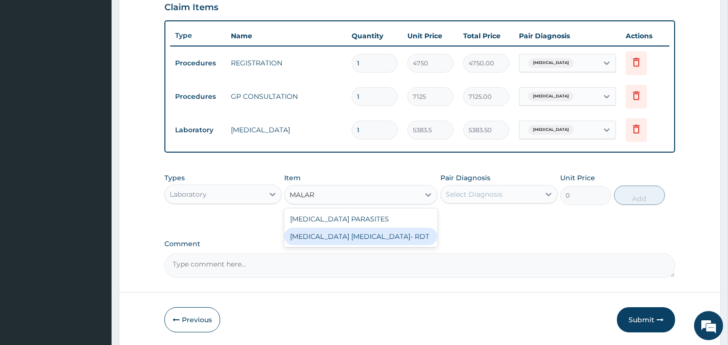
click at [369, 237] on div "[MEDICAL_DATA] [MEDICAL_DATA]- RDT" at bounding box center [360, 236] width 153 height 17
type input "4321.35"
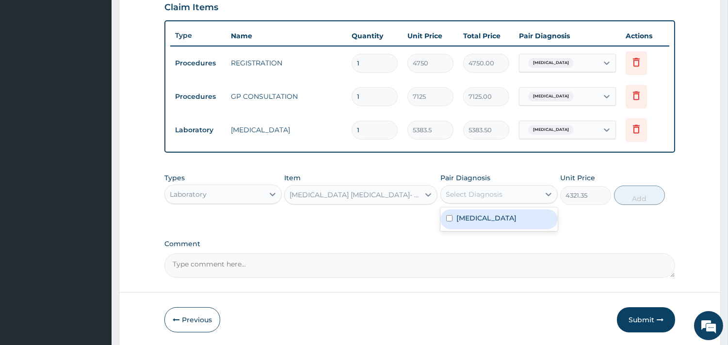
click at [511, 187] on div "Select Diagnosis" at bounding box center [490, 195] width 99 height 16
click at [510, 215] on label "[MEDICAL_DATA]" at bounding box center [487, 218] width 60 height 10
checkbox input "true"
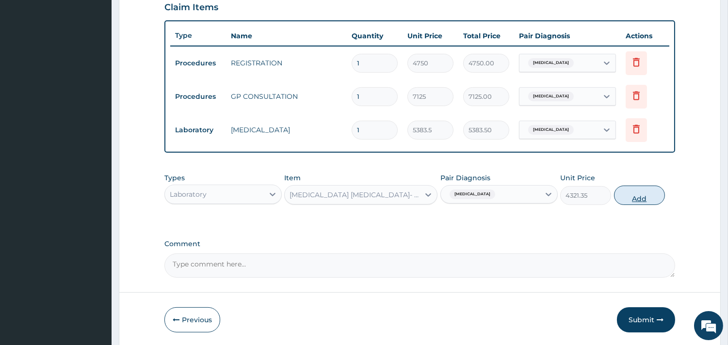
click at [641, 196] on button "Add" at bounding box center [639, 195] width 51 height 19
type input "0"
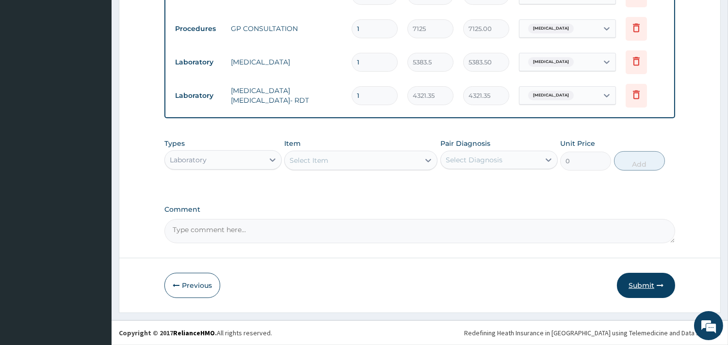
click at [646, 290] on button "Submit" at bounding box center [646, 285] width 58 height 25
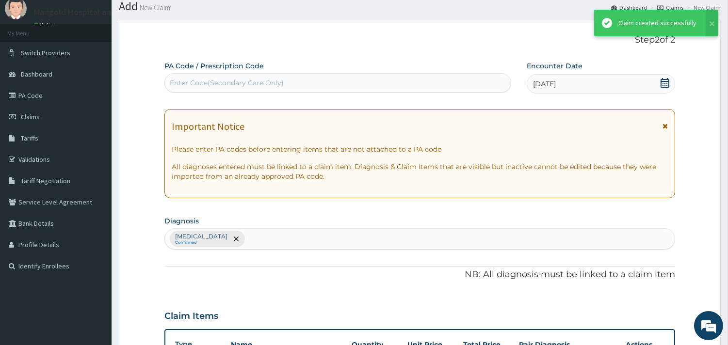
scroll to position [409, 0]
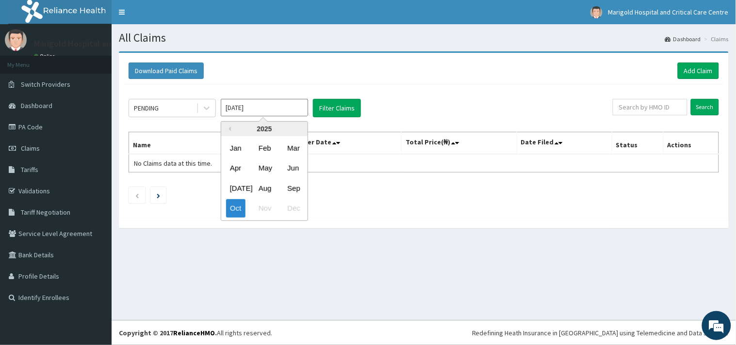
drag, startPoint x: 263, startPoint y: 111, endPoint x: 263, endPoint y: 130, distance: 19.4
click at [263, 112] on input "[DATE]" at bounding box center [264, 107] width 87 height 17
click at [300, 186] on div "Sep" at bounding box center [292, 189] width 19 height 18
type input "[DATE]"
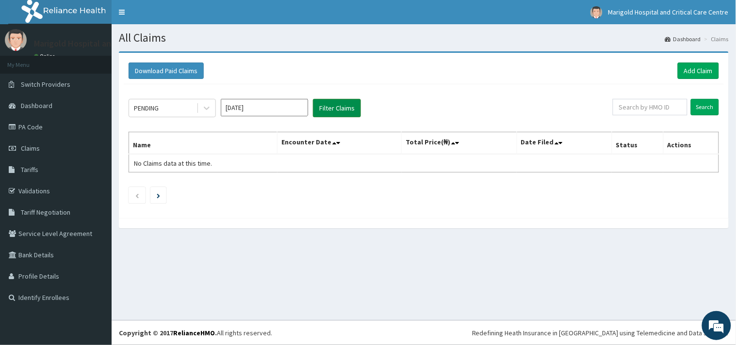
click at [321, 104] on button "Filter Claims" at bounding box center [337, 108] width 48 height 18
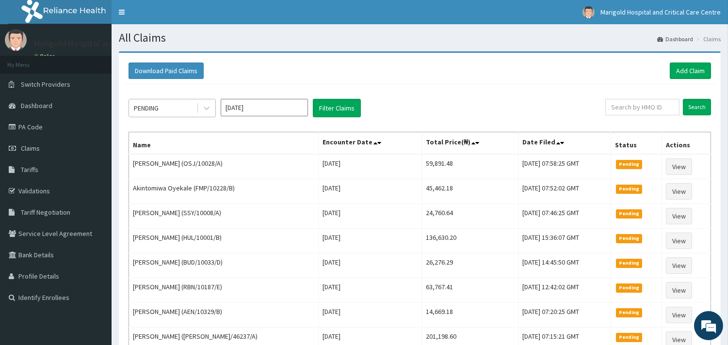
click at [190, 112] on div "PENDING" at bounding box center [162, 108] width 67 height 16
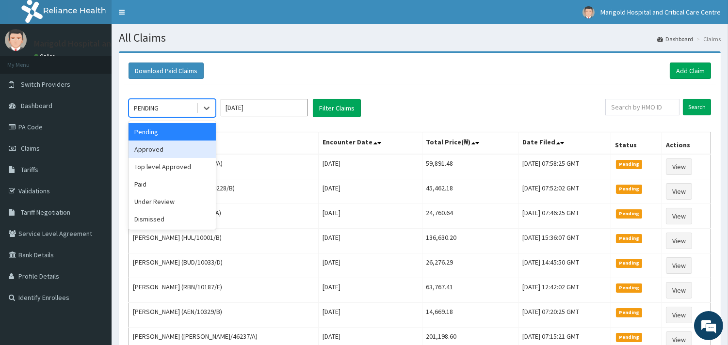
click at [172, 153] on div "Approved" at bounding box center [172, 149] width 87 height 17
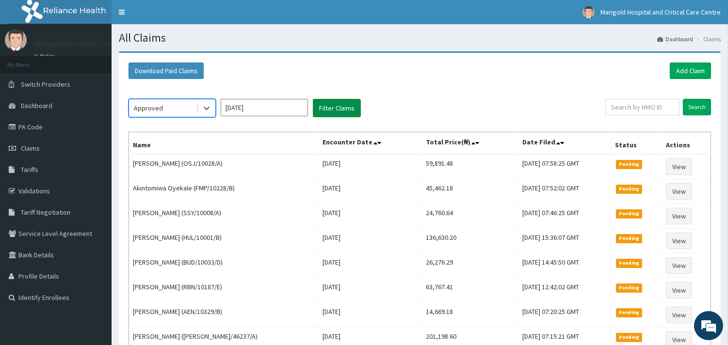
click at [332, 112] on button "Filter Claims" at bounding box center [337, 108] width 48 height 18
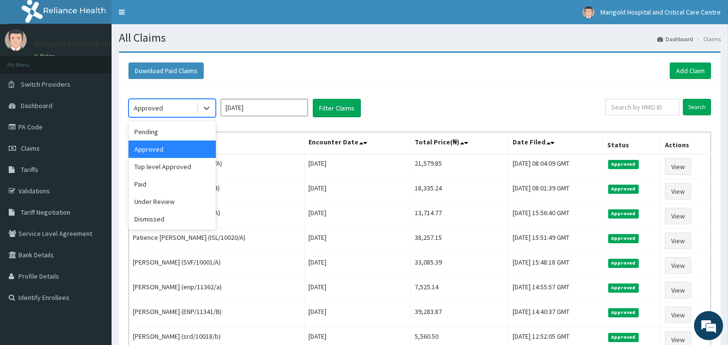
click at [164, 107] on div "Approved" at bounding box center [162, 108] width 67 height 16
click at [167, 167] on div "Top level Approved" at bounding box center [172, 166] width 87 height 17
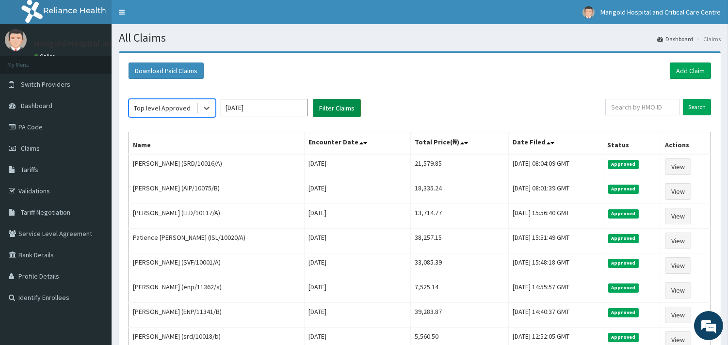
click at [340, 114] on button "Filter Claims" at bounding box center [337, 108] width 48 height 18
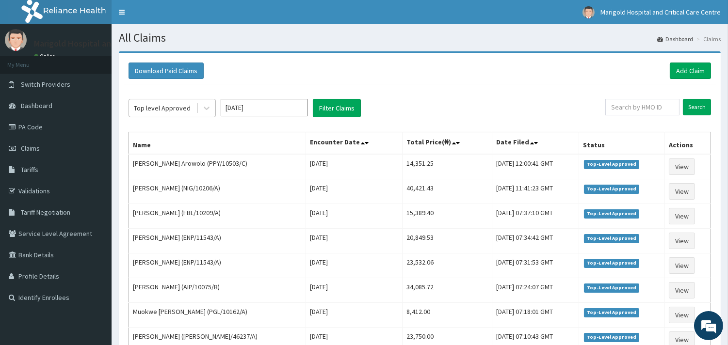
click at [175, 106] on div "Top level Approved" at bounding box center [162, 108] width 57 height 10
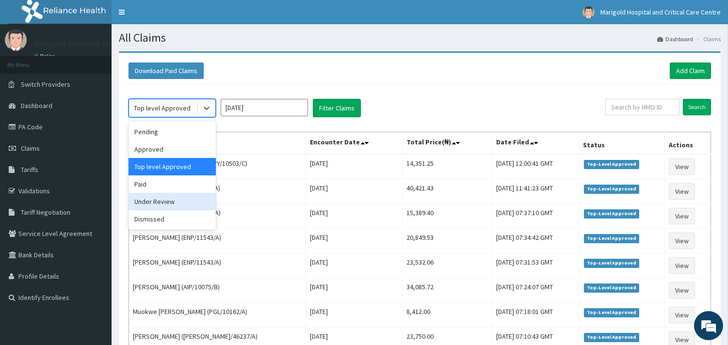
click at [168, 205] on div "Under Review" at bounding box center [172, 201] width 87 height 17
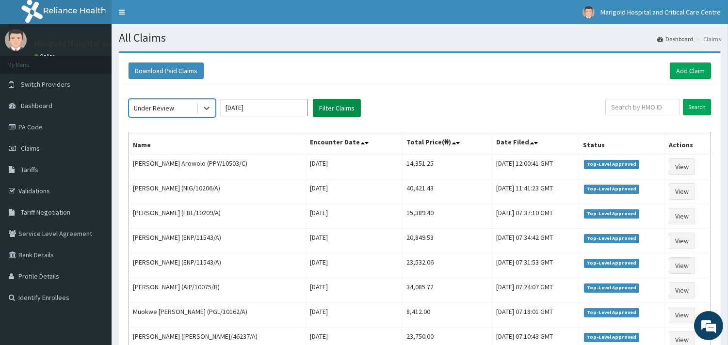
click at [329, 110] on button "Filter Claims" at bounding box center [337, 108] width 48 height 18
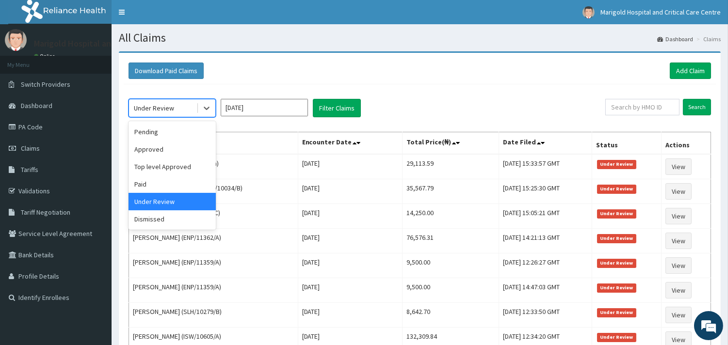
click at [167, 107] on div "Under Review" at bounding box center [154, 108] width 40 height 10
click at [161, 136] on div "Pending" at bounding box center [172, 131] width 87 height 17
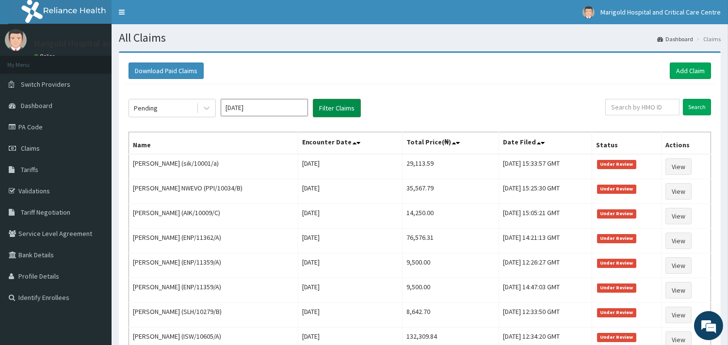
click at [326, 107] on button "Filter Claims" at bounding box center [337, 108] width 48 height 18
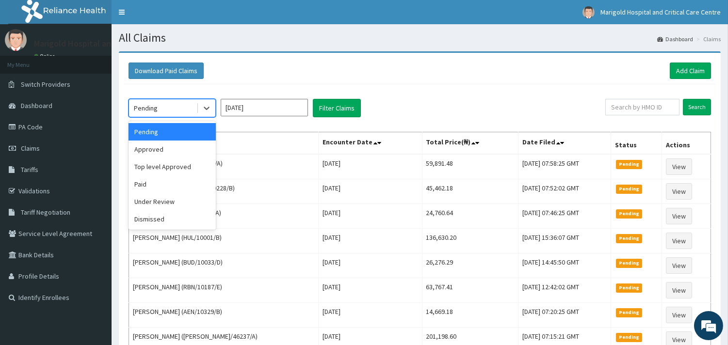
click at [181, 109] on div "Pending" at bounding box center [162, 108] width 67 height 16
click at [169, 147] on div "Approved" at bounding box center [172, 149] width 87 height 17
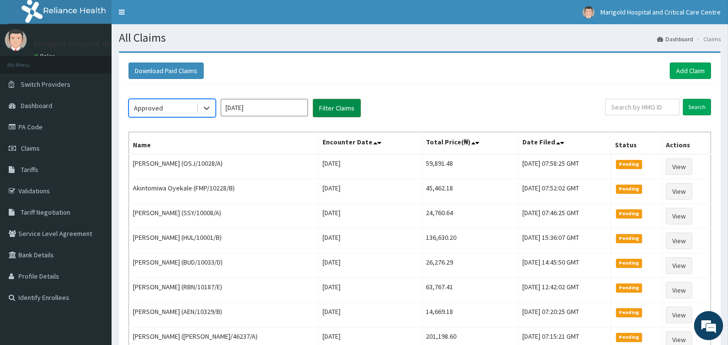
click at [329, 110] on button "Filter Claims" at bounding box center [337, 108] width 48 height 18
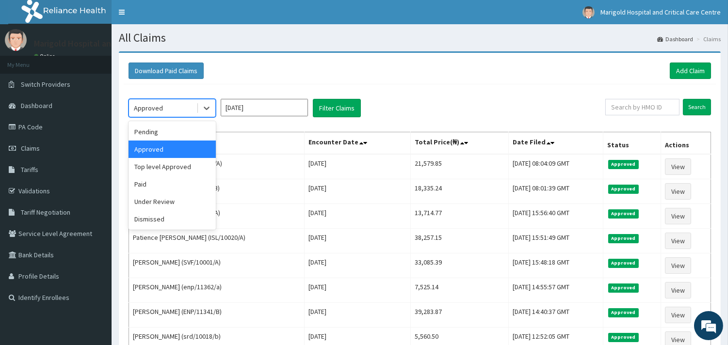
click at [187, 99] on div "Approved" at bounding box center [172, 108] width 87 height 18
click at [175, 170] on div "Top level Approved" at bounding box center [172, 166] width 87 height 17
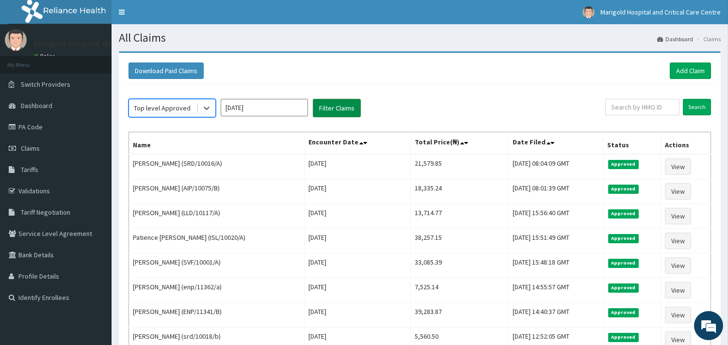
click at [337, 107] on button "Filter Claims" at bounding box center [337, 108] width 48 height 18
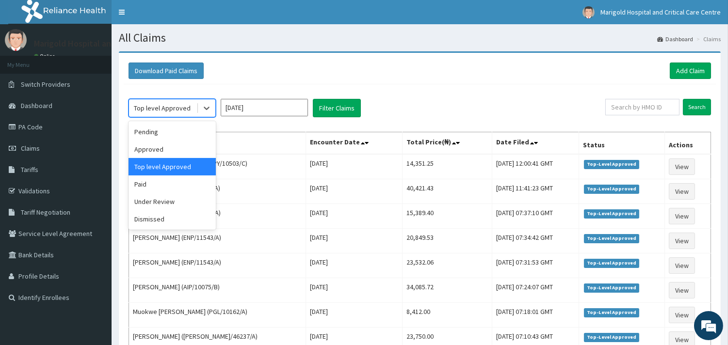
click at [184, 108] on div "Top level Approved" at bounding box center [162, 108] width 57 height 10
click at [172, 187] on div "Paid" at bounding box center [172, 184] width 87 height 17
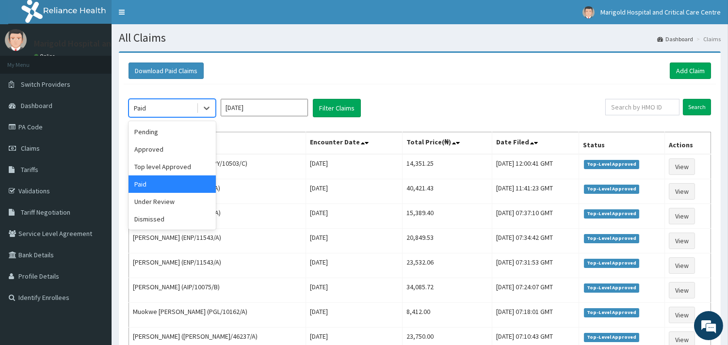
click at [197, 102] on div at bounding box center [206, 107] width 19 height 17
click at [171, 138] on div "Pending" at bounding box center [172, 131] width 87 height 17
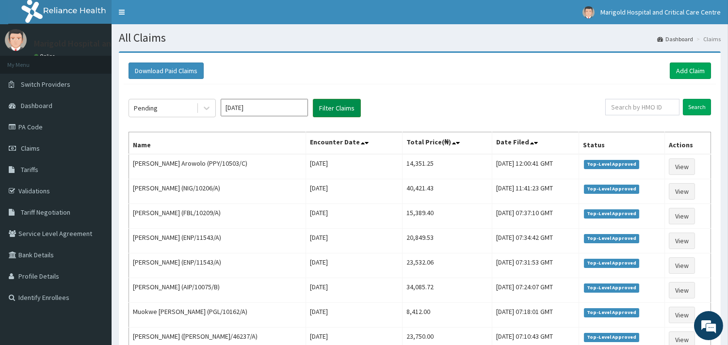
click at [324, 110] on button "Filter Claims" at bounding box center [337, 108] width 48 height 18
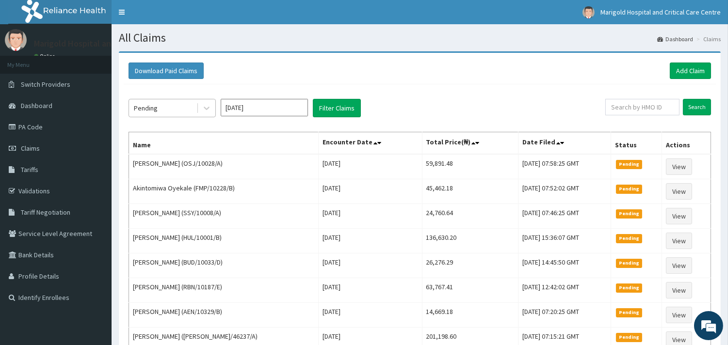
click at [176, 109] on div "Pending" at bounding box center [162, 108] width 67 height 16
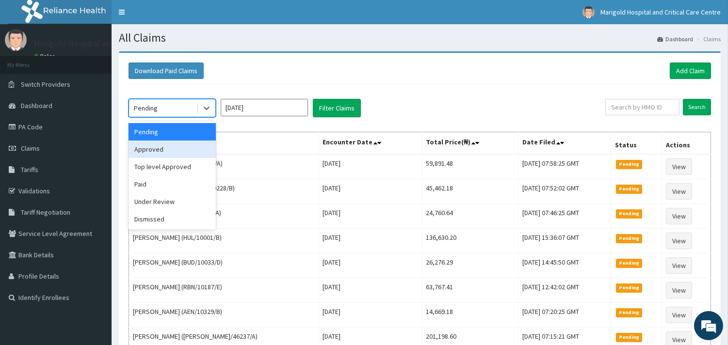
click at [161, 151] on div "Approved" at bounding box center [172, 149] width 87 height 17
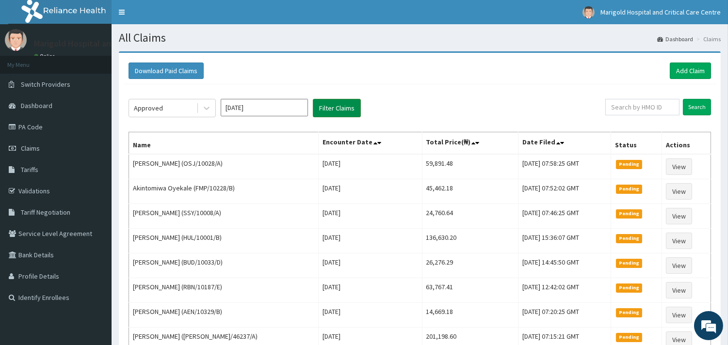
click at [327, 107] on button "Filter Claims" at bounding box center [337, 108] width 48 height 18
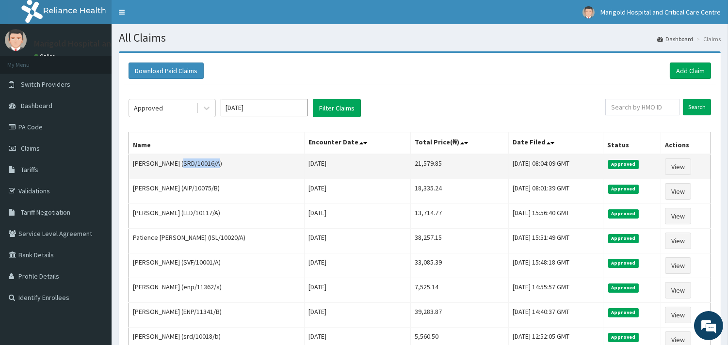
drag, startPoint x: 177, startPoint y: 161, endPoint x: 213, endPoint y: 163, distance: 36.9
click at [213, 163] on td "Clinton Nnedu (SRD/10016/A)" at bounding box center [217, 166] width 176 height 25
copy td "SRD/10016/A"
click at [688, 163] on link "View" at bounding box center [678, 167] width 26 height 16
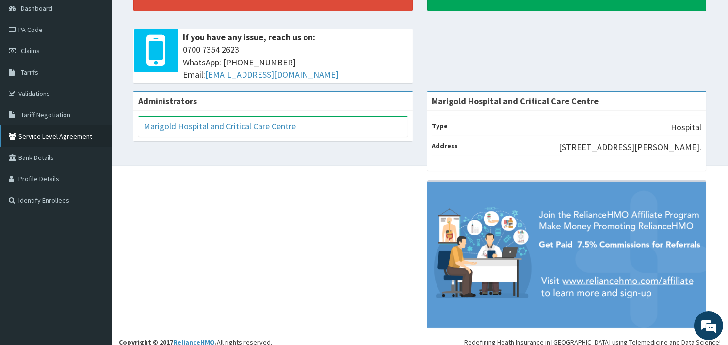
scroll to position [106, 0]
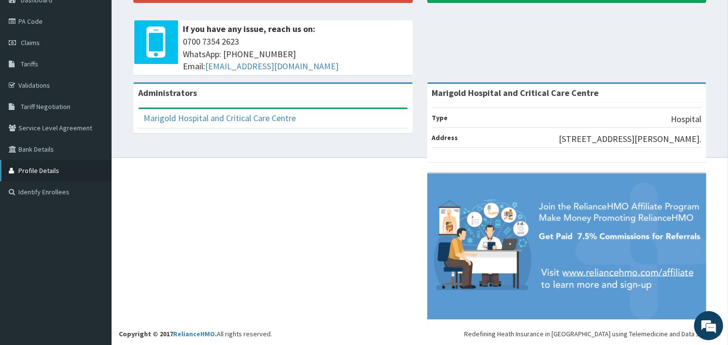
click at [44, 178] on link "Profile Details" at bounding box center [56, 170] width 112 height 21
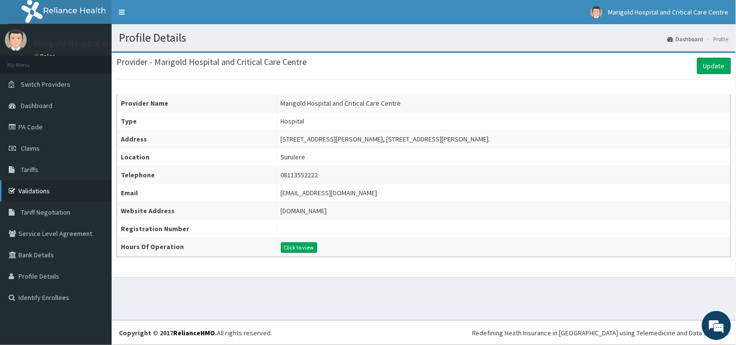
click at [52, 191] on link "Validations" at bounding box center [56, 190] width 112 height 21
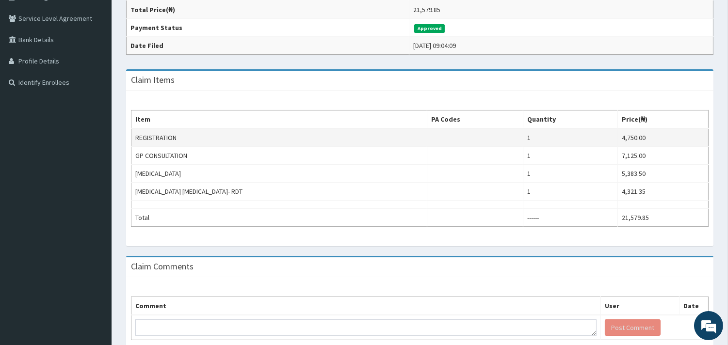
scroll to position [265, 0]
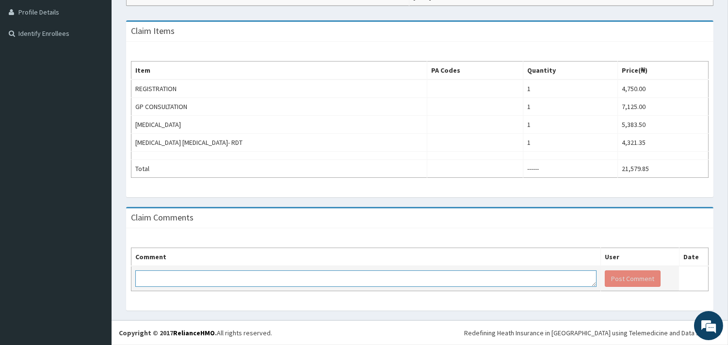
click at [269, 280] on textarea at bounding box center [365, 279] width 461 height 16
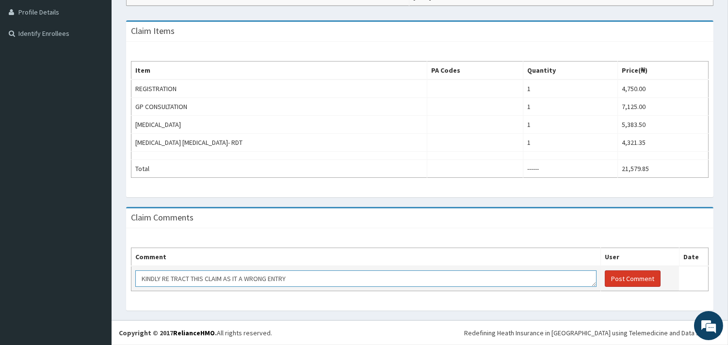
type textarea "KINDLY RE TRACT THIS CLAIM AS IT A WRONG ENTRY"
click at [648, 279] on button "Post Comment" at bounding box center [633, 279] width 56 height 16
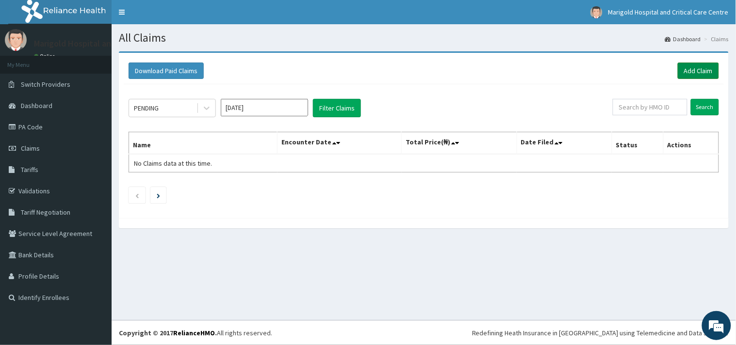
click at [682, 78] on link "Add Claim" at bounding box center [698, 71] width 41 height 16
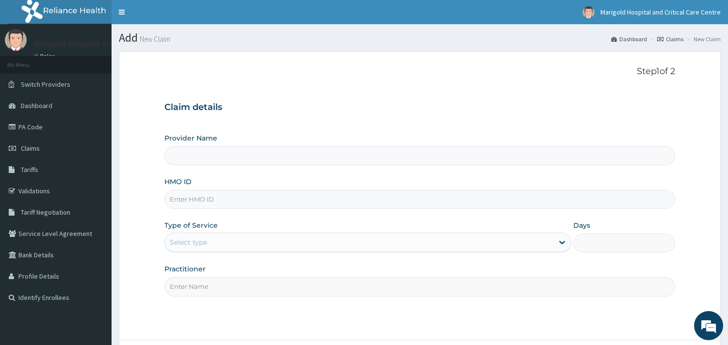
type input "Marigold Hospital and Critical Care Centre"
paste input "SRD/10018/A"
type input "SRD/10018/A"
click at [215, 246] on div "Select type" at bounding box center [359, 243] width 389 height 16
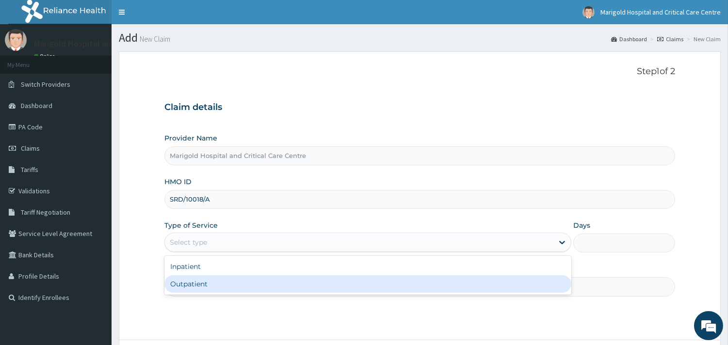
click at [213, 296] on input "Practitioner" at bounding box center [419, 287] width 511 height 19
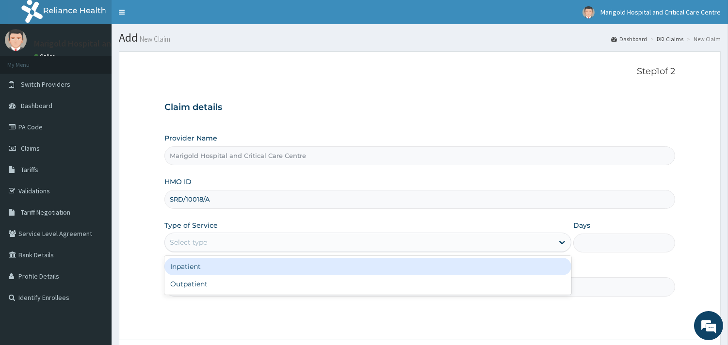
click at [221, 252] on div "Select type" at bounding box center [367, 242] width 407 height 19
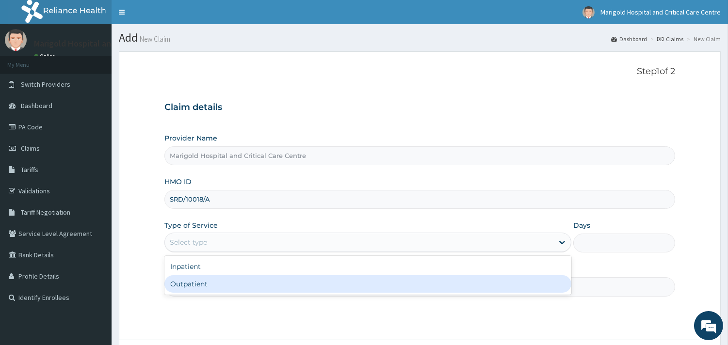
click at [219, 279] on div "Outpatient" at bounding box center [367, 284] width 407 height 17
type input "1"
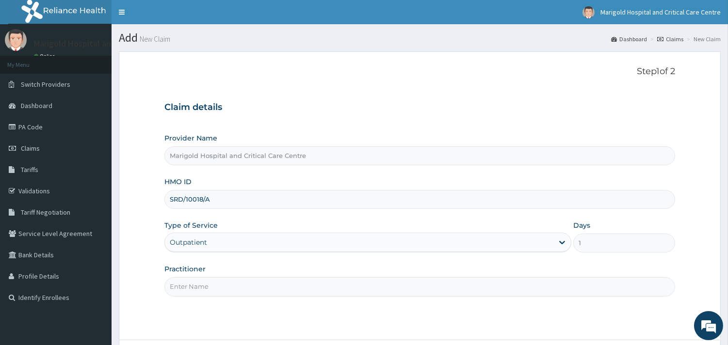
click at [217, 295] on input "Practitioner" at bounding box center [419, 287] width 511 height 19
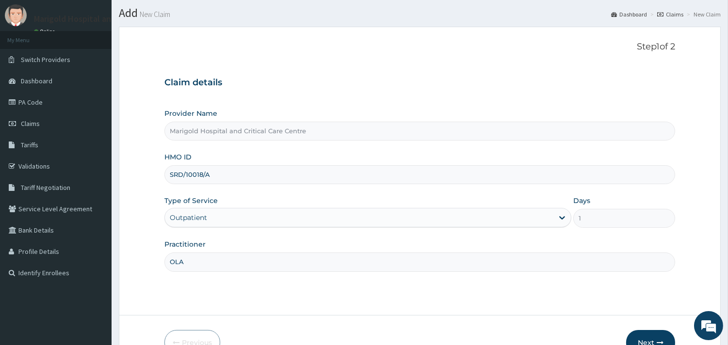
scroll to position [82, 0]
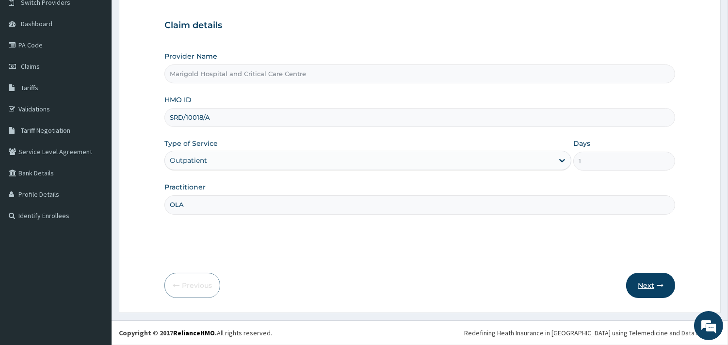
type input "OLA"
click at [638, 286] on button "Next" at bounding box center [650, 285] width 49 height 25
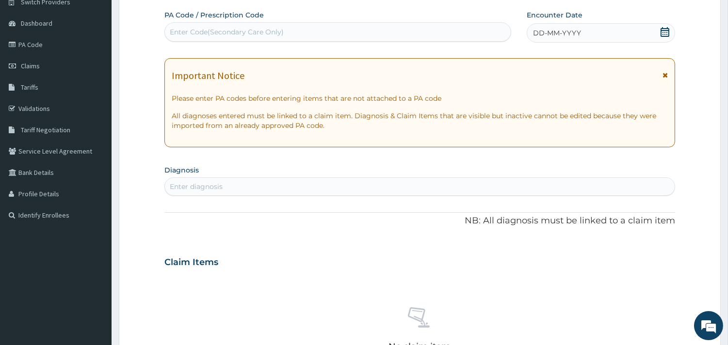
click at [287, 34] on div "Enter Code(Secondary Care Only)" at bounding box center [338, 32] width 346 height 16
click at [180, 190] on div "Enter diagnosis" at bounding box center [196, 187] width 53 height 10
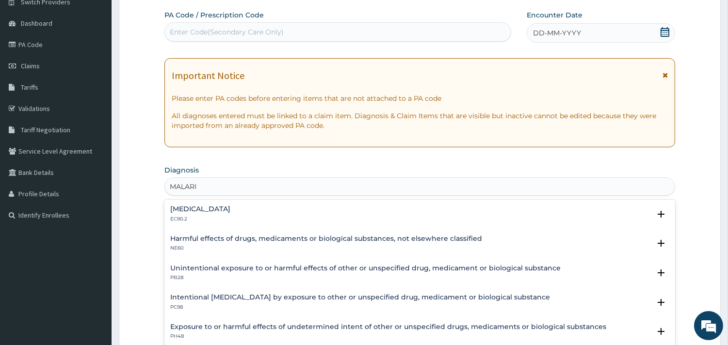
type input "MALARIA"
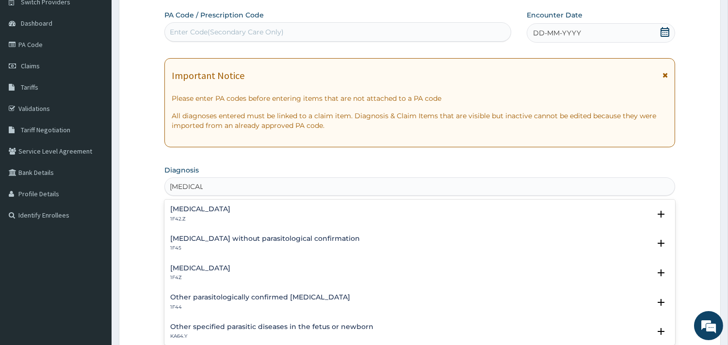
click at [200, 265] on h4 "Malaria, unspecified" at bounding box center [200, 268] width 60 height 7
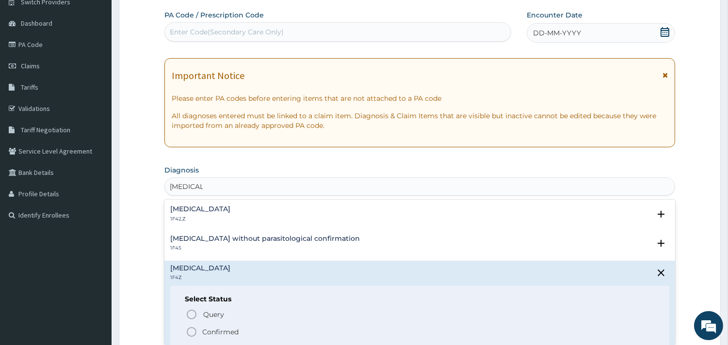
drag, startPoint x: 209, startPoint y: 333, endPoint x: 210, endPoint y: 322, distance: 11.3
click at [209, 332] on p "Confirmed" at bounding box center [220, 333] width 36 height 10
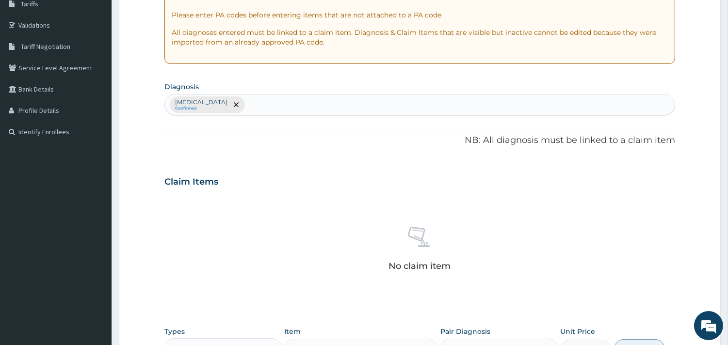
scroll to position [298, 0]
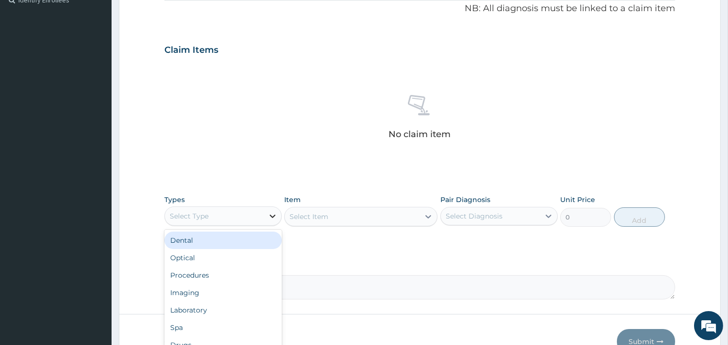
click at [274, 222] on div at bounding box center [272, 216] width 17 height 17
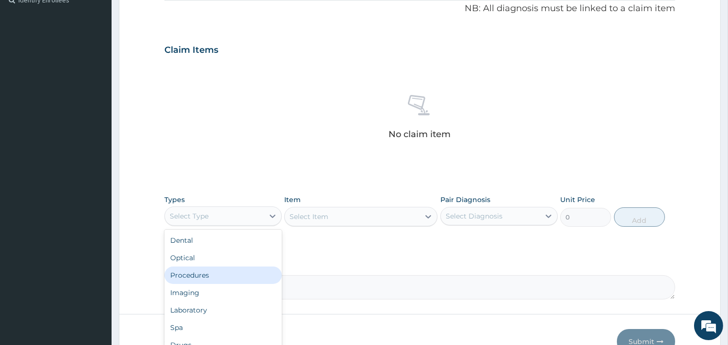
click at [211, 273] on div "Procedures" at bounding box center [222, 275] width 117 height 17
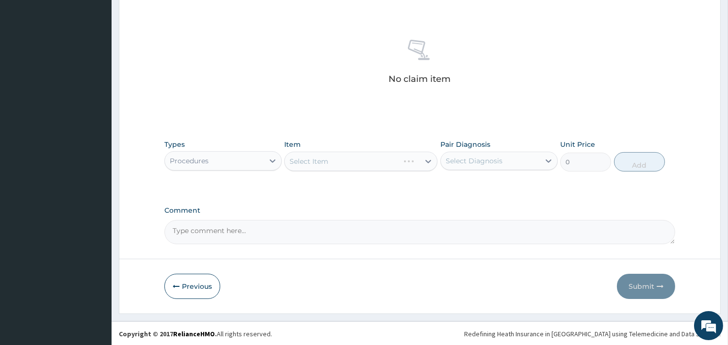
scroll to position [354, 0]
click at [332, 158] on div "Select Item" at bounding box center [360, 160] width 153 height 19
click at [334, 164] on div "Select Item" at bounding box center [360, 160] width 153 height 19
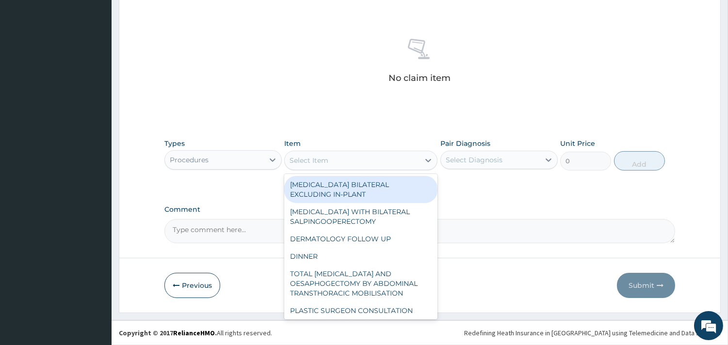
click at [345, 162] on div "Select Item" at bounding box center [352, 161] width 135 height 16
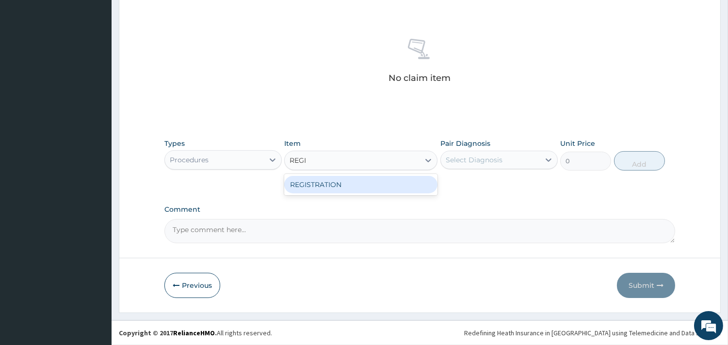
type input "REGIS"
click at [360, 181] on div "REGISTRATION" at bounding box center [360, 184] width 153 height 17
type input "4750"
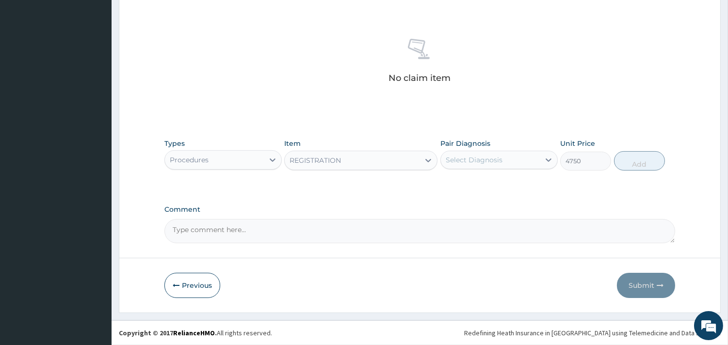
click at [486, 162] on div "Select Diagnosis" at bounding box center [474, 160] width 57 height 10
click at [489, 193] on div "Malaria, unspecified" at bounding box center [499, 185] width 117 height 20
checkbox input "true"
click at [633, 165] on button "Add" at bounding box center [639, 160] width 51 height 19
type input "0"
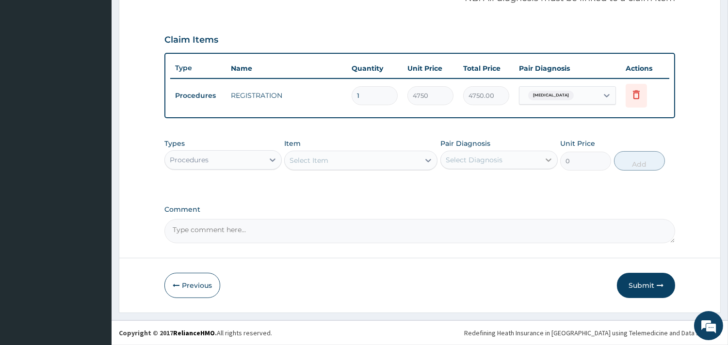
scroll to position [307, 0]
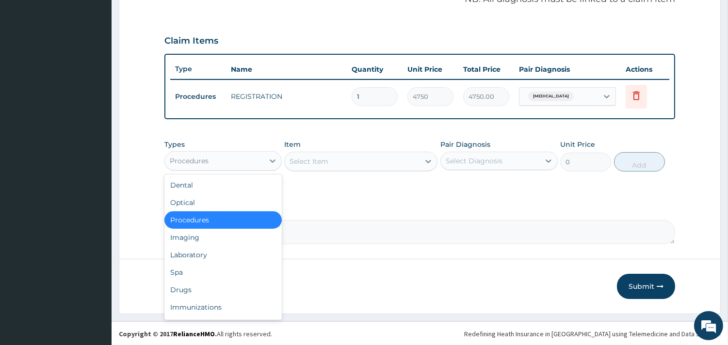
click at [225, 159] on div "Procedures" at bounding box center [214, 161] width 99 height 16
click at [323, 166] on div "Select Item" at bounding box center [352, 162] width 135 height 16
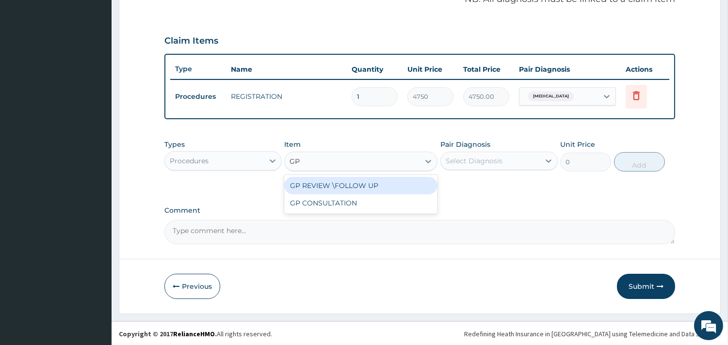
type input "GP C"
click at [346, 184] on div "GP CONSULTATION" at bounding box center [360, 185] width 153 height 17
type input "7125"
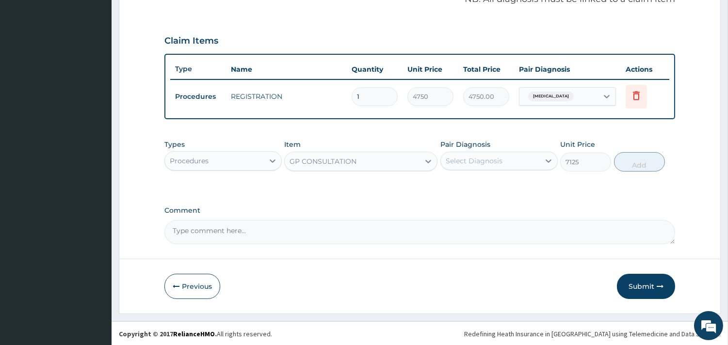
click at [477, 177] on div "Types Procedures Item option GP CONSULTATION, selected. Select is focused ,type…" at bounding box center [419, 163] width 511 height 56
click at [478, 160] on div "Select Diagnosis" at bounding box center [474, 161] width 57 height 10
click at [477, 193] on div "Malaria, unspecified" at bounding box center [499, 186] width 117 height 20
checkbox input "true"
drag, startPoint x: 653, startPoint y: 167, endPoint x: 648, endPoint y: 165, distance: 5.5
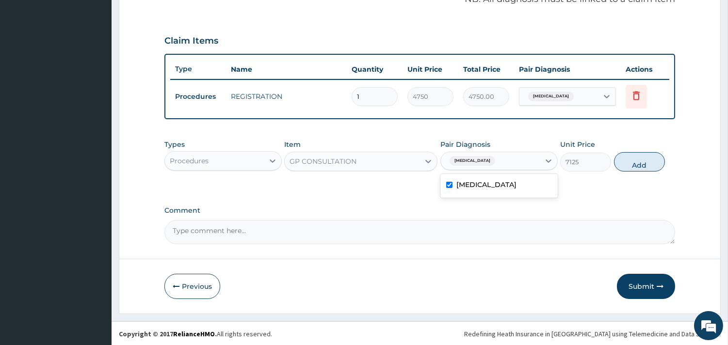
click at [649, 166] on button "Add" at bounding box center [639, 161] width 51 height 19
type input "0"
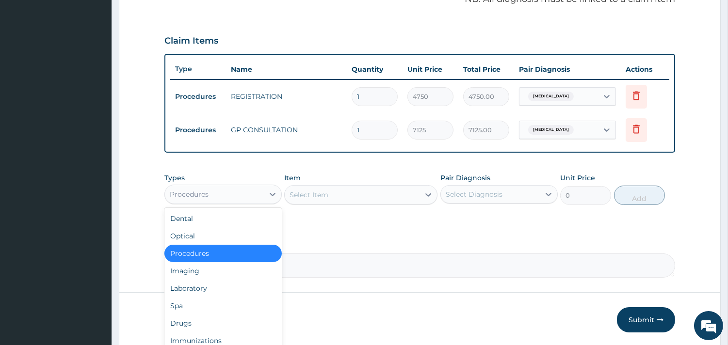
drag, startPoint x: 239, startPoint y: 183, endPoint x: 235, endPoint y: 192, distance: 9.4
click at [238, 185] on div "Procedures" at bounding box center [222, 194] width 117 height 19
click at [198, 317] on div "Drugs" at bounding box center [222, 323] width 117 height 17
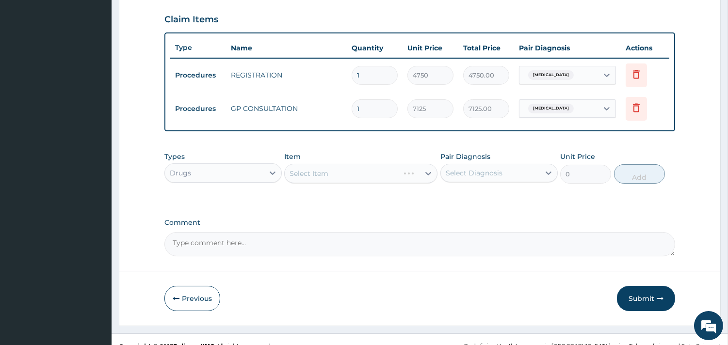
scroll to position [341, 0]
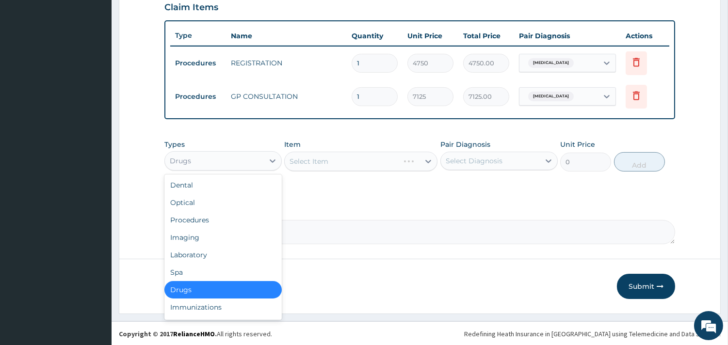
click at [243, 163] on div "Drugs" at bounding box center [214, 161] width 99 height 16
click at [221, 253] on div "Laboratory" at bounding box center [222, 254] width 117 height 17
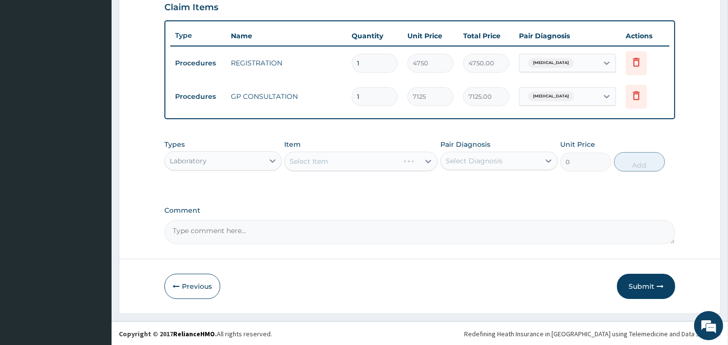
click at [325, 155] on div "Select Item" at bounding box center [360, 161] width 153 height 19
click at [324, 162] on div "Select Item" at bounding box center [360, 161] width 153 height 19
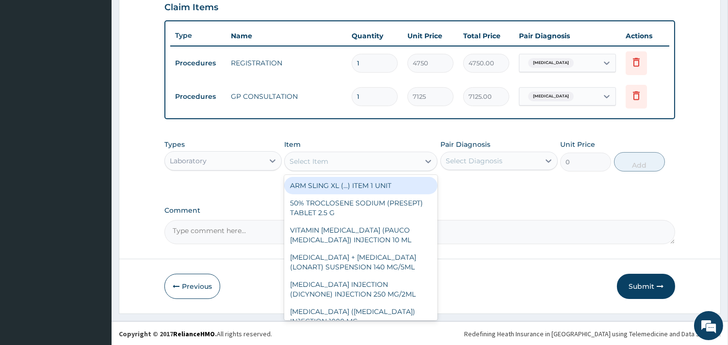
click at [341, 164] on div "Select Item" at bounding box center [352, 162] width 135 height 16
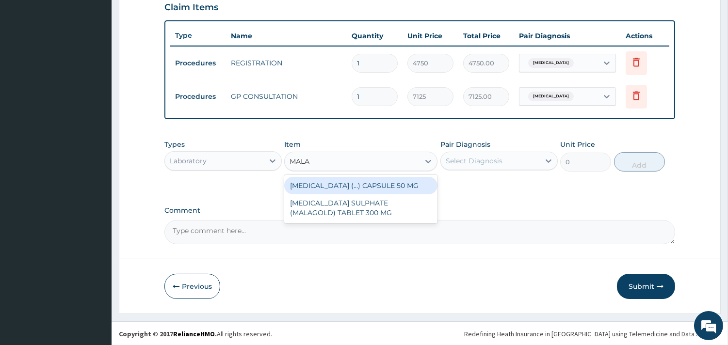
type input "MALA"
click at [353, 141] on div "Item option GP CONSULTATION, selected. option SUNITINIB MALATE (...) CAPSULE 50…" at bounding box center [360, 156] width 153 height 32
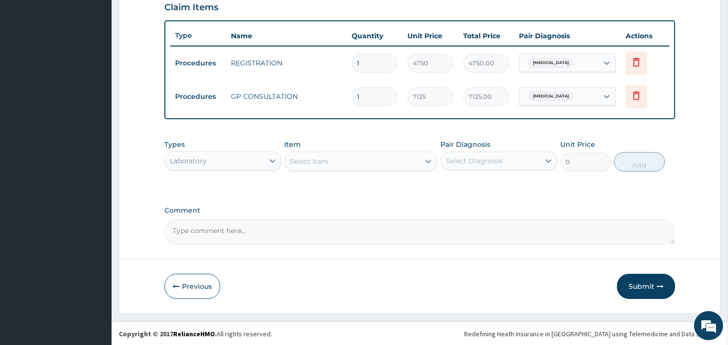
click at [201, 170] on div "Types Laboratory" at bounding box center [222, 156] width 117 height 32
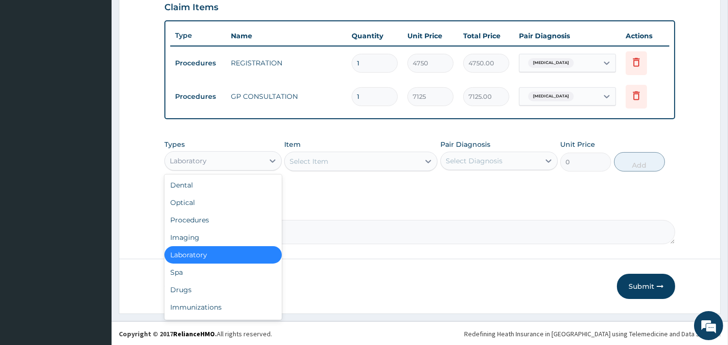
drag, startPoint x: 216, startPoint y: 161, endPoint x: 211, endPoint y: 194, distance: 33.4
click at [216, 163] on div "Laboratory" at bounding box center [214, 161] width 99 height 16
click at [206, 186] on div "Dental" at bounding box center [222, 185] width 117 height 17
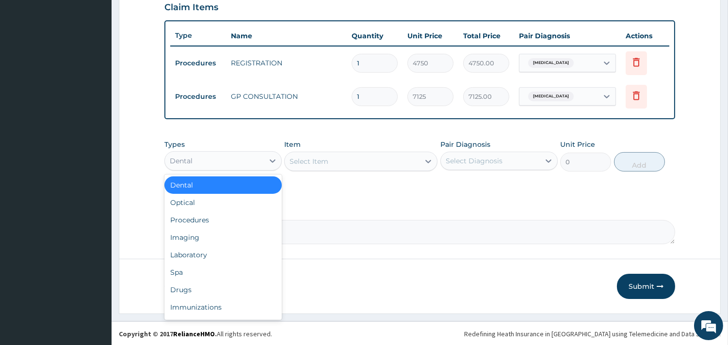
click at [196, 160] on div "Dental" at bounding box center [214, 161] width 99 height 16
click at [197, 250] on div "Laboratory" at bounding box center [222, 254] width 117 height 17
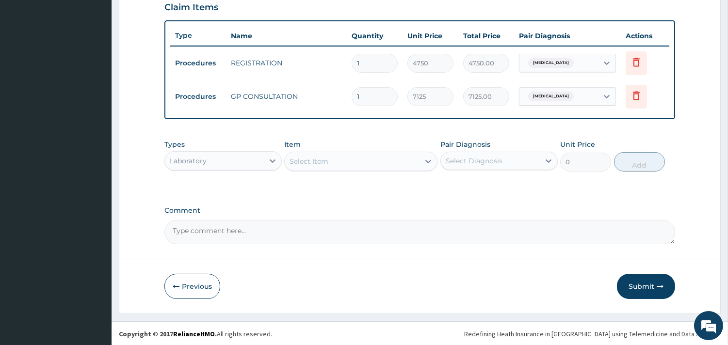
click at [321, 161] on div "Select Item" at bounding box center [309, 162] width 39 height 10
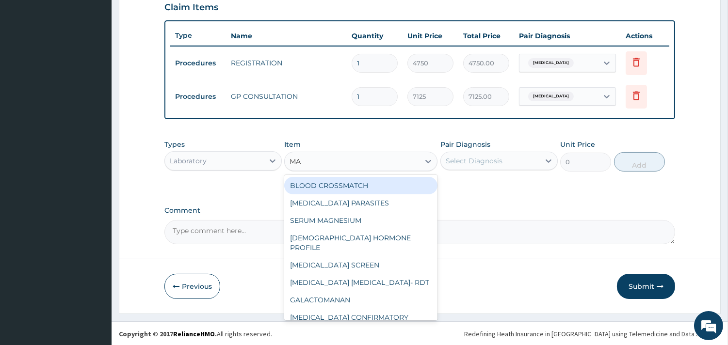
type input "MAL"
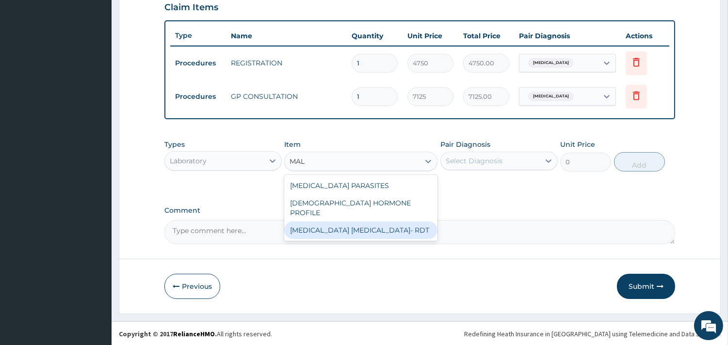
click at [346, 222] on div "MALARIA PARASITE- RDT" at bounding box center [360, 230] width 153 height 17
type input "4321.35"
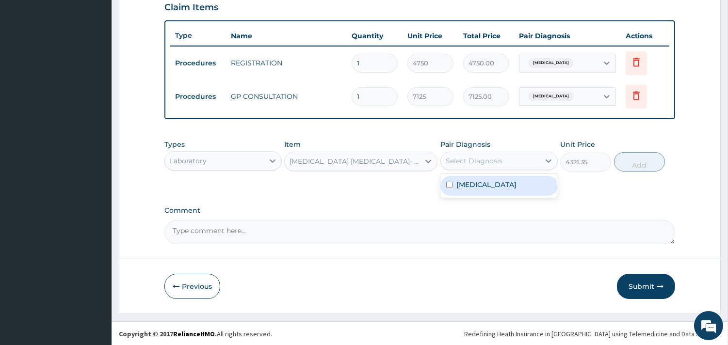
click at [498, 152] on div "Select Diagnosis" at bounding box center [499, 161] width 117 height 18
click at [496, 180] on label "Malaria, unspecified" at bounding box center [487, 185] width 60 height 10
checkbox input "true"
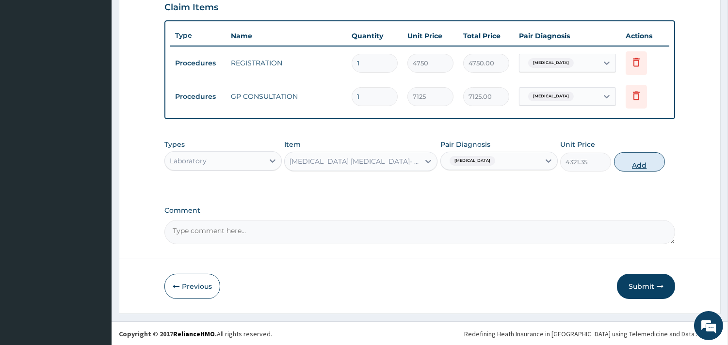
click at [637, 168] on button "Add" at bounding box center [639, 161] width 51 height 19
type input "0"
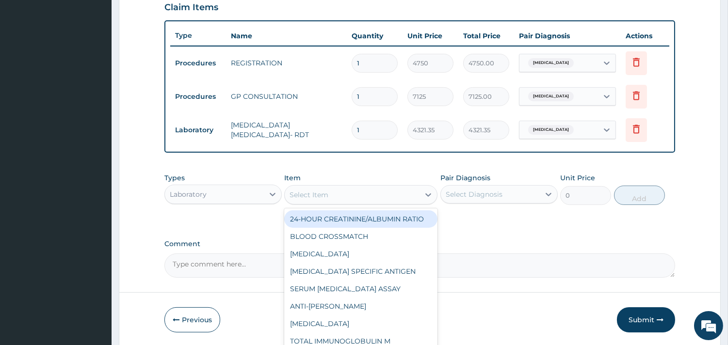
click at [350, 188] on div "Select Item" at bounding box center [352, 195] width 135 height 16
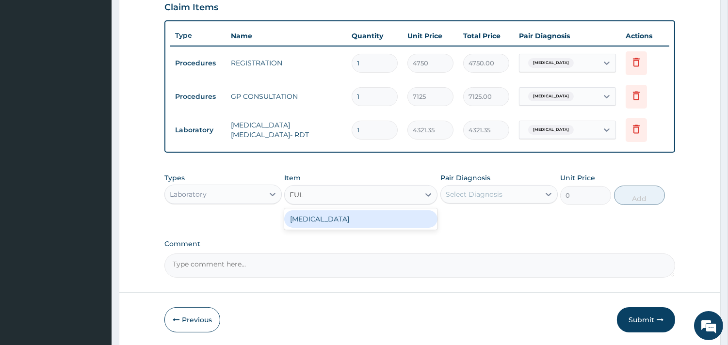
type input "FULL"
click at [358, 215] on div "FULL BLOOD COUNT" at bounding box center [360, 219] width 153 height 17
type input "5383.5"
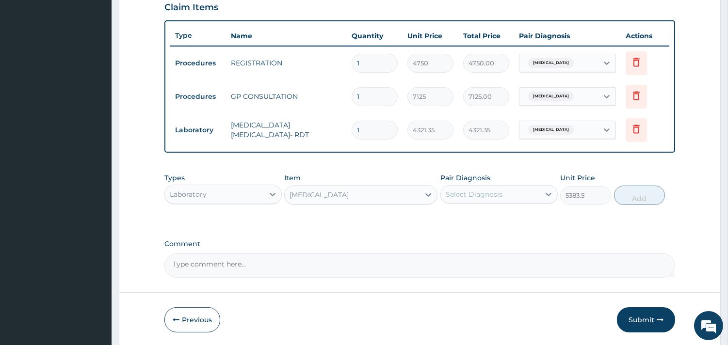
drag, startPoint x: 497, startPoint y: 195, endPoint x: 484, endPoint y: 255, distance: 61.7
click at [497, 196] on div "Select Diagnosis" at bounding box center [474, 195] width 57 height 10
click at [486, 222] on label "Malaria, unspecified" at bounding box center [487, 218] width 60 height 10
checkbox input "true"
drag, startPoint x: 653, startPoint y: 200, endPoint x: 646, endPoint y: 200, distance: 6.3
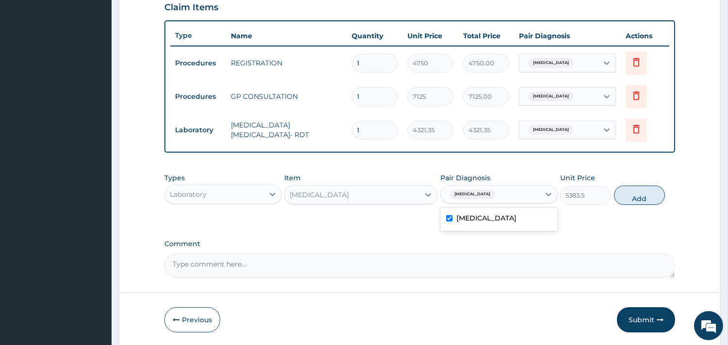
click at [652, 200] on button "Add" at bounding box center [639, 195] width 51 height 19
type input "0"
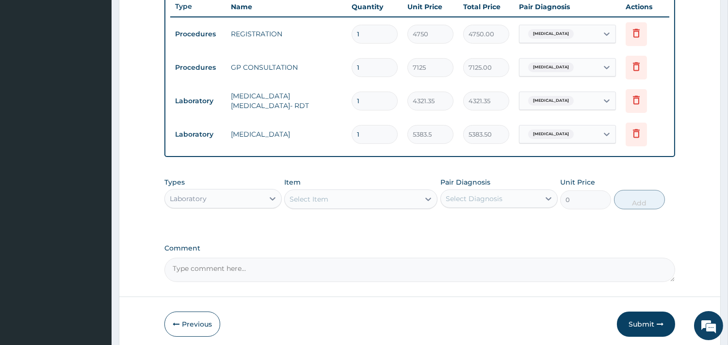
scroll to position [409, 0]
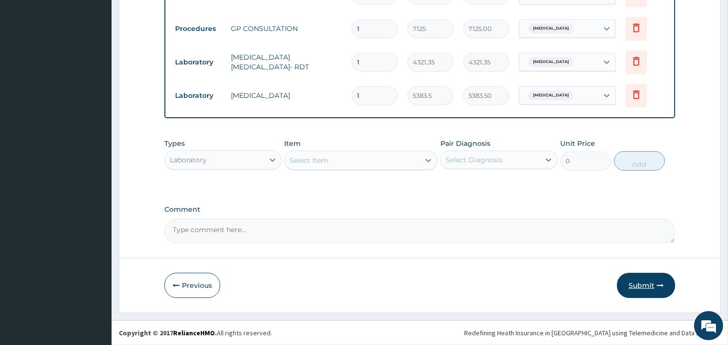
click at [632, 286] on button "Submit" at bounding box center [646, 285] width 58 height 25
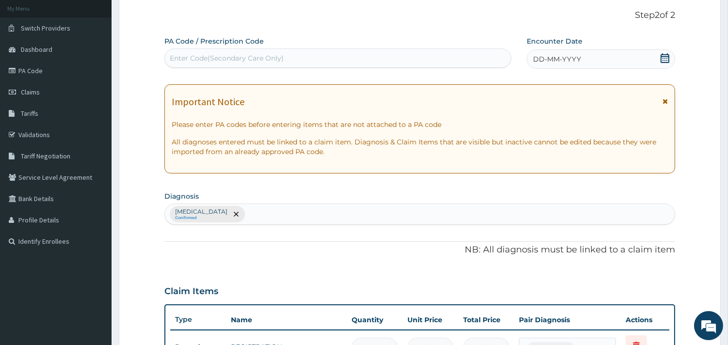
scroll to position [31, 0]
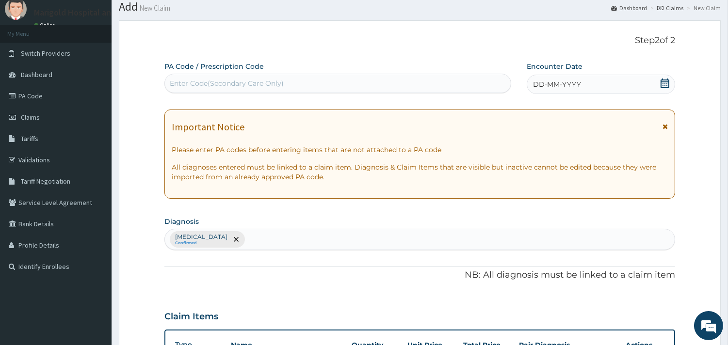
click at [663, 80] on icon at bounding box center [665, 84] width 10 height 10
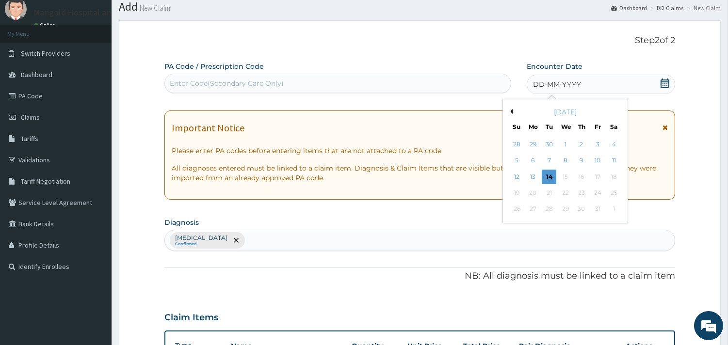
click at [511, 111] on button "Previous Month" at bounding box center [510, 111] width 5 height 5
click at [517, 207] on div "28" at bounding box center [516, 209] width 15 height 15
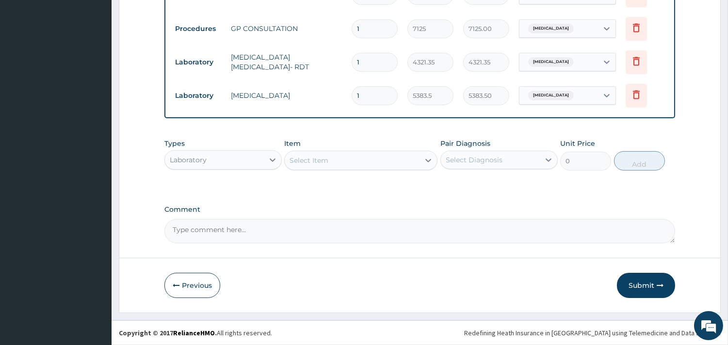
click at [629, 283] on button "Submit" at bounding box center [646, 285] width 58 height 25
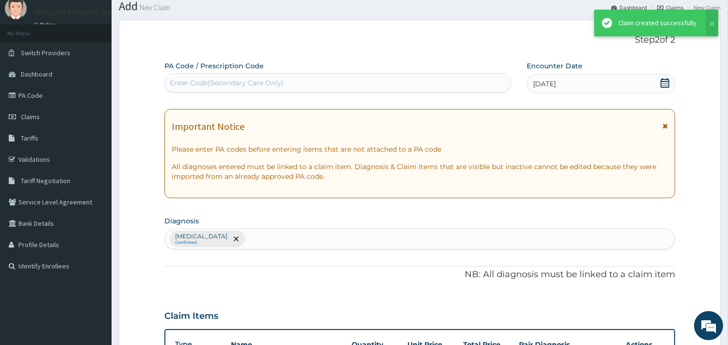
scroll to position [409, 0]
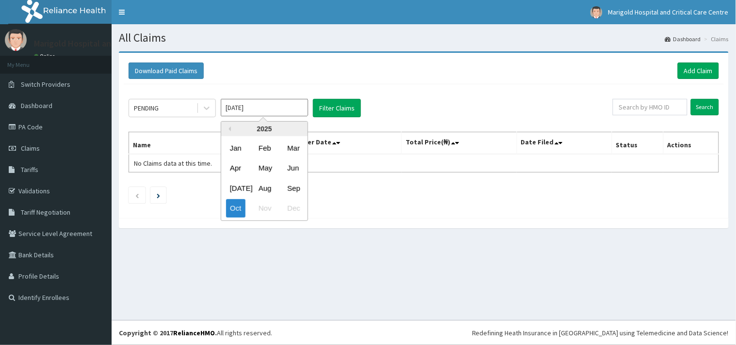
click at [269, 104] on input "Oct 2025" at bounding box center [264, 107] width 87 height 17
click at [293, 186] on div "Sep" at bounding box center [292, 189] width 19 height 18
type input "Sep 2025"
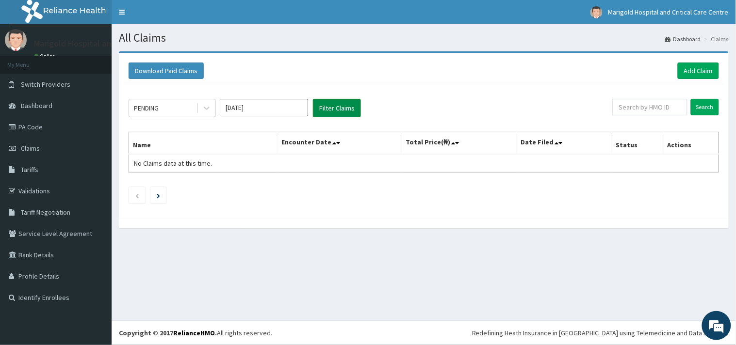
click at [343, 100] on button "Filter Claims" at bounding box center [337, 108] width 48 height 18
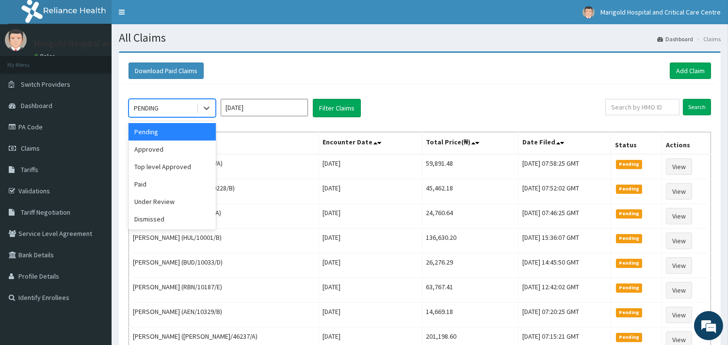
click at [153, 110] on div "PENDING" at bounding box center [146, 108] width 25 height 10
click at [154, 152] on div "Approved" at bounding box center [172, 149] width 87 height 17
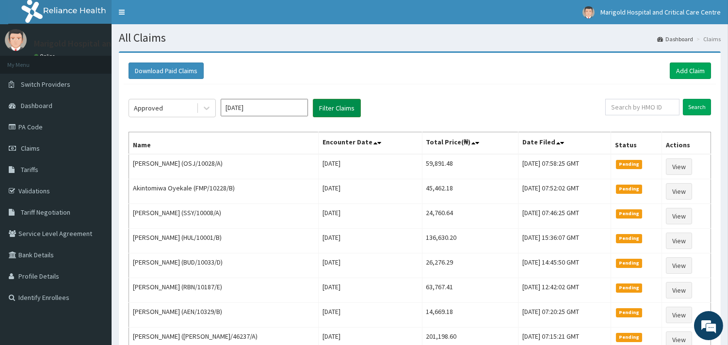
click at [347, 108] on button "Filter Claims" at bounding box center [337, 108] width 48 height 18
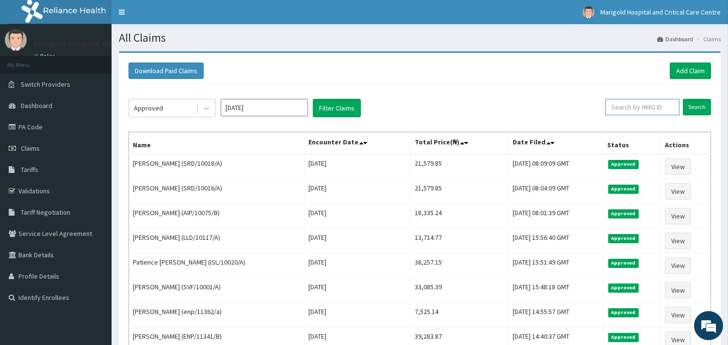
click at [660, 108] on input "text" at bounding box center [643, 107] width 74 height 16
click at [704, 69] on link "Add Claim" at bounding box center [690, 71] width 41 height 16
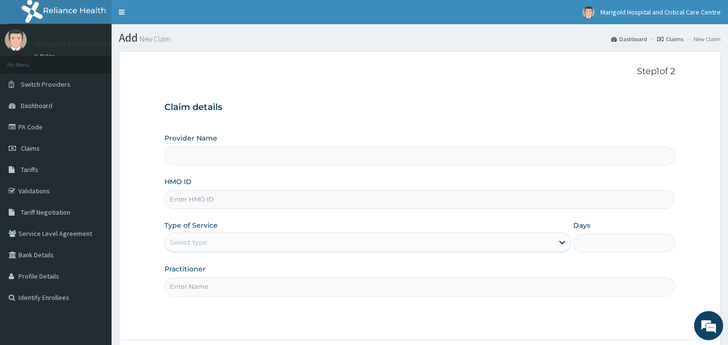
type input "Marigold Hospital and Critical Care Centre"
paste input "BUD/10012/D"
type input "BUD/10012/D"
click at [229, 235] on div "Select type" at bounding box center [359, 243] width 389 height 16
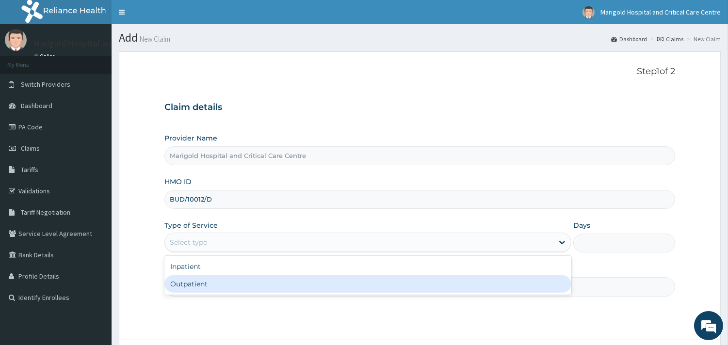
click at [204, 292] on div "Outpatient" at bounding box center [367, 284] width 407 height 17
type input "1"
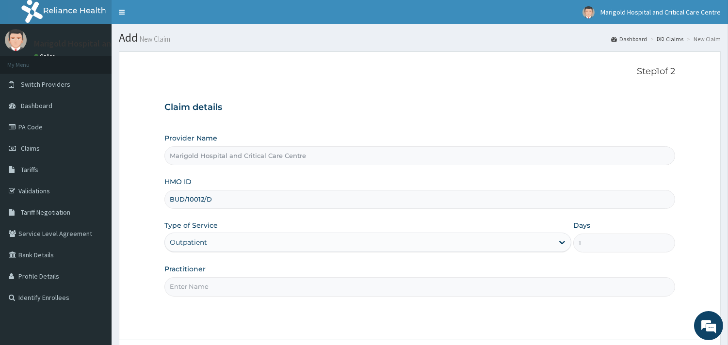
click at [204, 283] on input "Practitioner" at bounding box center [419, 287] width 511 height 19
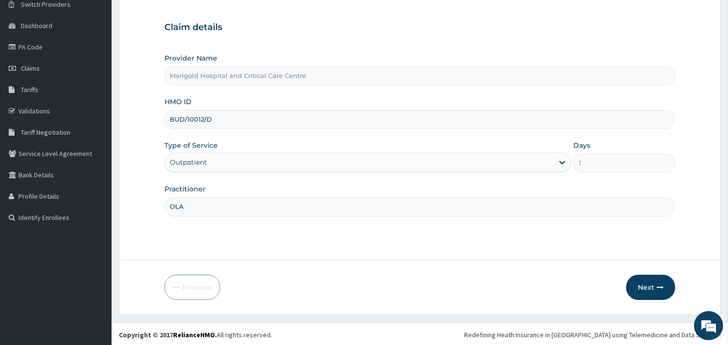
scroll to position [82, 0]
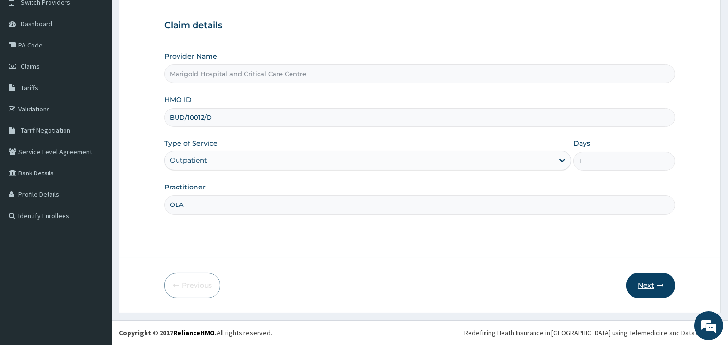
type input "OLA"
click at [646, 286] on button "Next" at bounding box center [650, 285] width 49 height 25
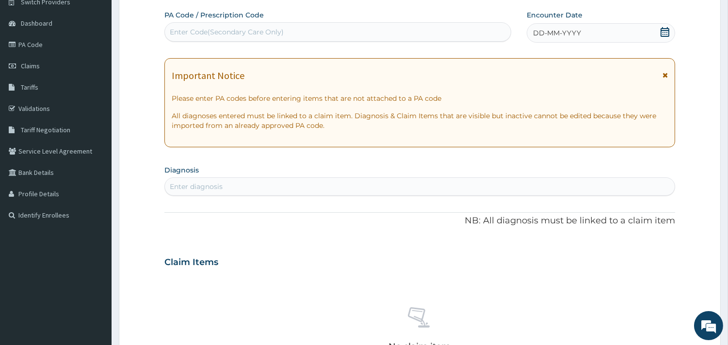
click at [317, 19] on div "PA Code / Prescription Code Enter Code(Secondary Care Only)" at bounding box center [337, 26] width 347 height 32
click at [320, 28] on div "Enter Code(Secondary Care Only)" at bounding box center [338, 32] width 346 height 16
paste input "PA/61D565"
type input "PA/61D565"
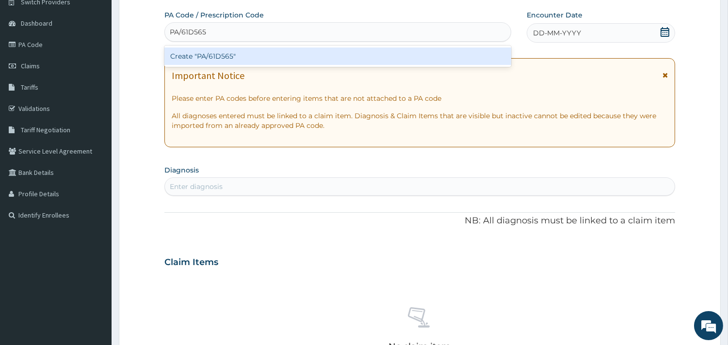
click at [243, 56] on div "Create "PA/61D565"" at bounding box center [337, 56] width 347 height 17
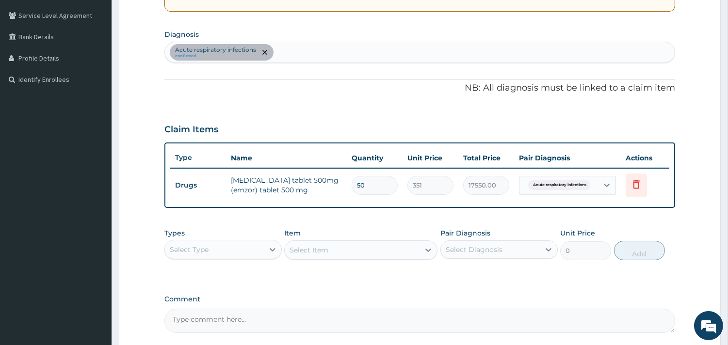
scroll to position [199, 0]
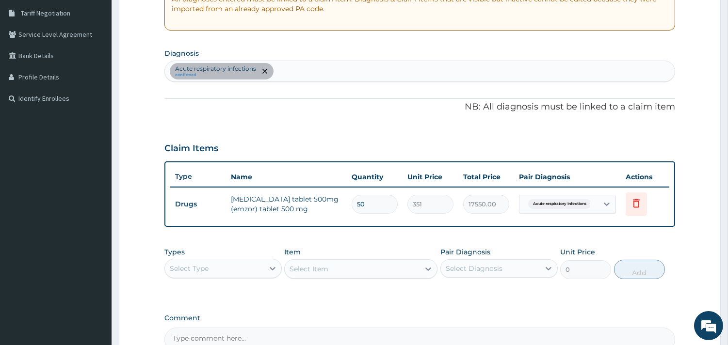
click at [228, 273] on div "Select Type" at bounding box center [214, 269] width 99 height 16
click at [214, 319] on div "Procedures" at bounding box center [222, 327] width 117 height 17
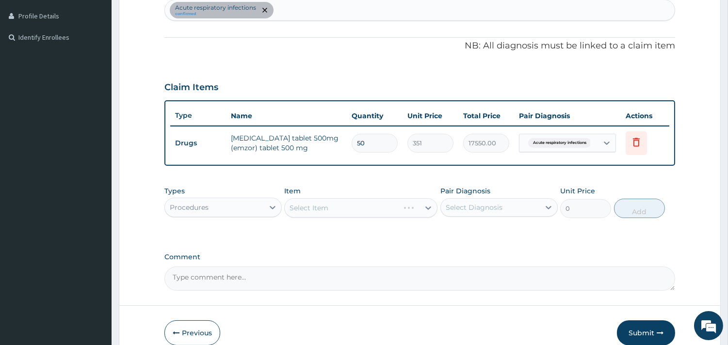
scroll to position [307, 0]
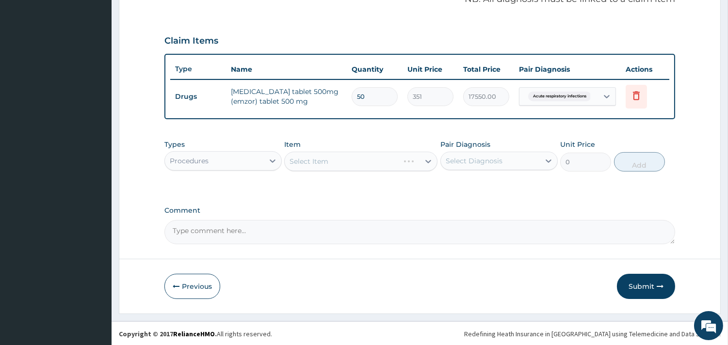
click at [360, 161] on div "Select Item" at bounding box center [360, 161] width 153 height 19
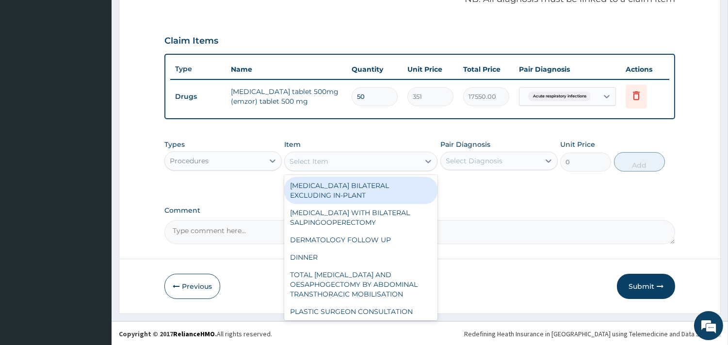
click at [360, 161] on div "Select Item" at bounding box center [352, 162] width 135 height 16
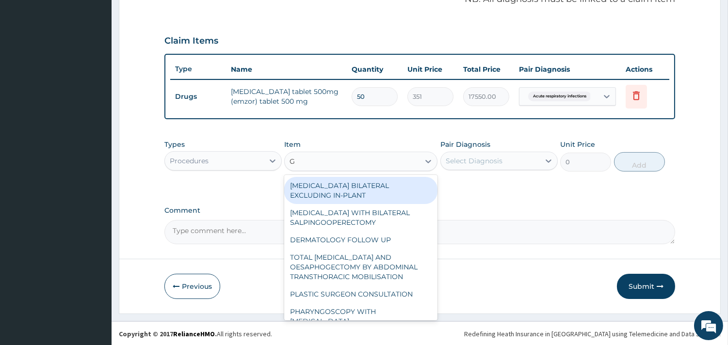
type input "GP"
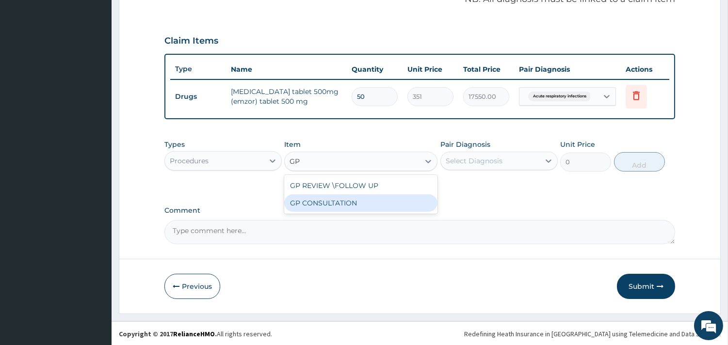
drag, startPoint x: 391, startPoint y: 197, endPoint x: 442, endPoint y: 177, distance: 55.1
click at [392, 197] on div "GP CONSULTATION" at bounding box center [360, 203] width 153 height 17
type input "7125"
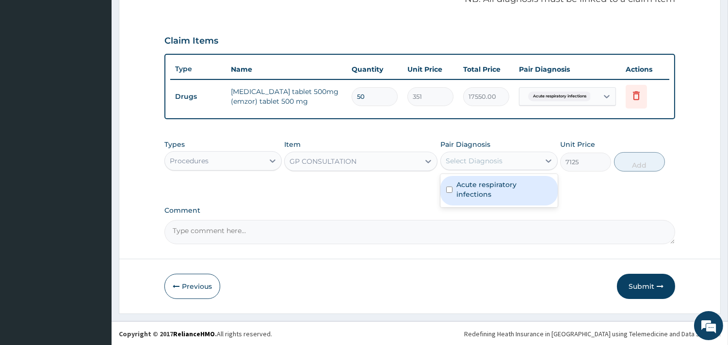
click at [482, 159] on div "Select Diagnosis" at bounding box center [474, 161] width 57 height 10
click at [490, 182] on label "Acute respiratory infections" at bounding box center [505, 189] width 96 height 19
checkbox input "true"
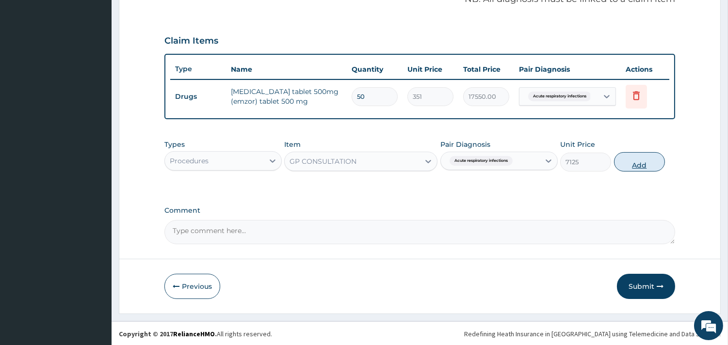
click at [637, 161] on button "Add" at bounding box center [639, 161] width 51 height 19
type input "0"
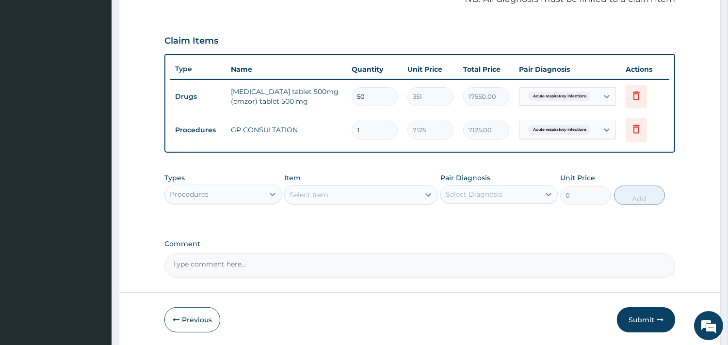
click at [186, 180] on div "Types Procedures" at bounding box center [222, 189] width 117 height 32
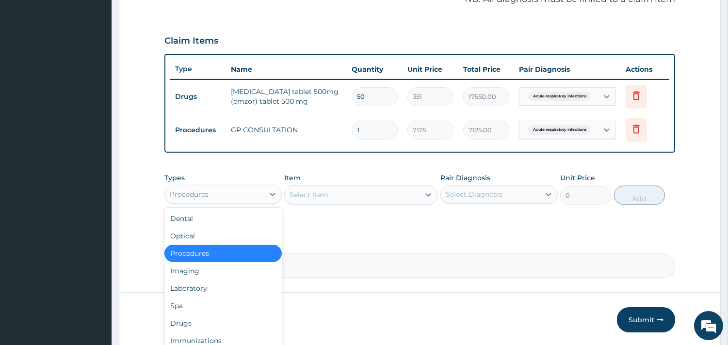
click at [202, 196] on div "Procedures" at bounding box center [189, 195] width 39 height 10
click at [201, 282] on div "Laboratory" at bounding box center [222, 288] width 117 height 17
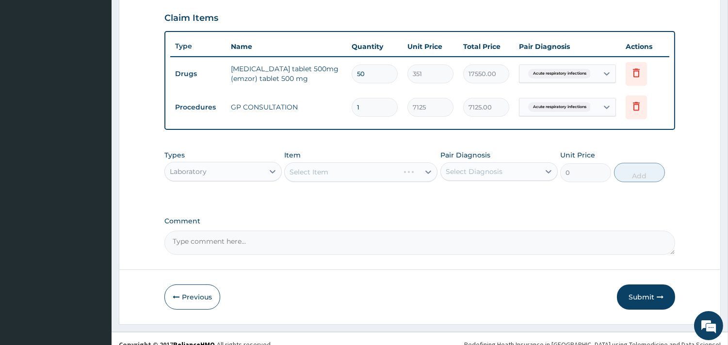
scroll to position [341, 0]
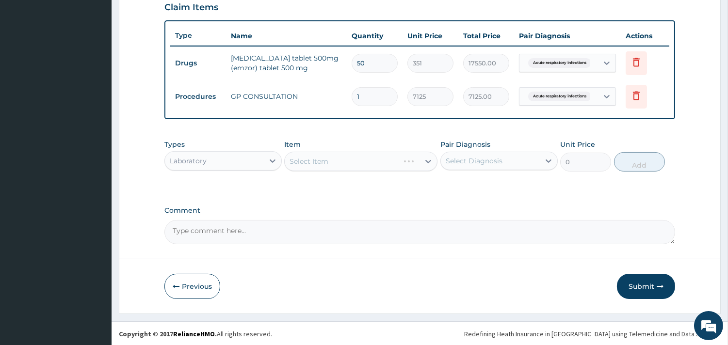
click at [347, 156] on div "Select Item" at bounding box center [360, 161] width 153 height 19
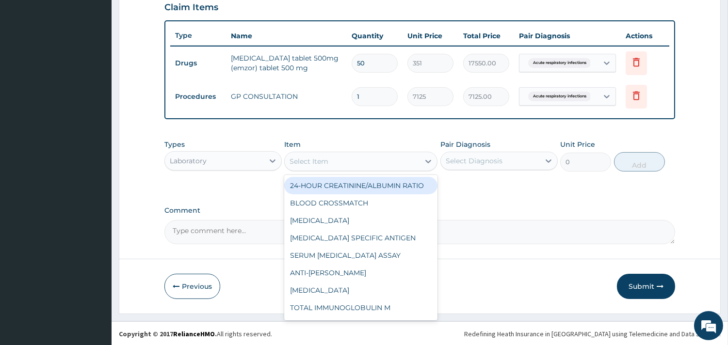
click at [343, 157] on div "Select Item" at bounding box center [352, 162] width 135 height 16
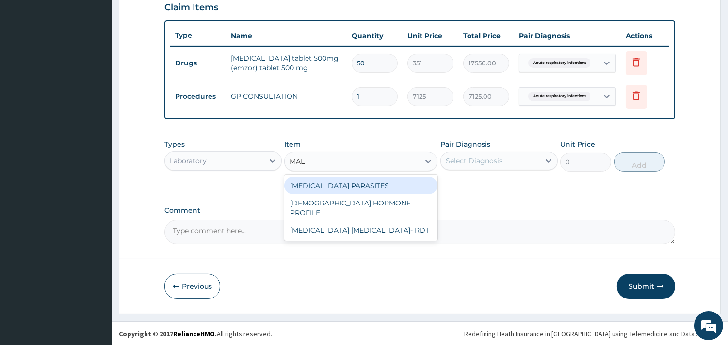
type input "MALA"
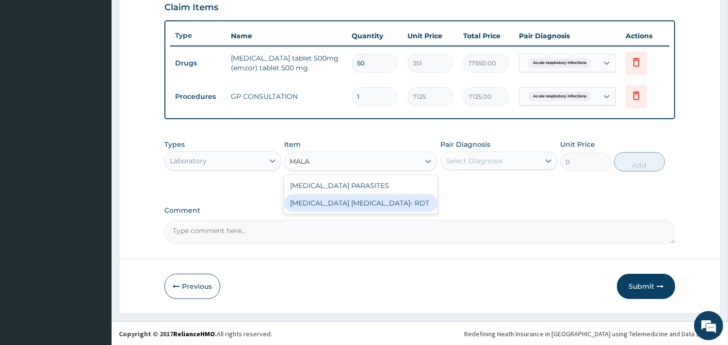
click at [376, 205] on div "MALARIA PARASITE- RDT" at bounding box center [360, 203] width 153 height 17
type input "4321.35"
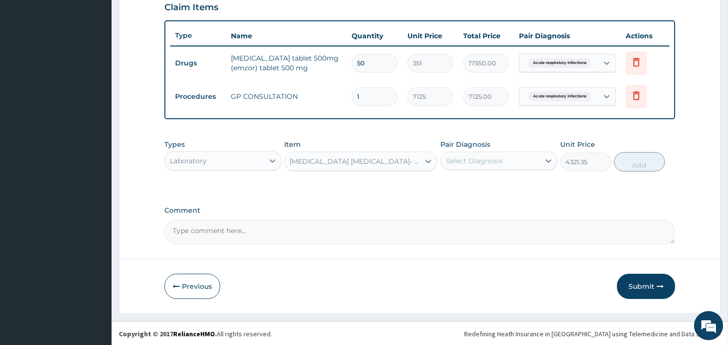
drag, startPoint x: 477, startPoint y: 149, endPoint x: 478, endPoint y: 175, distance: 25.2
click at [477, 151] on div "Pair Diagnosis Select Diagnosis" at bounding box center [499, 156] width 117 height 32
click at [478, 160] on div "Select Diagnosis" at bounding box center [474, 161] width 57 height 10
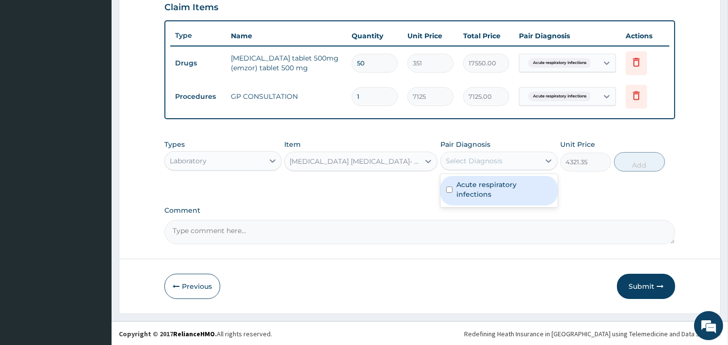
click at [477, 183] on label "Acute respiratory infections" at bounding box center [505, 189] width 96 height 19
checkbox input "true"
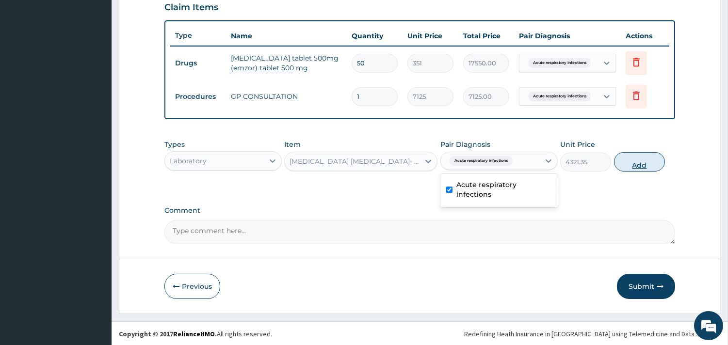
drag, startPoint x: 632, startPoint y: 162, endPoint x: 593, endPoint y: 161, distance: 38.8
click at [632, 162] on button "Add" at bounding box center [639, 161] width 51 height 19
type input "0"
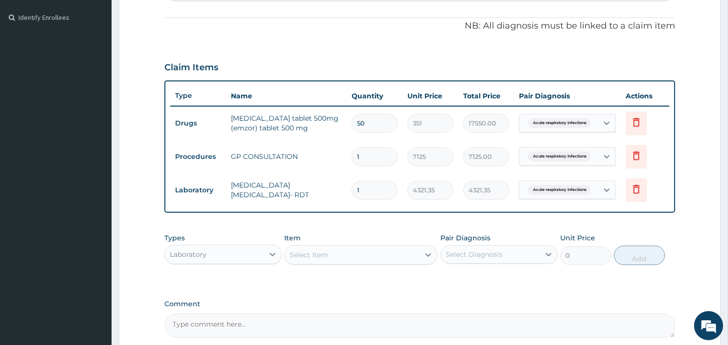
scroll to position [125, 0]
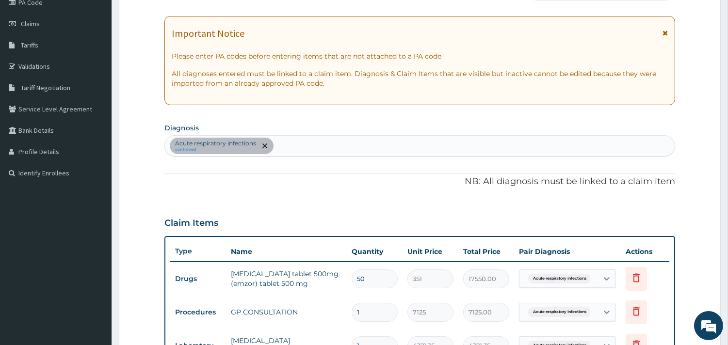
click at [326, 151] on div "Acute respiratory infections confirmed" at bounding box center [420, 146] width 510 height 20
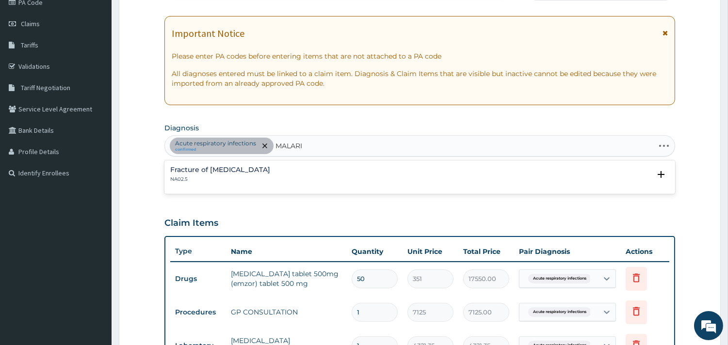
type input "MALARIA"
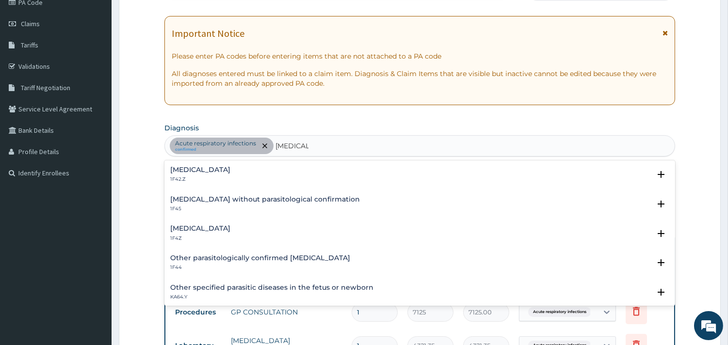
click at [217, 227] on h4 "Malaria, unspecified" at bounding box center [200, 228] width 60 height 7
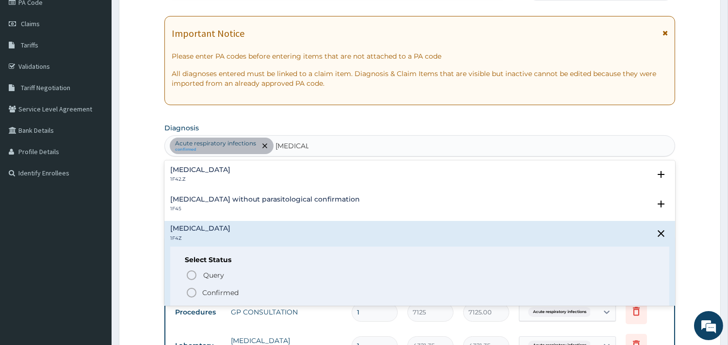
click at [224, 291] on p "Confirmed" at bounding box center [220, 293] width 36 height 10
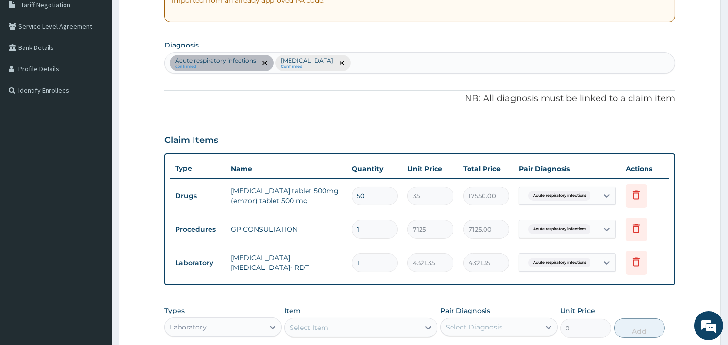
scroll to position [375, 0]
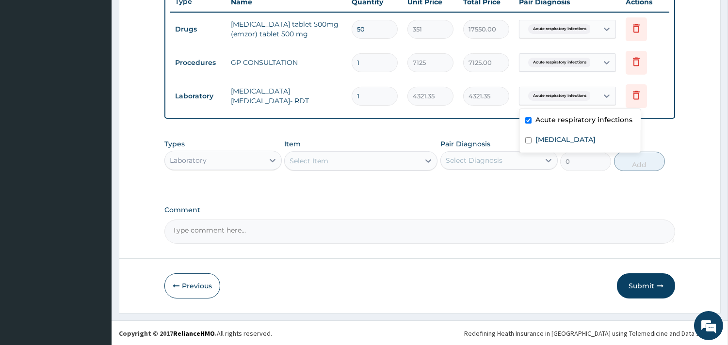
drag, startPoint x: 555, startPoint y: 99, endPoint x: 560, endPoint y: 135, distance: 35.8
click at [557, 101] on div "Acute respiratory infections" at bounding box center [557, 96] width 66 height 13
drag, startPoint x: 555, startPoint y: 138, endPoint x: 426, endPoint y: 153, distance: 130.4
click at [554, 138] on label "Malaria, unspecified" at bounding box center [566, 140] width 60 height 10
checkbox input "true"
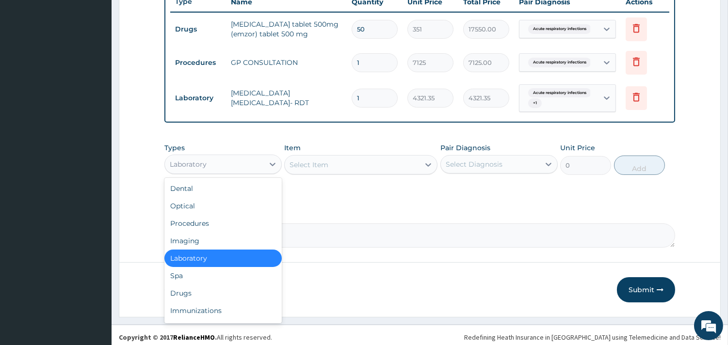
click at [256, 157] on div "Laboratory" at bounding box center [214, 165] width 99 height 16
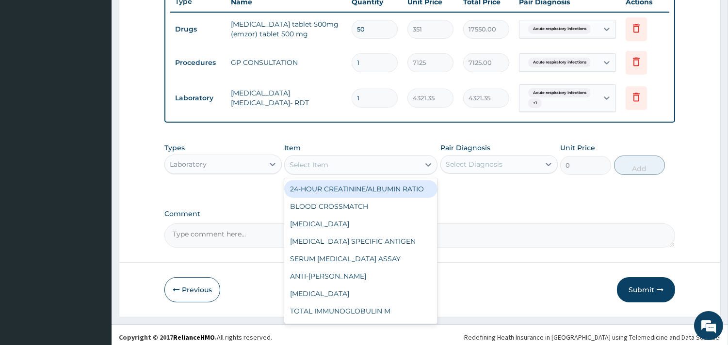
click at [303, 160] on div "Select Item" at bounding box center [309, 165] width 39 height 10
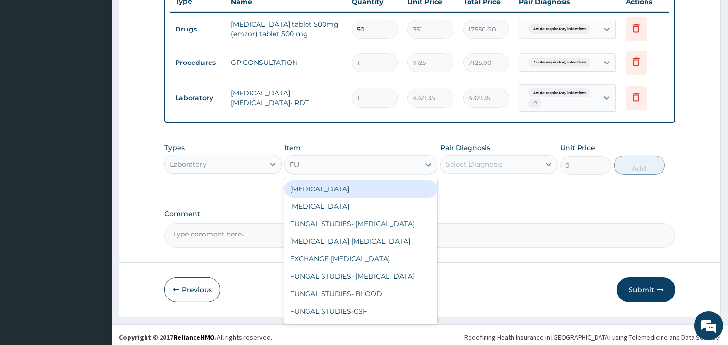
type input "FULL"
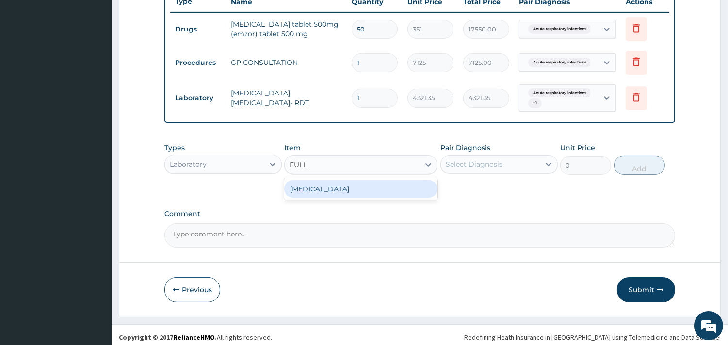
click at [344, 193] on div "[MEDICAL_DATA]" at bounding box center [360, 188] width 153 height 17
type input "5383.5"
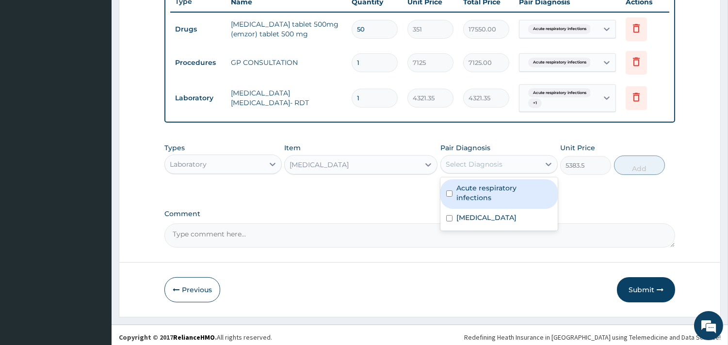
click at [469, 162] on div "Select Diagnosis" at bounding box center [474, 165] width 57 height 10
click at [476, 187] on label "Acute respiratory infections" at bounding box center [505, 192] width 96 height 19
checkbox input "true"
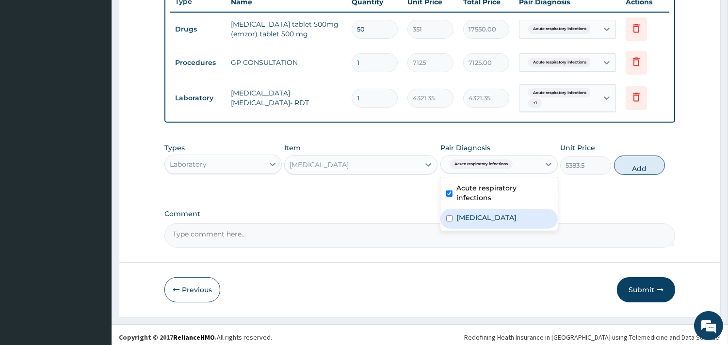
click at [484, 209] on div "Malaria, unspecified" at bounding box center [499, 219] width 117 height 20
checkbox input "true"
click at [622, 165] on button "Add" at bounding box center [639, 165] width 51 height 19
type input "0"
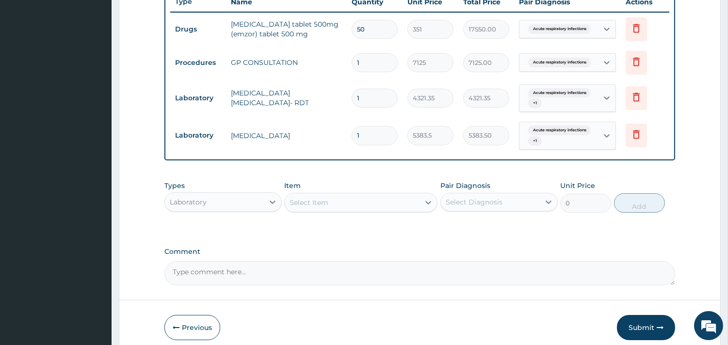
click at [348, 197] on div "Select Item" at bounding box center [352, 203] width 135 height 16
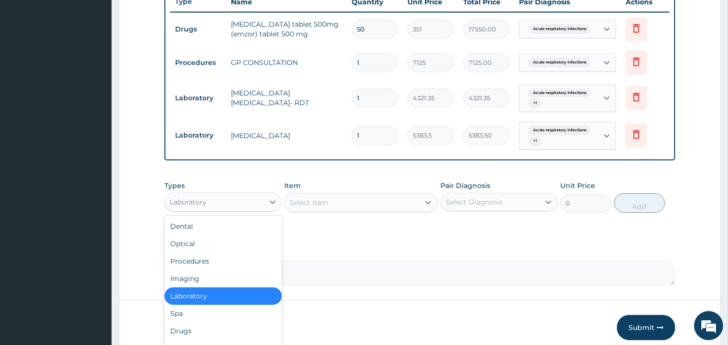
drag, startPoint x: 216, startPoint y: 200, endPoint x: 215, endPoint y: 219, distance: 18.9
click at [215, 204] on div "Laboratory" at bounding box center [214, 203] width 99 height 16
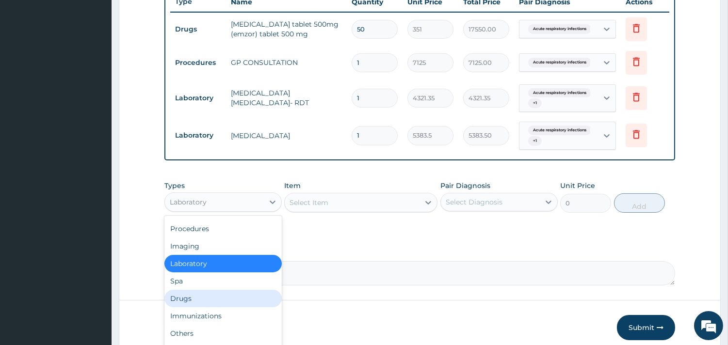
click at [211, 295] on div "Drugs" at bounding box center [222, 298] width 117 height 17
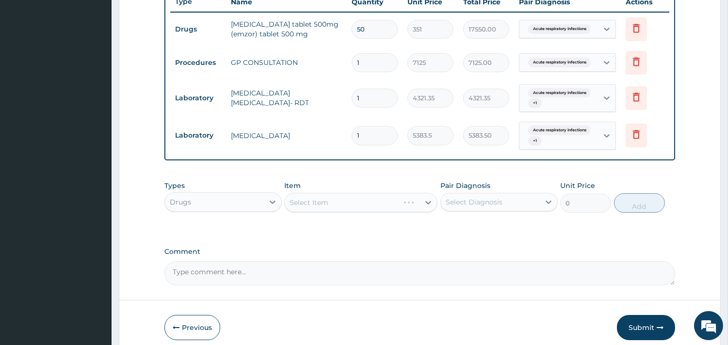
scroll to position [416, 0]
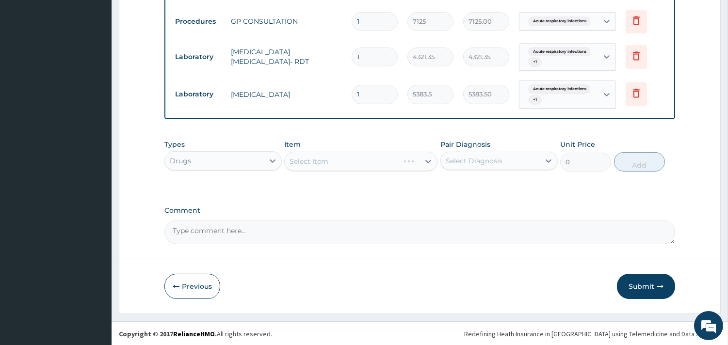
click at [336, 165] on div "Select Item" at bounding box center [360, 161] width 153 height 19
click at [338, 158] on div "Select Item" at bounding box center [360, 161] width 153 height 19
click at [335, 159] on div "Select Item" at bounding box center [360, 161] width 153 height 19
click at [332, 170] on div "Select Item" at bounding box center [360, 161] width 153 height 19
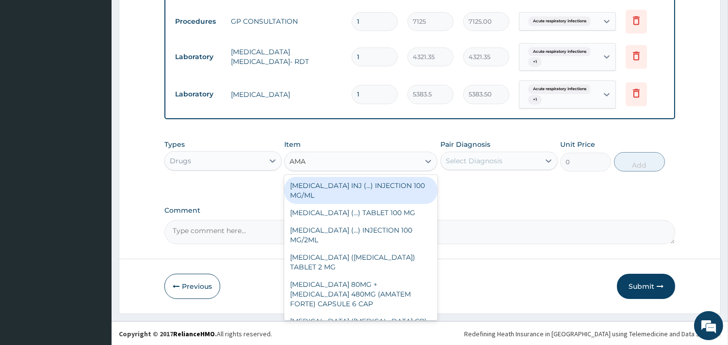
type input "AMAT"
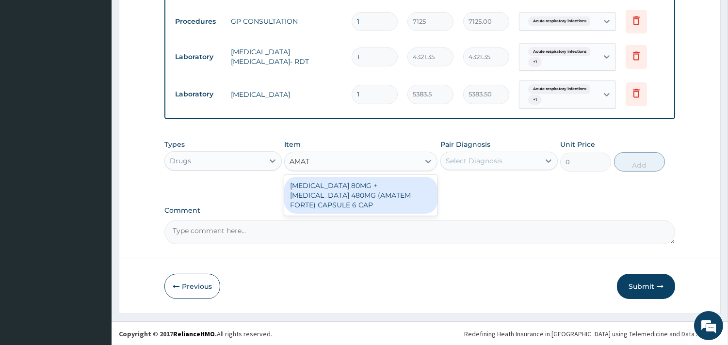
click at [378, 193] on div "ARTEMETHER 80MG + LUMEFANTRINE 480MG (AMATEM FORTE) CAPSULE 6 CAP" at bounding box center [360, 195] width 153 height 37
type input "3619.54"
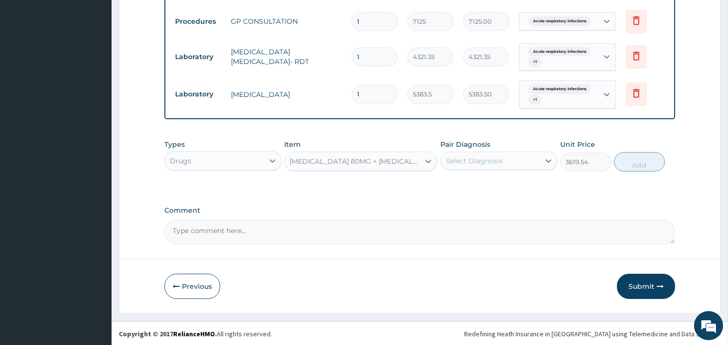
drag, startPoint x: 526, startPoint y: 159, endPoint x: 526, endPoint y: 166, distance: 7.8
click at [526, 159] on div "Select Diagnosis" at bounding box center [490, 161] width 99 height 16
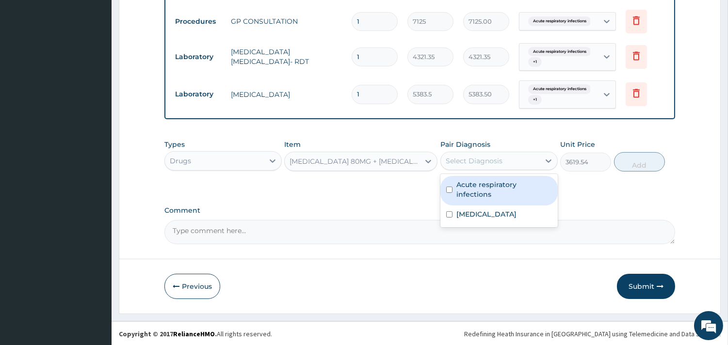
click at [524, 186] on label "Acute respiratory infections" at bounding box center [505, 189] width 96 height 19
checkbox input "true"
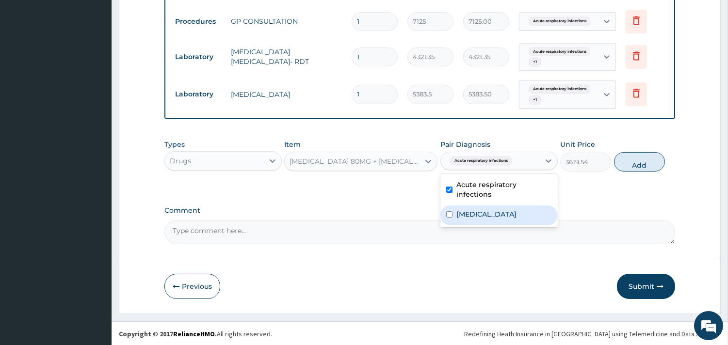
click at [517, 210] on label "Malaria, unspecified" at bounding box center [487, 215] width 60 height 10
checkbox input "true"
click at [631, 163] on button "Add" at bounding box center [639, 161] width 51 height 19
type input "0"
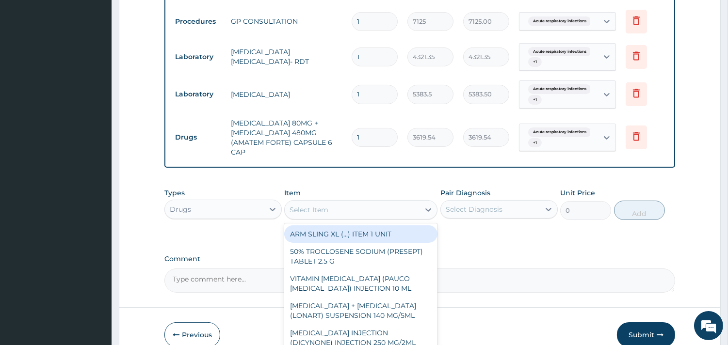
click at [367, 202] on div "Select Item" at bounding box center [352, 210] width 135 height 16
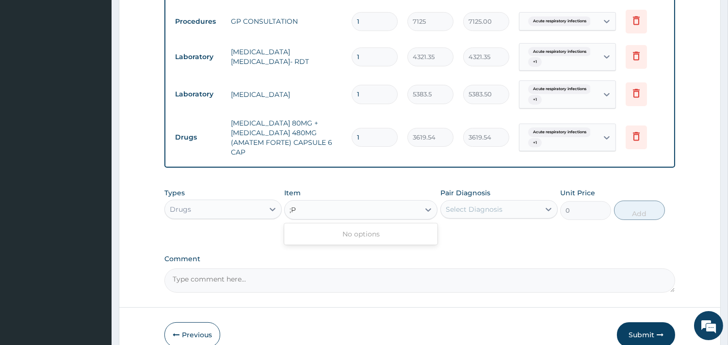
type input ";"
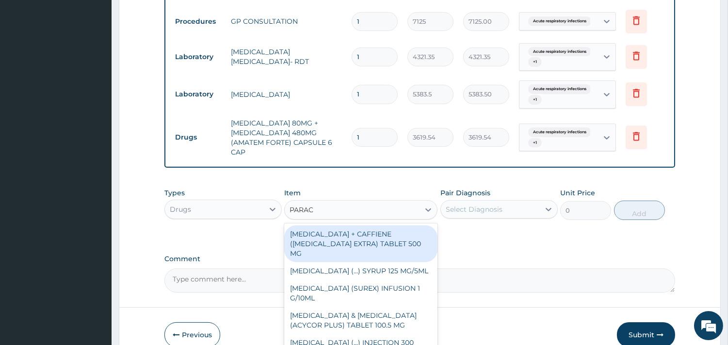
type input "PARACE"
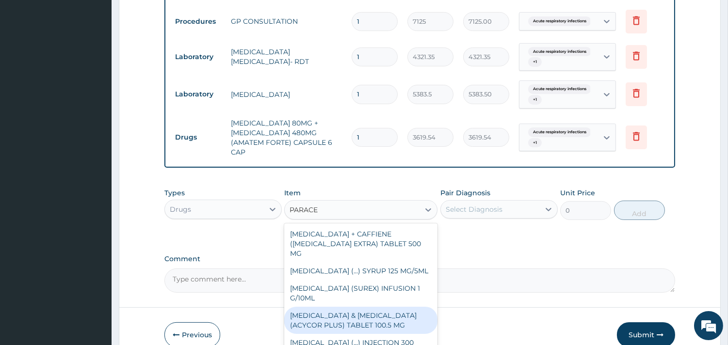
scroll to position [149, 0]
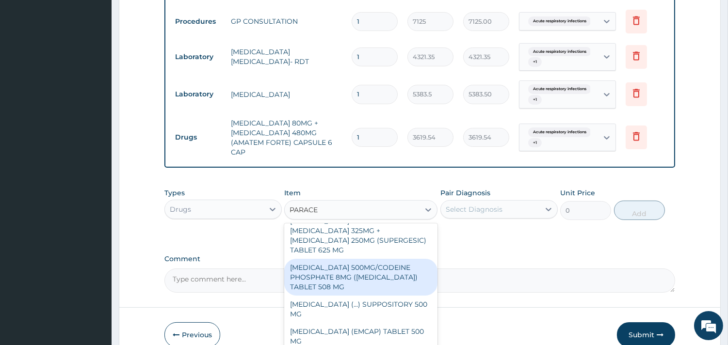
click at [377, 274] on div "PARACETAMOL 500MG/CODEINE PHOSPHATE 8MG (CO-CODAMOL) TABLET 508 MG" at bounding box center [360, 277] width 153 height 37
type input "298.47"
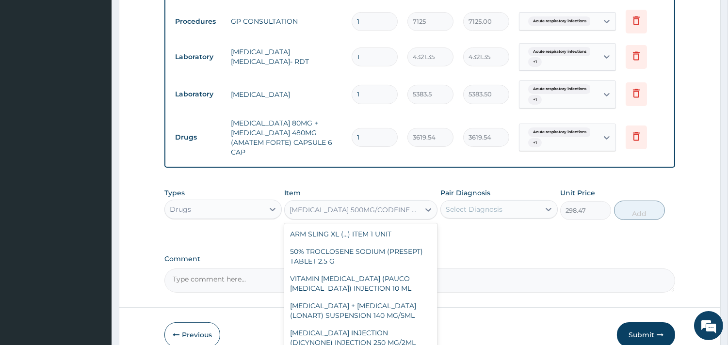
click at [390, 212] on div "PARACETAMOL 500MG/CODEINE PHOSPHATE 8MG (CO-CODAMOL) TABLET 508 MG" at bounding box center [355, 210] width 131 height 10
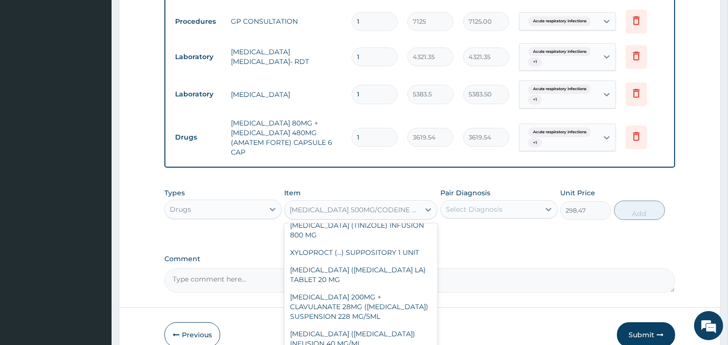
scroll to position [15915, 0]
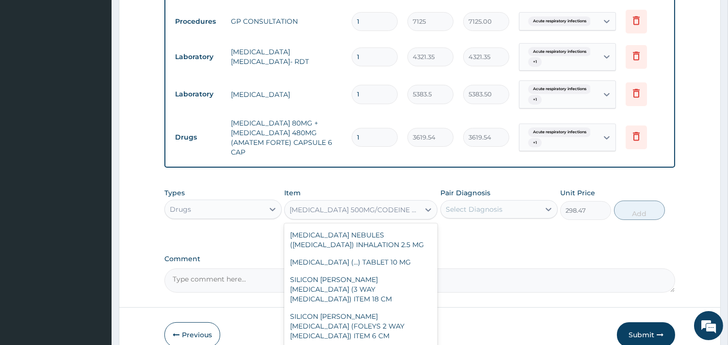
click at [387, 209] on div "PARACETAMOL 500MG/CODEINE PHOSPHATE 8MG (CO-CODAMOL) TABLET 508 MG" at bounding box center [355, 210] width 131 height 10
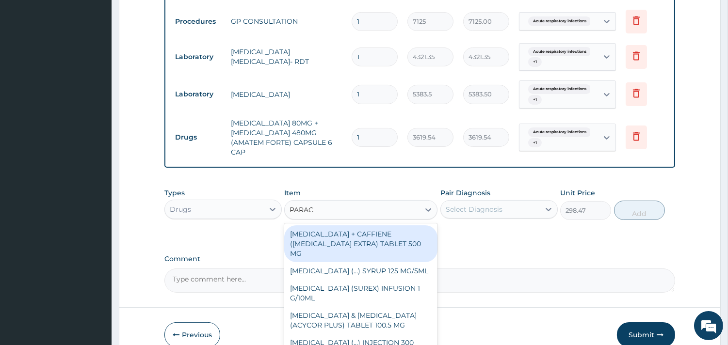
type input "PARACE"
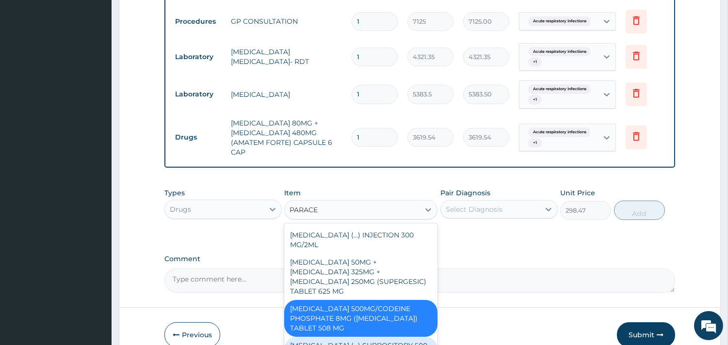
scroll to position [149, 0]
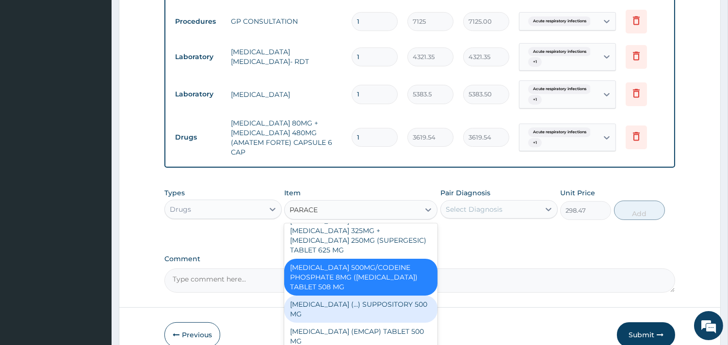
click at [375, 296] on div "PARACETAMOL (...) SUPPOSITORY 500 MG" at bounding box center [360, 309] width 153 height 27
type input "702"
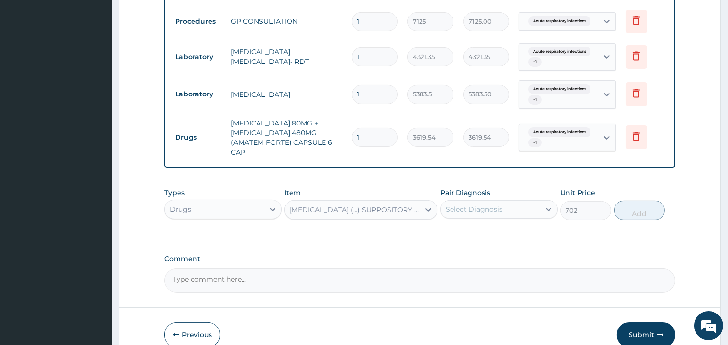
click at [523, 202] on div "Select Diagnosis" at bounding box center [490, 210] width 99 height 16
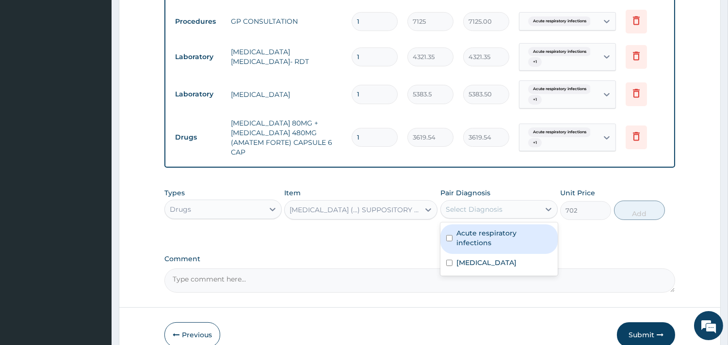
click at [508, 243] on div "Acute respiratory infections" at bounding box center [499, 240] width 117 height 30
checkbox input "true"
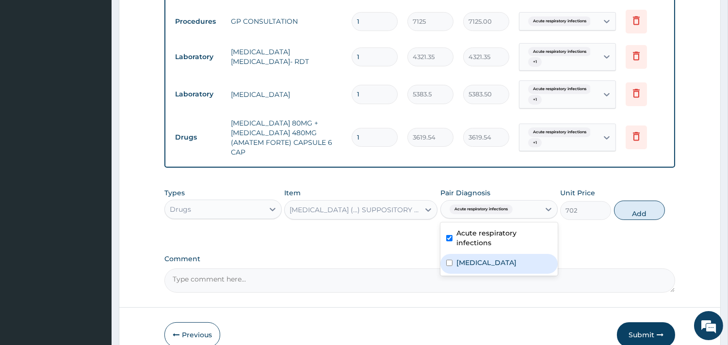
click at [502, 260] on div "Malaria, unspecified" at bounding box center [499, 264] width 117 height 20
checkbox input "true"
click at [643, 214] on button "Add" at bounding box center [639, 210] width 51 height 19
type input "0"
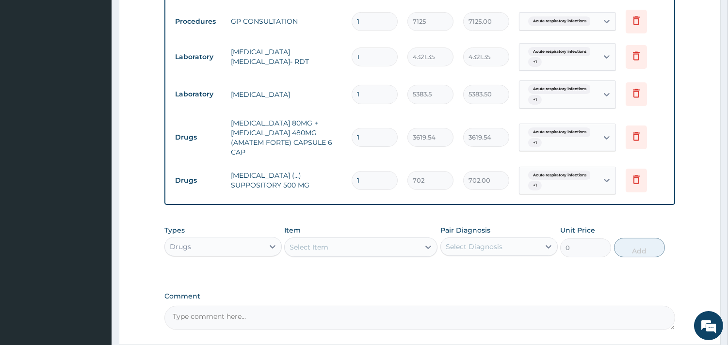
drag, startPoint x: 372, startPoint y: 181, endPoint x: 309, endPoint y: 181, distance: 63.6
click at [309, 181] on tr "Drugs PARACETAMOL (...) SUPPOSITORY 500 MG 1 702 702.00 Acute respiratory infec…" at bounding box center [419, 181] width 499 height 38
type input "2"
type input "1404.00"
type input "2"
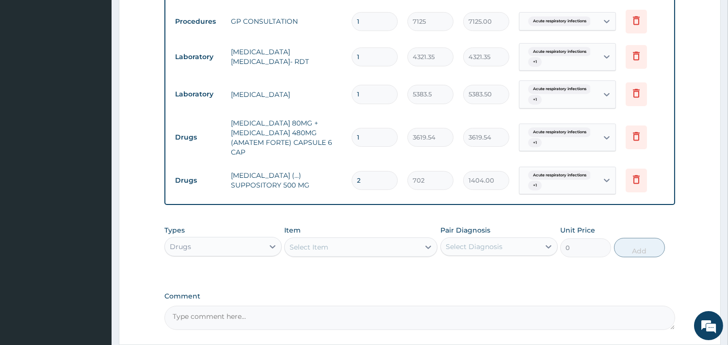
click at [298, 258] on div "Types Drugs Item Select Item Pair Diagnosis Select Diagnosis Unit Price 0 Add" at bounding box center [419, 242] width 511 height 42
click at [335, 222] on div "Types Drugs Item Select Item Pair Diagnosis Select Diagnosis Unit Price 0 Add" at bounding box center [419, 242] width 511 height 42
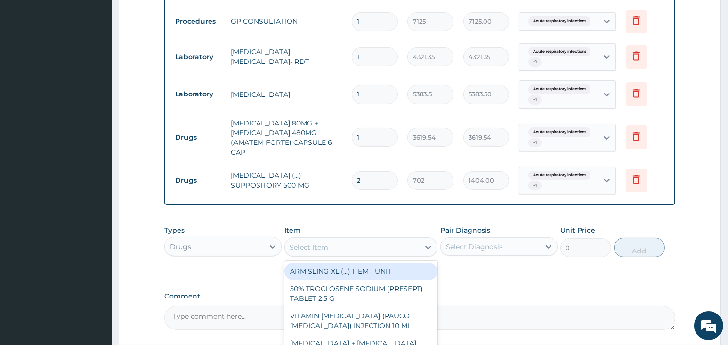
click at [338, 249] on div "Select Item" at bounding box center [352, 248] width 135 height 16
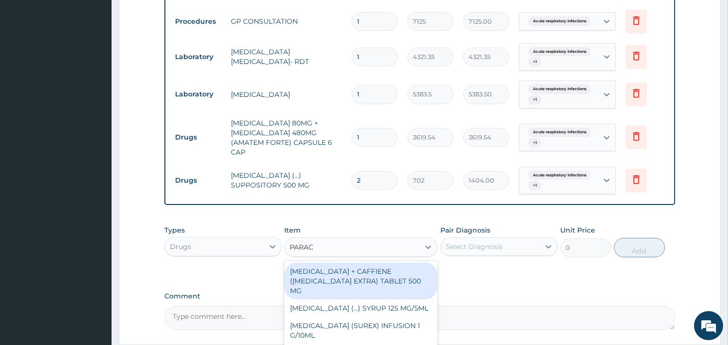
type input "PARACE"
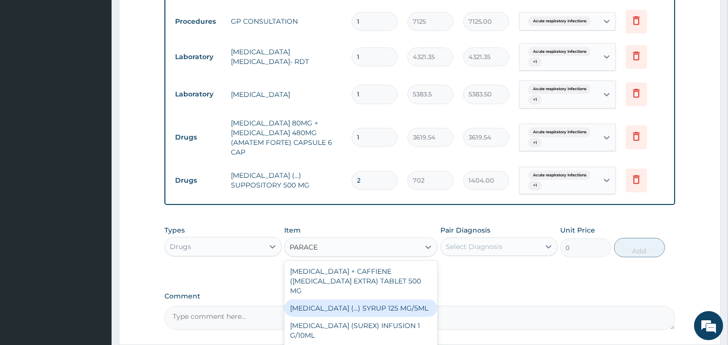
click at [367, 300] on div "PARACETAMOL (...) SYRUP 125 MG/5ML" at bounding box center [360, 308] width 153 height 17
type input "631.8"
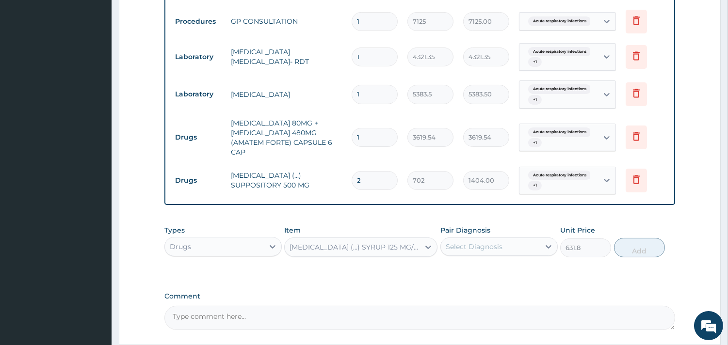
click at [527, 249] on div "Select Diagnosis" at bounding box center [490, 247] width 99 height 16
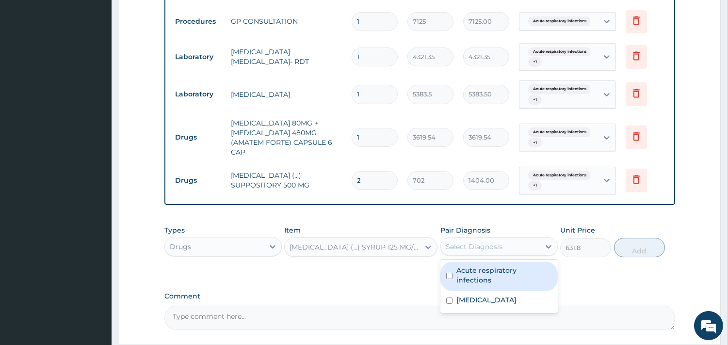
click at [518, 275] on div "Acute respiratory infections" at bounding box center [499, 277] width 117 height 30
checkbox input "true"
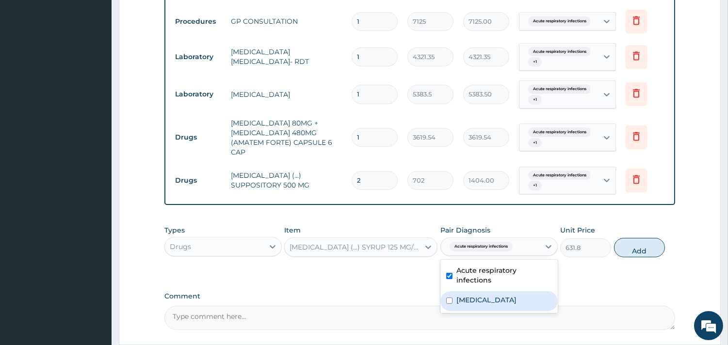
click at [513, 295] on label "Malaria, unspecified" at bounding box center [487, 300] width 60 height 10
checkbox input "true"
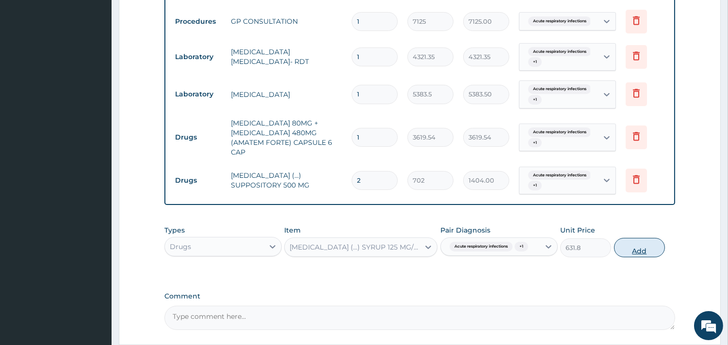
click at [642, 249] on button "Add" at bounding box center [639, 247] width 51 height 19
type input "0"
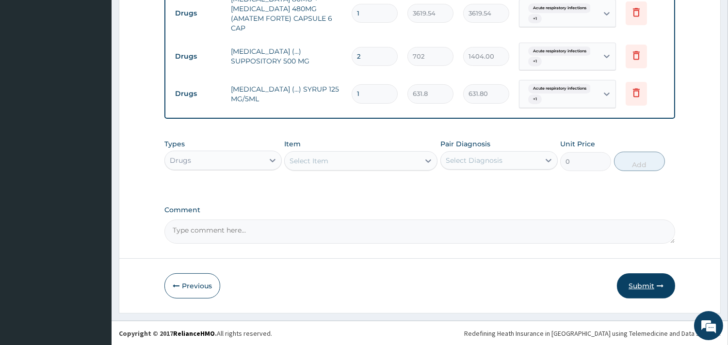
click at [644, 285] on button "Submit" at bounding box center [646, 286] width 58 height 25
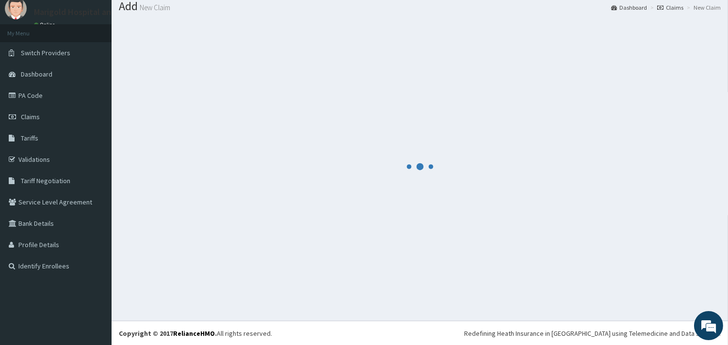
scroll to position [540, 0]
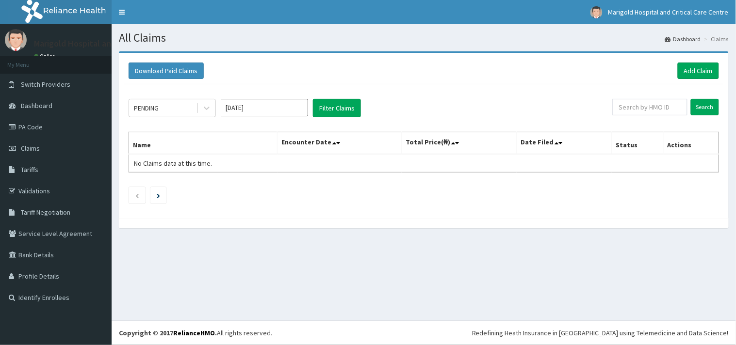
click at [276, 108] on input "[DATE]" at bounding box center [264, 107] width 87 height 17
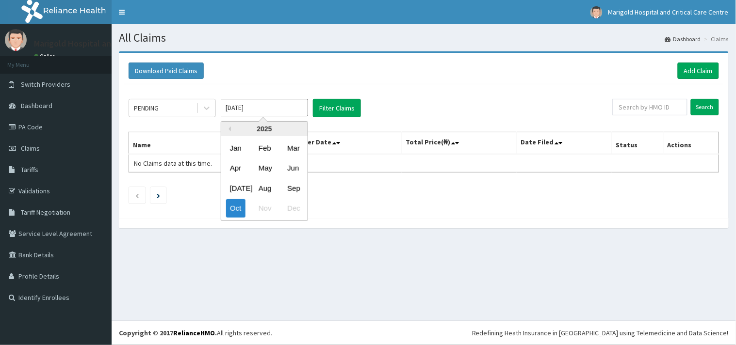
click at [293, 185] on div "Sep" at bounding box center [292, 189] width 19 height 18
type input "[DATE]"
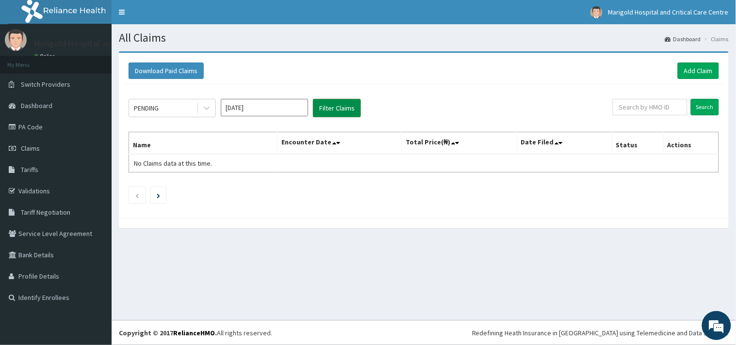
click at [331, 112] on button "Filter Claims" at bounding box center [337, 108] width 48 height 18
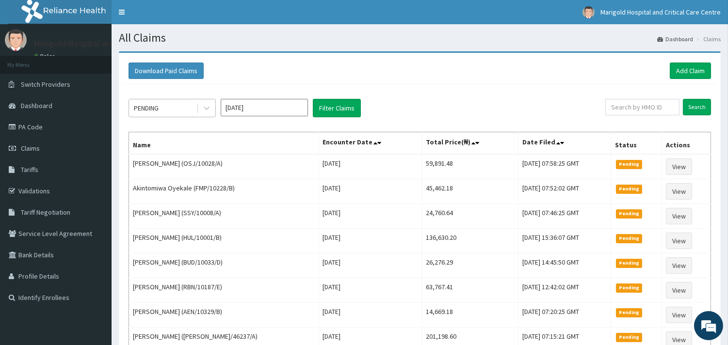
click at [187, 111] on div "PENDING" at bounding box center [162, 108] width 67 height 16
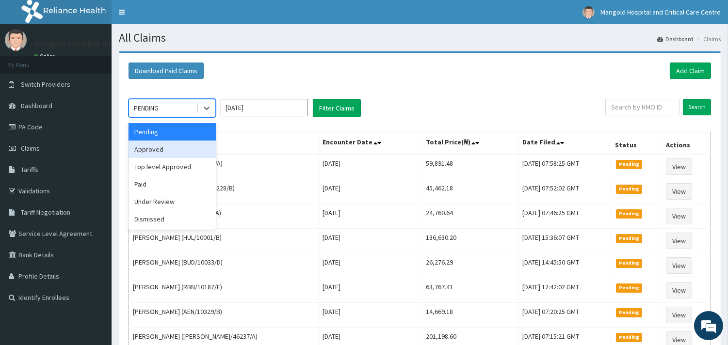
click at [180, 144] on div "Approved" at bounding box center [172, 149] width 87 height 17
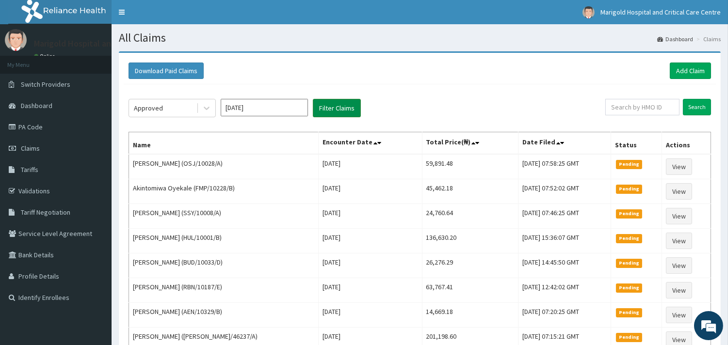
click at [333, 107] on button "Filter Claims" at bounding box center [337, 108] width 48 height 18
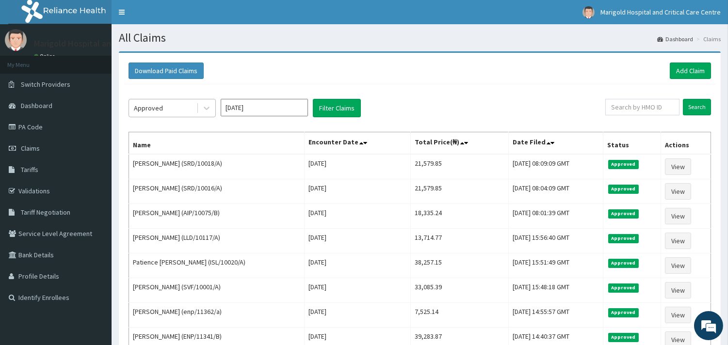
click at [164, 109] on div "Approved" at bounding box center [162, 108] width 67 height 16
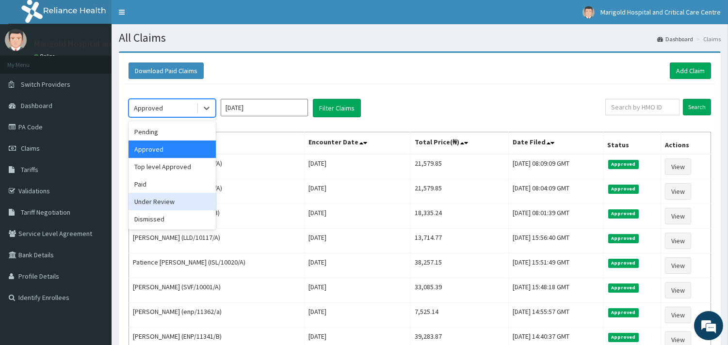
drag, startPoint x: 158, startPoint y: 177, endPoint x: 161, endPoint y: 204, distance: 27.4
click at [161, 204] on div "Pending Approved Top level Approved Paid Under Review Dismissed" at bounding box center [172, 175] width 87 height 109
click at [161, 204] on div "Under Review" at bounding box center [172, 201] width 87 height 17
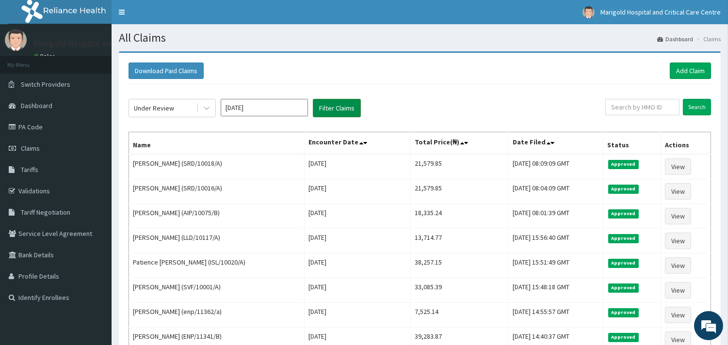
click at [330, 107] on button "Filter Claims" at bounding box center [337, 108] width 48 height 18
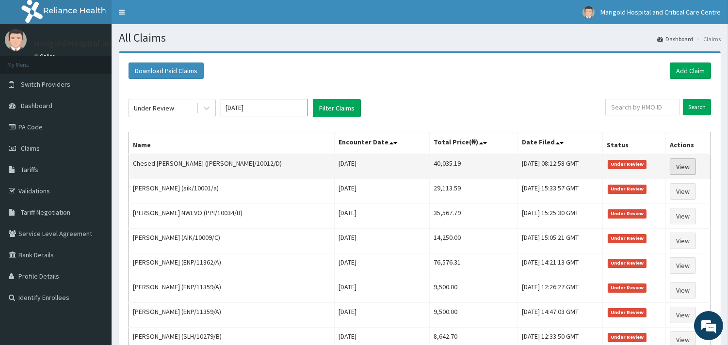
click at [688, 162] on link "View" at bounding box center [683, 167] width 26 height 16
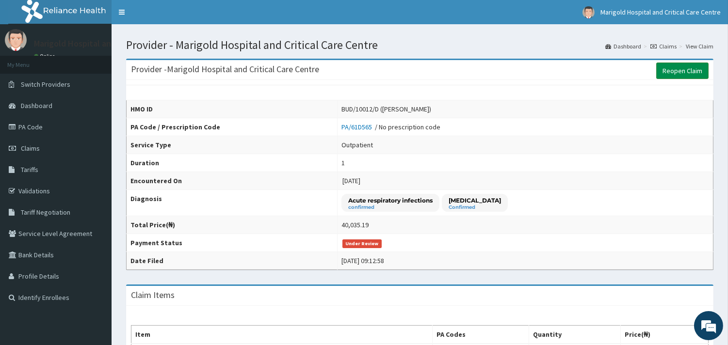
click at [672, 72] on link "Reopen Claim" at bounding box center [682, 71] width 52 height 16
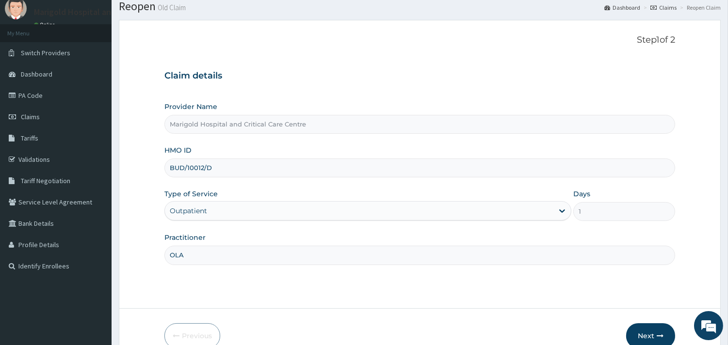
scroll to position [82, 0]
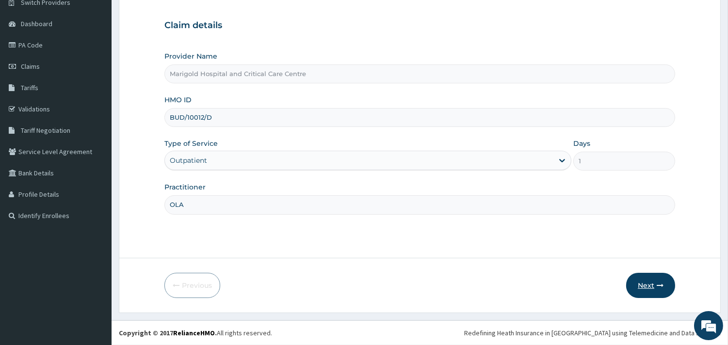
click at [638, 293] on button "Next" at bounding box center [650, 285] width 49 height 25
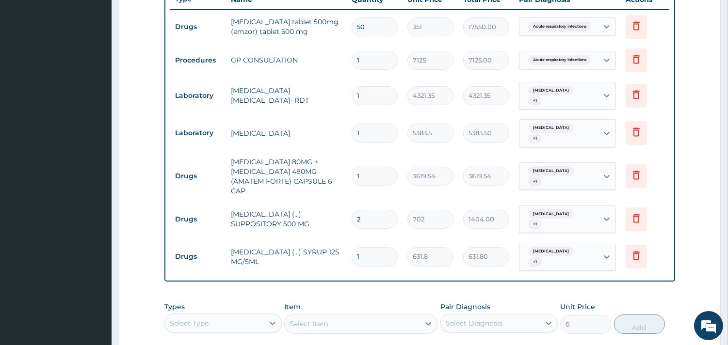
scroll to position [352, 0]
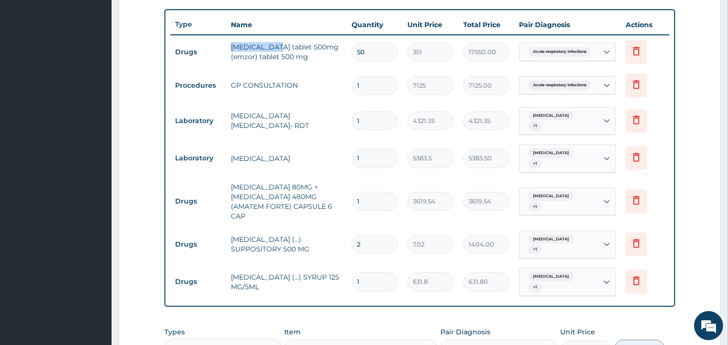
drag, startPoint x: 222, startPoint y: 47, endPoint x: 274, endPoint y: 46, distance: 51.9
click at [274, 46] on tr "Drugs [MEDICAL_DATA] tablet 500mg (emzor) tablet 500 mg 50 351 17550.00 Acute r…" at bounding box center [419, 51] width 499 height 33
drag, startPoint x: 273, startPoint y: 45, endPoint x: 251, endPoint y: 45, distance: 21.8
click at [251, 45] on td "[MEDICAL_DATA] tablet 500mg (emzor) tablet 500 mg" at bounding box center [286, 51] width 121 height 29
drag, startPoint x: 267, startPoint y: 44, endPoint x: 229, endPoint y: 41, distance: 37.5
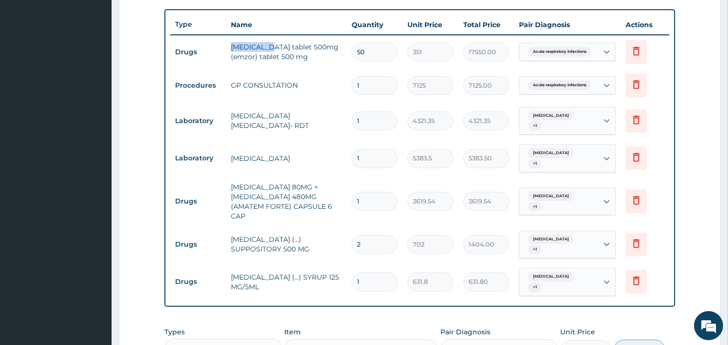
click at [229, 41] on td "[MEDICAL_DATA] tablet 500mg (emzor) tablet 500 mg" at bounding box center [286, 51] width 121 height 29
copy td "[MEDICAL_DATA]"
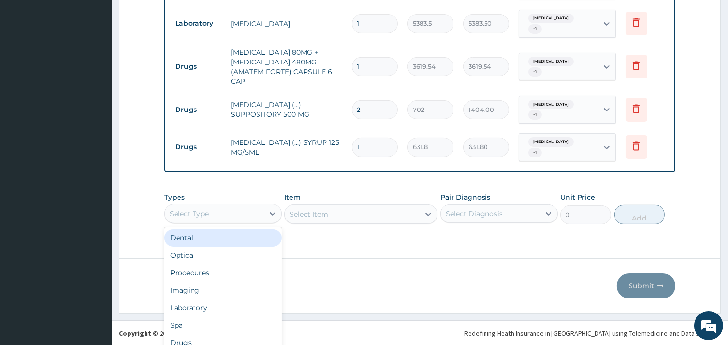
scroll to position [26, 0]
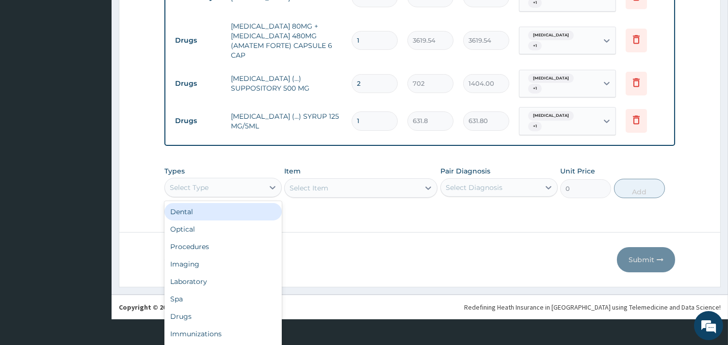
click at [250, 197] on div "option Dental focused, 1 of 10. 10 results available. Use Up and Down to choose…" at bounding box center [222, 187] width 117 height 19
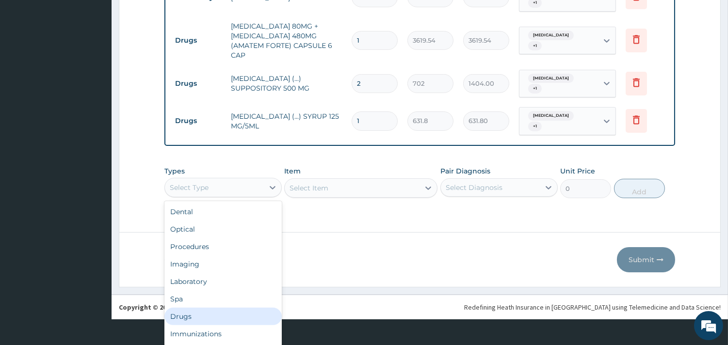
click at [209, 313] on div "Drugs" at bounding box center [222, 316] width 117 height 17
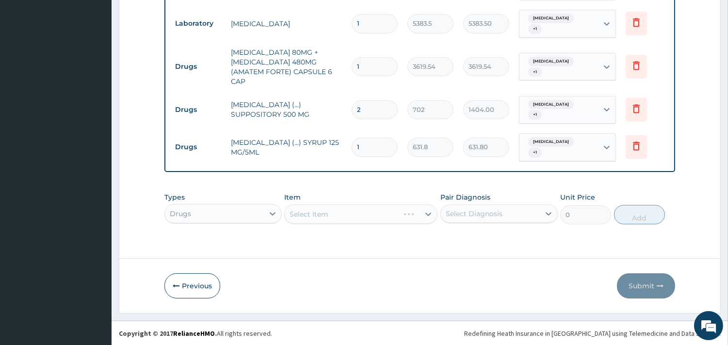
click at [315, 212] on div "Select Item" at bounding box center [360, 214] width 153 height 19
click at [317, 220] on div "Select Item" at bounding box center [360, 214] width 153 height 19
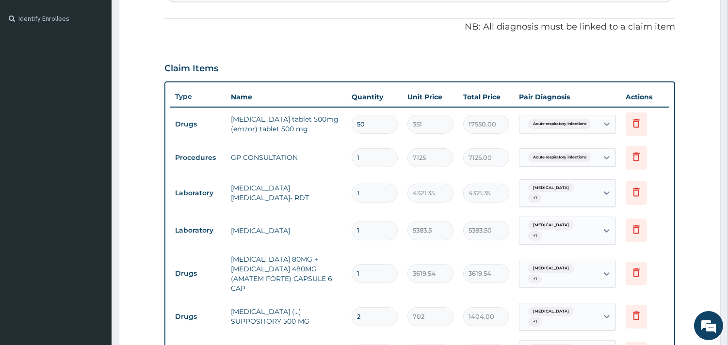
scroll to position [271, 0]
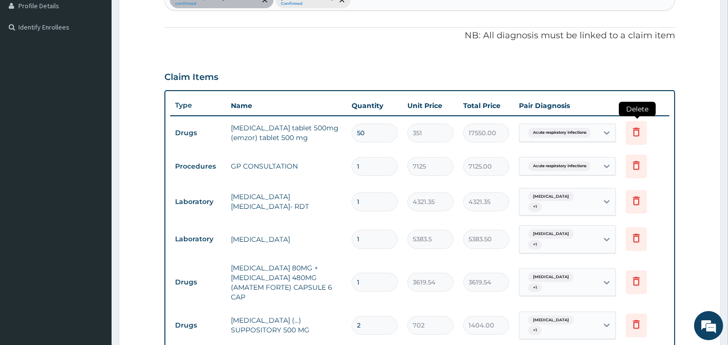
click at [632, 136] on icon at bounding box center [637, 132] width 12 height 12
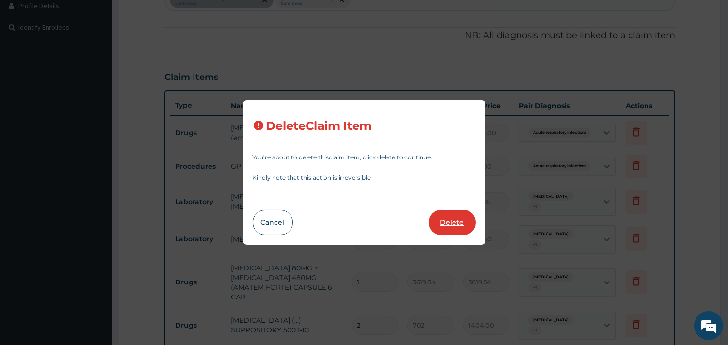
click at [442, 228] on button "Delete" at bounding box center [452, 222] width 47 height 25
type input "1"
type input "7125"
type input "7125.00"
type input "4321.35"
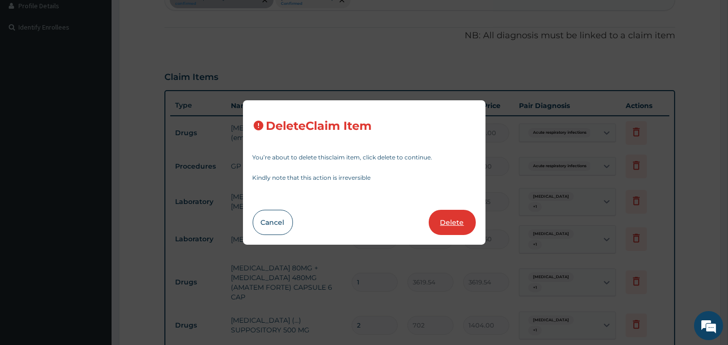
type input "4321.35"
type input "5383.5"
type input "5383.50"
type input "3619.54"
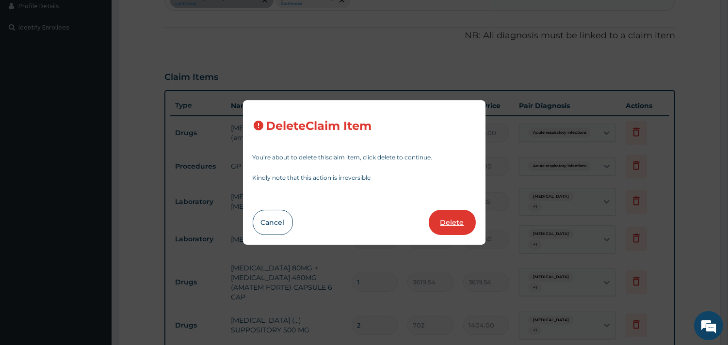
type input "2"
type input "702"
type input "1404.00"
type input "1"
type input "631.8"
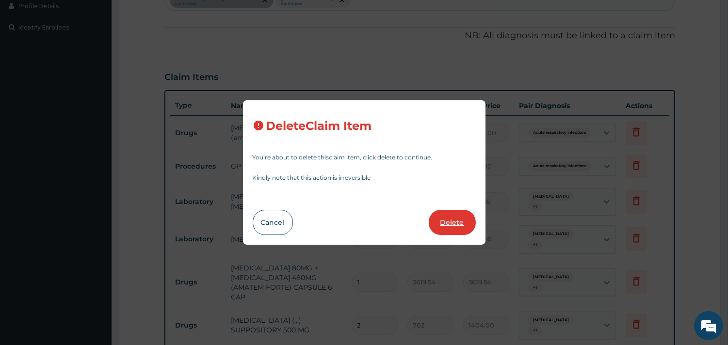
type input "631.80"
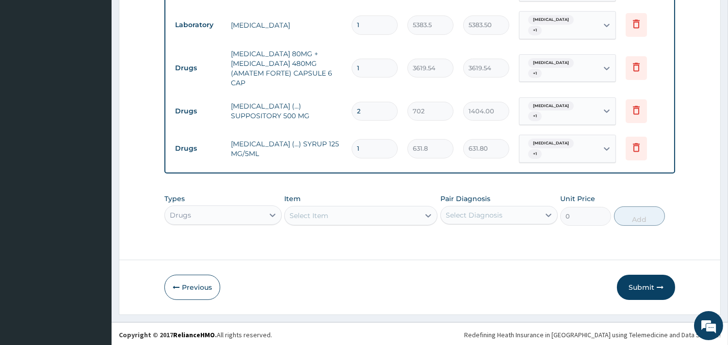
scroll to position [453, 0]
click at [347, 225] on div "Types Drugs Item Select Item Pair Diagnosis Select Diagnosis Unit Price 0 Add" at bounding box center [419, 209] width 511 height 42
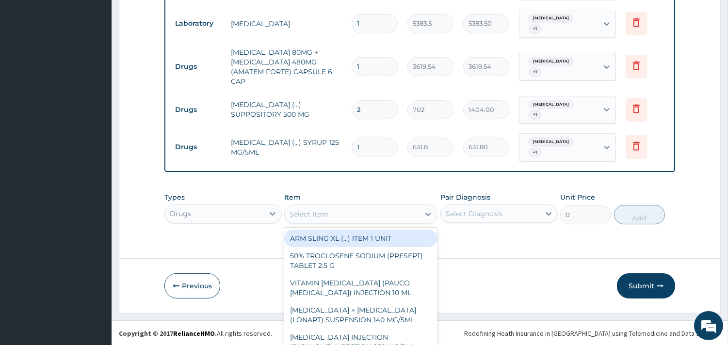
click at [348, 219] on div "option ARM SLING XL (...) ITEM 1 UNIT focused, 1 of 985. 985 results available.…" at bounding box center [360, 214] width 153 height 19
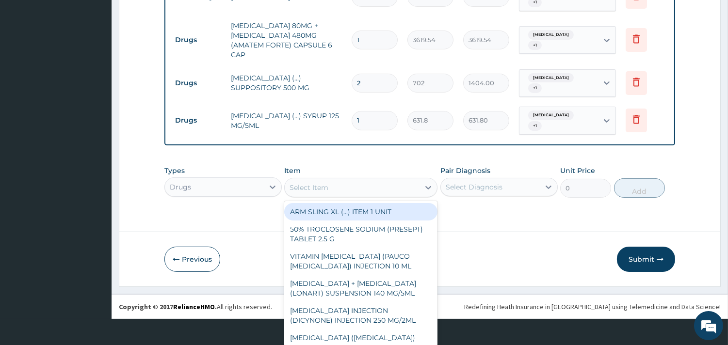
paste input "[MEDICAL_DATA]"
type input "[MEDICAL_DATA]"
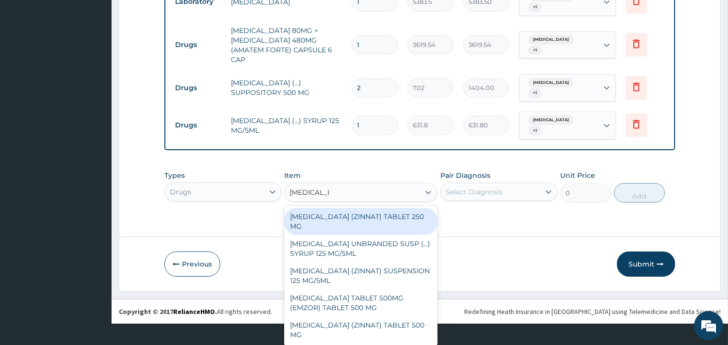
scroll to position [1, 0]
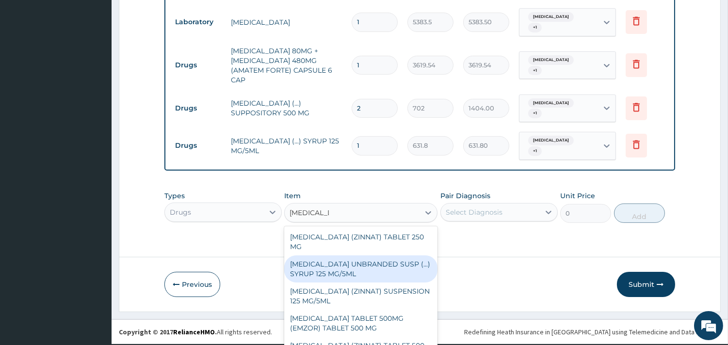
click at [370, 256] on div "[MEDICAL_DATA] UNBRANDED SUSP (...) SYRUP 125 MG/5ML" at bounding box center [360, 269] width 153 height 27
type input "3744"
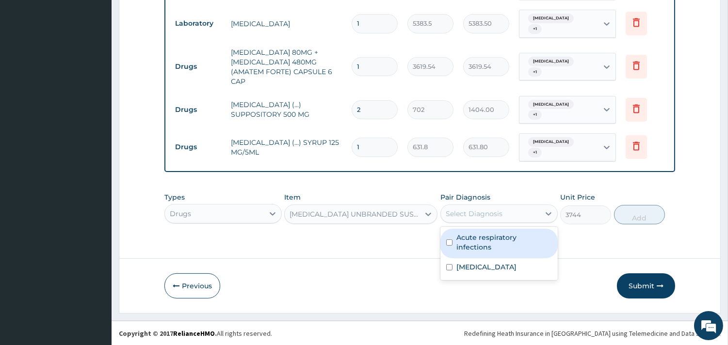
click at [487, 216] on div "Select Diagnosis" at bounding box center [474, 214] width 57 height 10
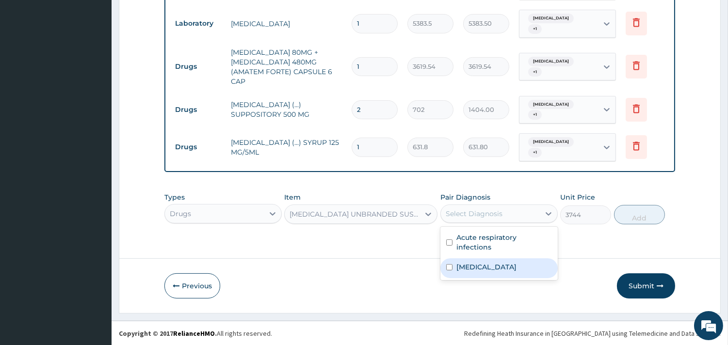
click at [485, 262] on label "[MEDICAL_DATA]" at bounding box center [487, 267] width 60 height 10
checkbox input "true"
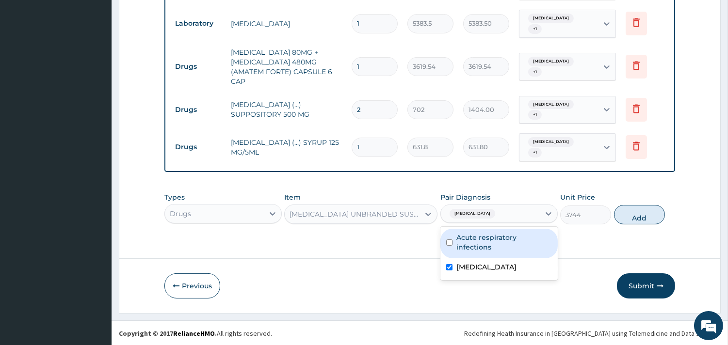
click at [485, 236] on label "Acute respiratory infections" at bounding box center [505, 242] width 96 height 19
checkbox input "true"
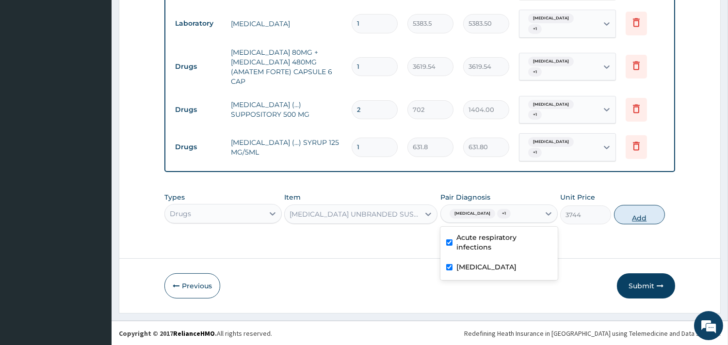
click at [641, 215] on button "Add" at bounding box center [639, 214] width 51 height 19
type input "0"
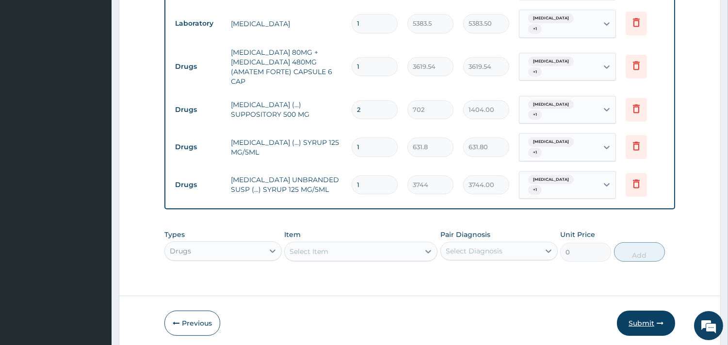
click at [636, 329] on button "Submit" at bounding box center [646, 323] width 58 height 25
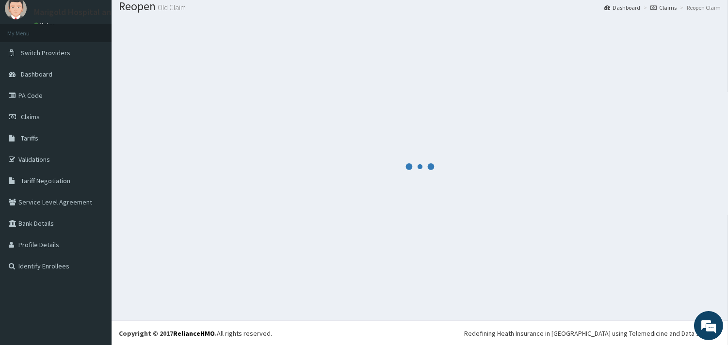
scroll to position [453, 0]
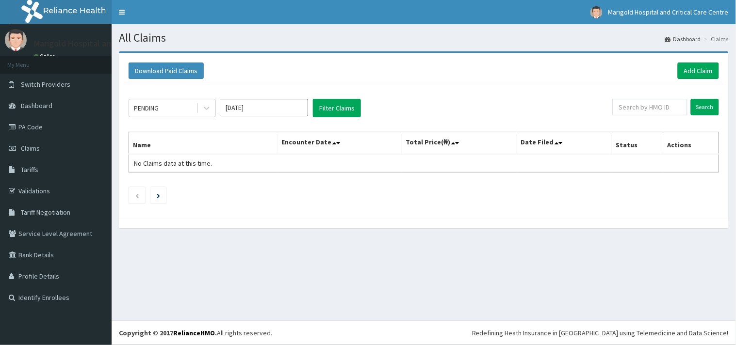
drag, startPoint x: 151, startPoint y: 108, endPoint x: 154, endPoint y: 119, distance: 11.7
click at [151, 108] on div "PENDING" at bounding box center [146, 108] width 25 height 10
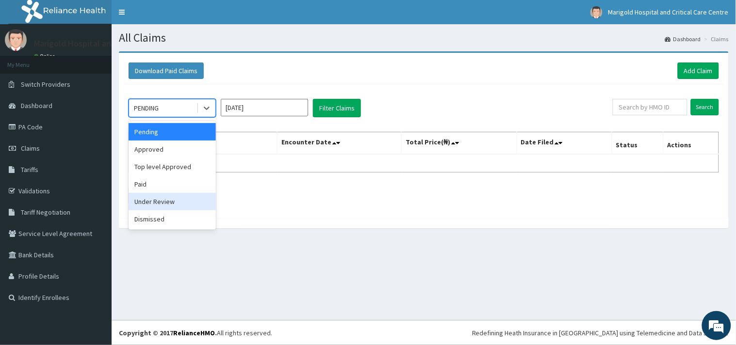
click at [157, 198] on div "Under Review" at bounding box center [172, 201] width 87 height 17
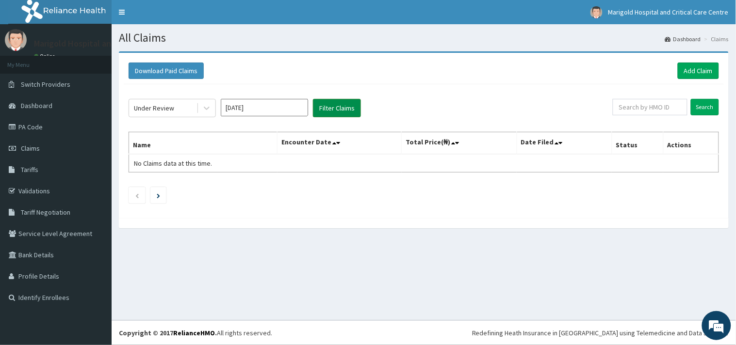
click at [341, 100] on button "Filter Claims" at bounding box center [337, 108] width 48 height 18
drag, startPoint x: 347, startPoint y: 108, endPoint x: 316, endPoint y: 110, distance: 31.1
click at [346, 109] on button "Filter Claims" at bounding box center [337, 108] width 48 height 18
click at [298, 107] on input "[DATE]" at bounding box center [264, 107] width 87 height 17
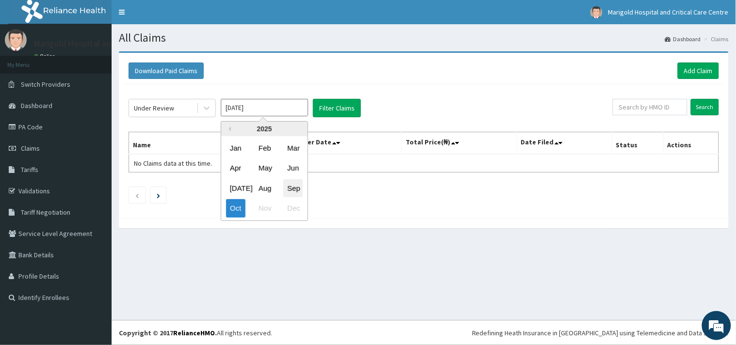
click at [298, 185] on div "Sep" at bounding box center [292, 189] width 19 height 18
type input "[DATE]"
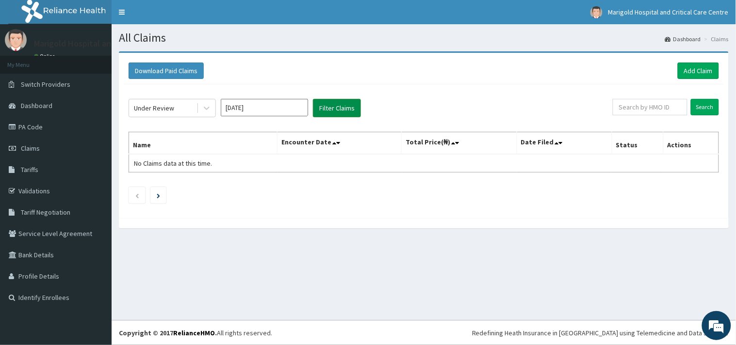
click at [330, 113] on button "Filter Claims" at bounding box center [337, 108] width 48 height 18
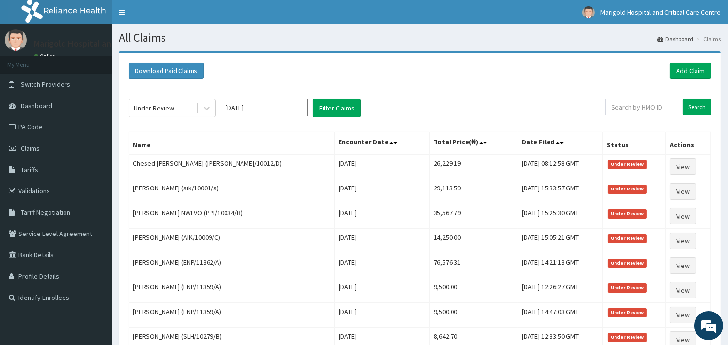
click at [676, 61] on div "Download Paid Claims Add Claim" at bounding box center [420, 71] width 592 height 27
click at [678, 66] on link "Add Claim" at bounding box center [690, 71] width 41 height 16
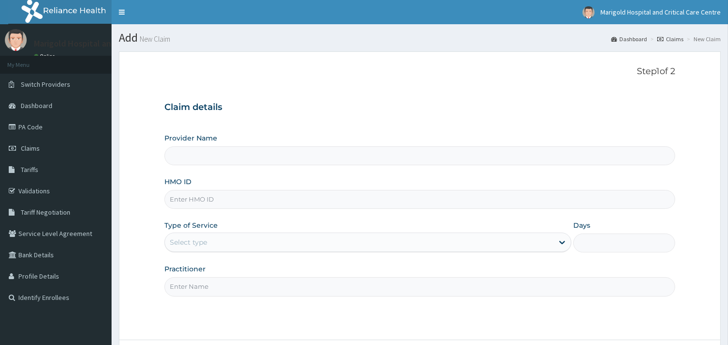
paste input "LFL/10028/C"
type input "LFL/10028/C"
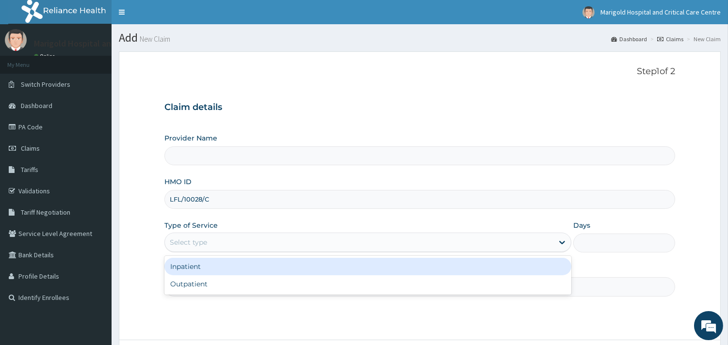
click at [199, 242] on div "Select type" at bounding box center [188, 243] width 37 height 10
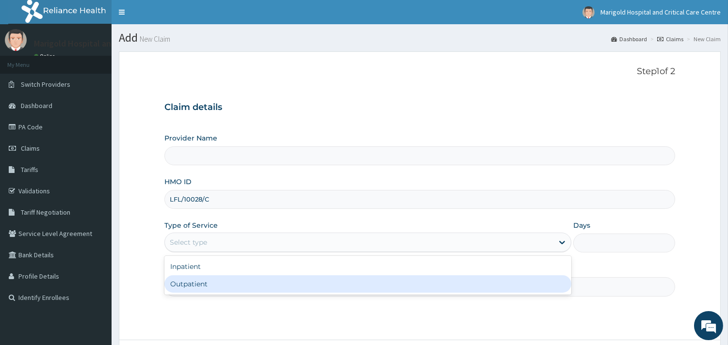
type input "Marigold Hospital and Critical Care Centre"
click at [199, 279] on div "Outpatient" at bounding box center [367, 284] width 407 height 17
type input "1"
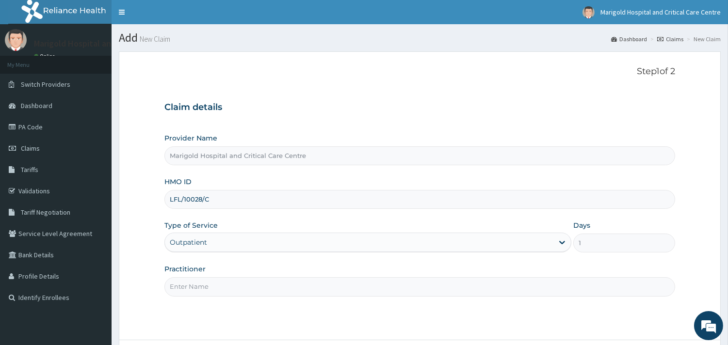
click at [200, 289] on input "Practitioner" at bounding box center [419, 287] width 511 height 19
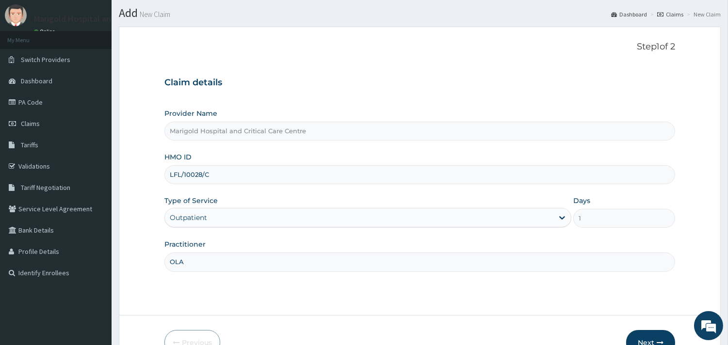
scroll to position [82, 0]
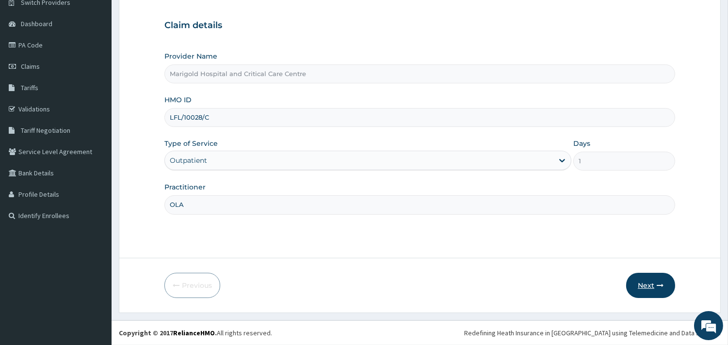
type input "OLA"
click at [643, 284] on button "Next" at bounding box center [650, 285] width 49 height 25
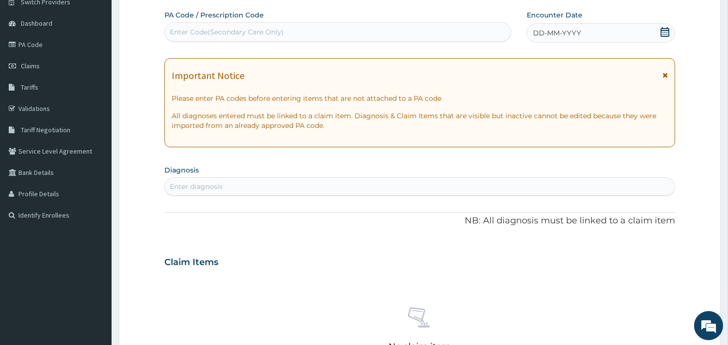
click at [222, 31] on div "Enter Code(Secondary Care Only)" at bounding box center [227, 32] width 114 height 10
